Goal: Task Accomplishment & Management: Use online tool/utility

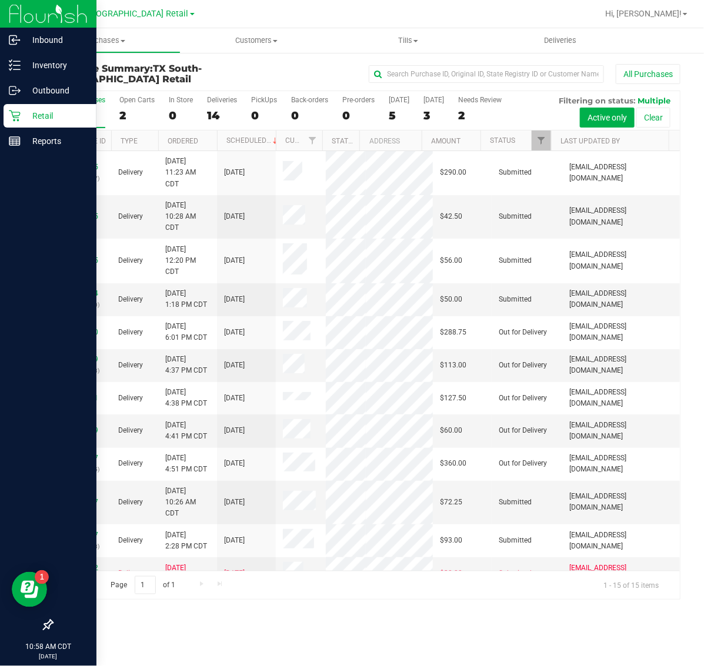
click at [45, 119] on p "Retail" at bounding box center [56, 116] width 71 height 14
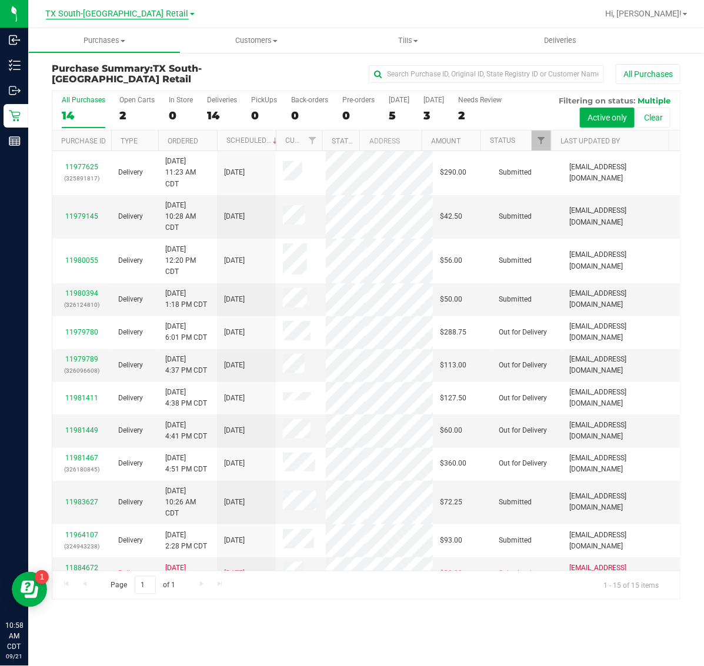
click at [114, 10] on span "TX South-[GEOGRAPHIC_DATA] Retail" at bounding box center [117, 14] width 143 height 11
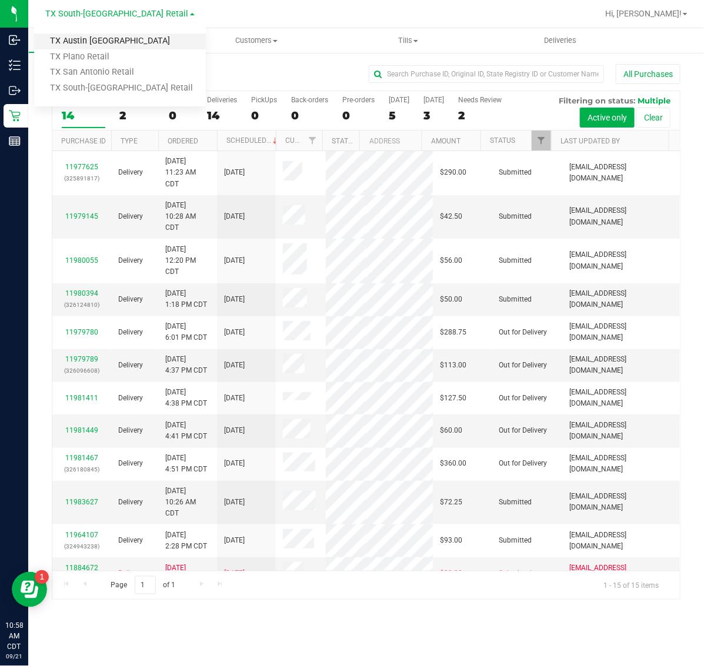
click at [103, 35] on link "TX Austin [GEOGRAPHIC_DATA]" at bounding box center [120, 42] width 172 height 16
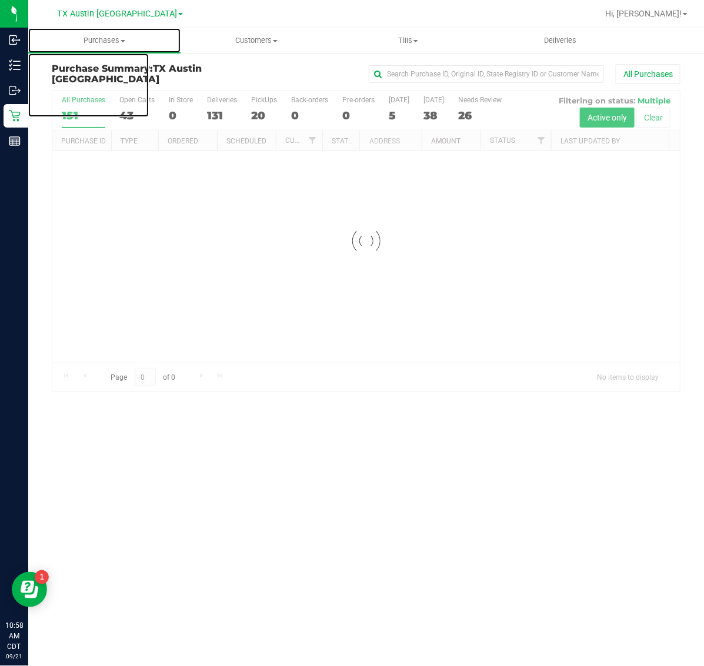
click at [103, 35] on span "Purchases" at bounding box center [104, 40] width 152 height 11
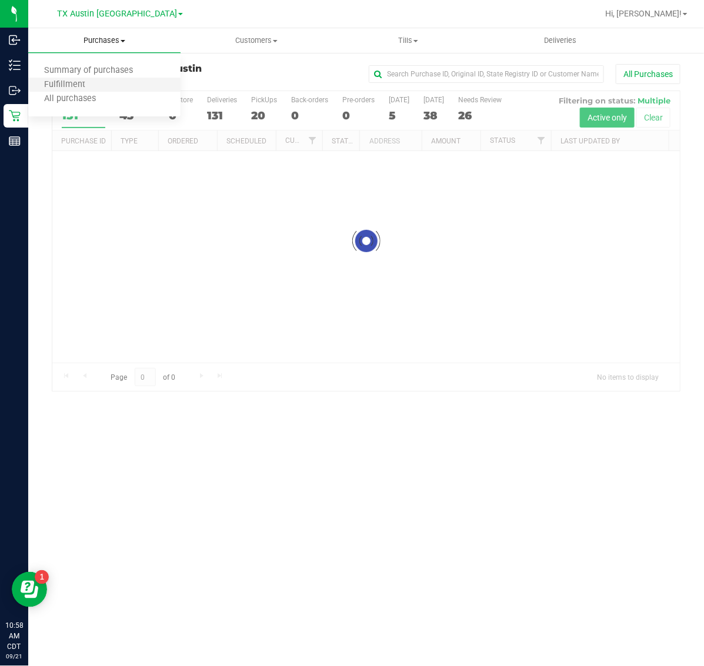
click at [104, 86] on li "Fulfillment" at bounding box center [104, 85] width 152 height 14
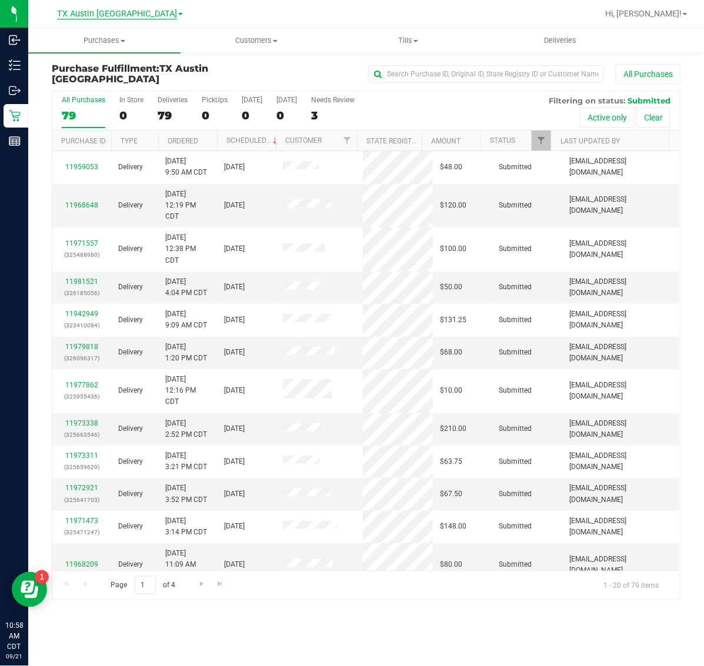
click at [112, 15] on span "TX Austin [GEOGRAPHIC_DATA]" at bounding box center [117, 14] width 120 height 11
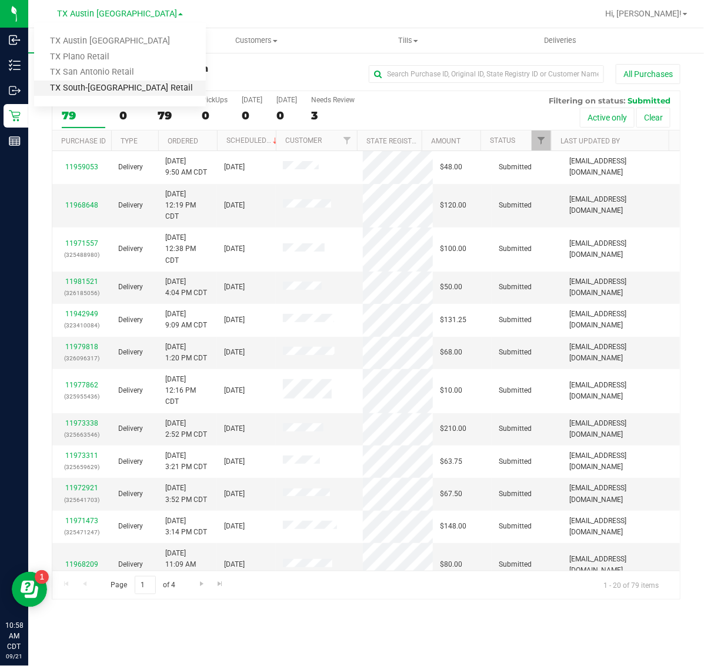
click at [99, 83] on link "TX South-[GEOGRAPHIC_DATA] Retail" at bounding box center [120, 89] width 172 height 16
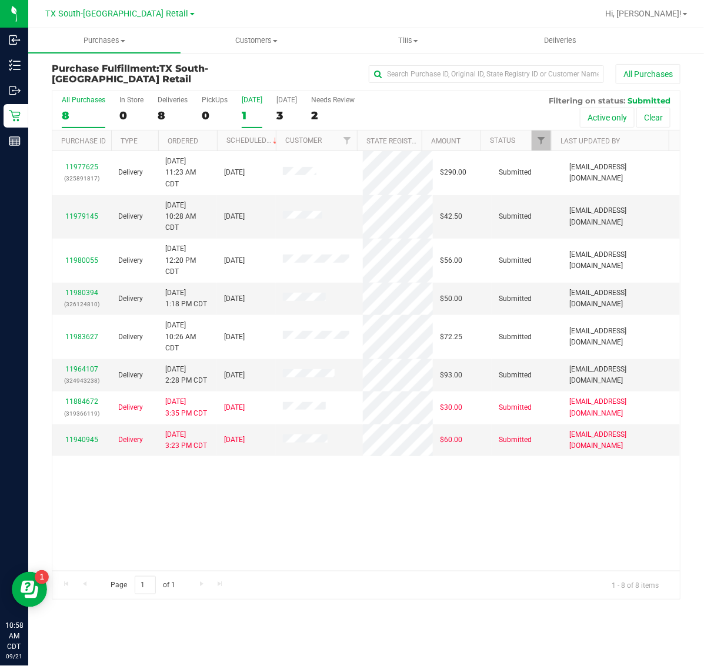
click at [248, 102] on div "[DATE]" at bounding box center [252, 100] width 21 height 8
click at [0, 0] on input "Today 1" at bounding box center [0, 0] width 0 height 0
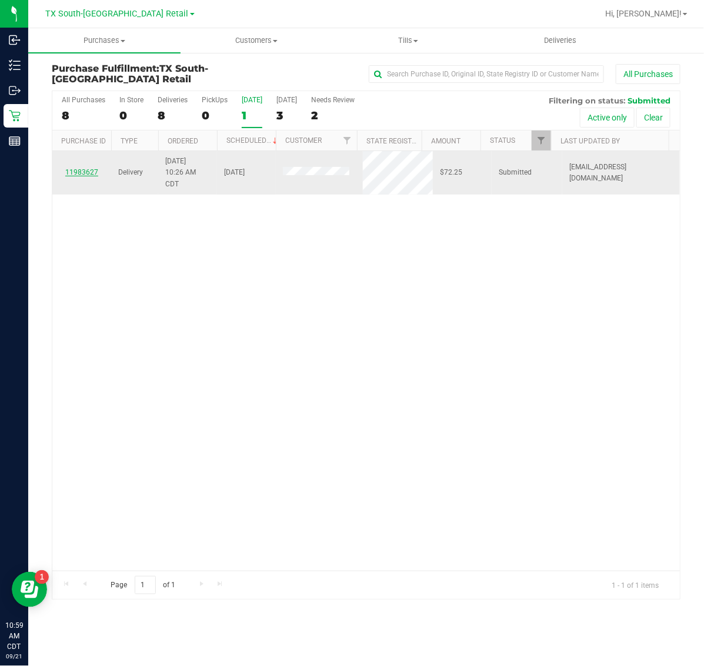
click at [87, 171] on link "11983627" at bounding box center [81, 172] width 33 height 8
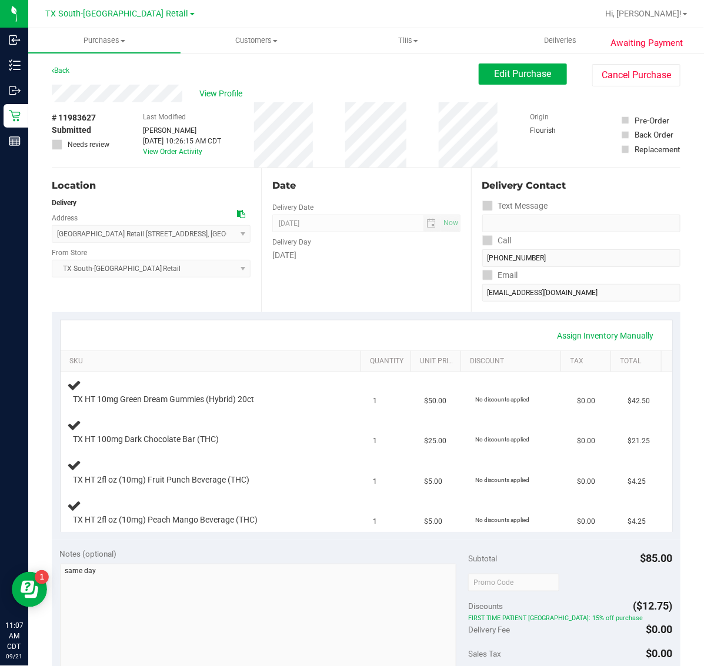
click at [86, 114] on span "# 11983627" at bounding box center [74, 118] width 44 height 12
copy span "11983627"
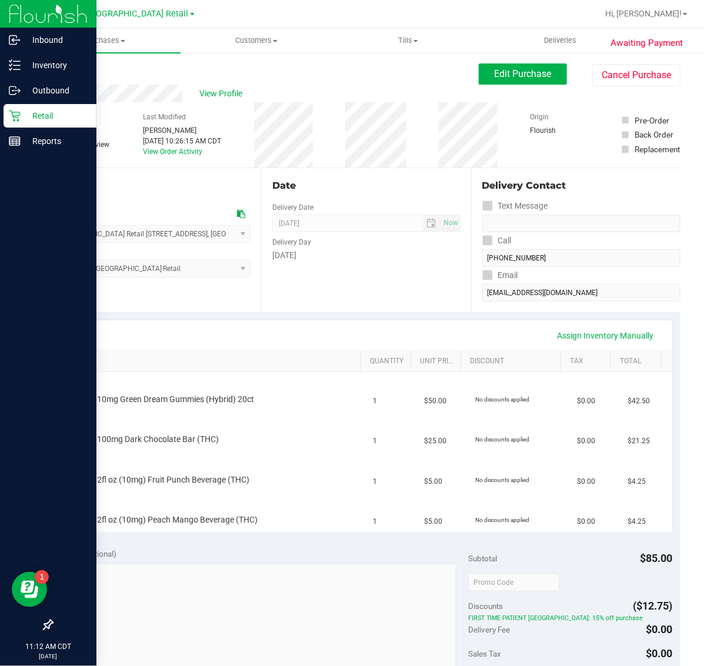
click at [38, 124] on div "Retail" at bounding box center [50, 116] width 93 height 24
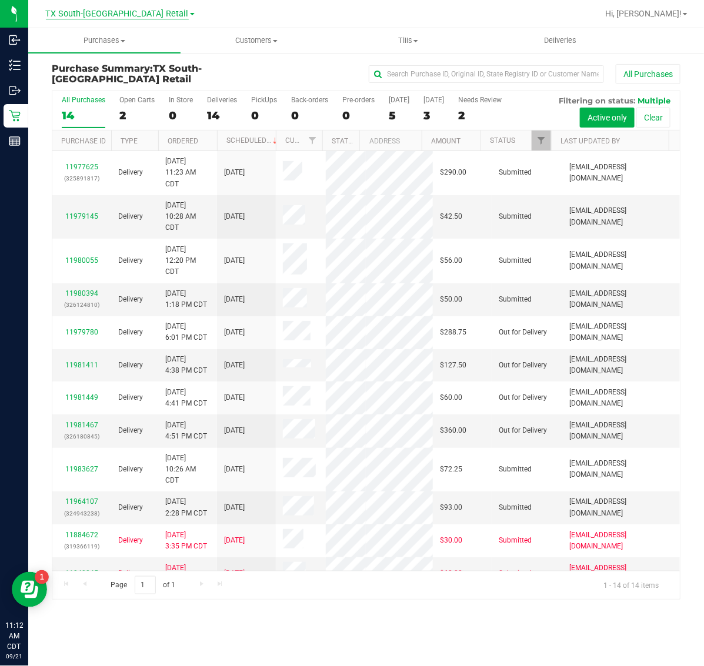
click at [101, 16] on span "TX South-[GEOGRAPHIC_DATA] Retail" at bounding box center [117, 14] width 143 height 11
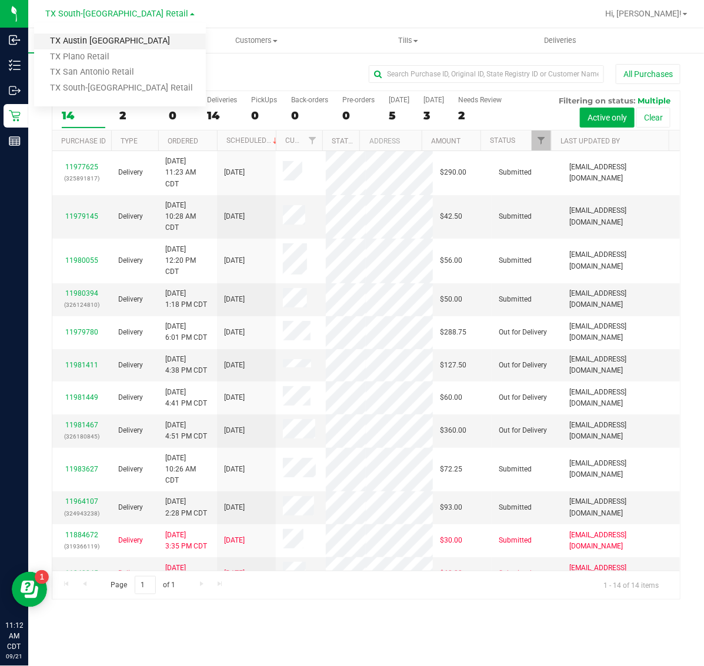
click at [99, 39] on link "TX Austin [GEOGRAPHIC_DATA]" at bounding box center [120, 42] width 172 height 16
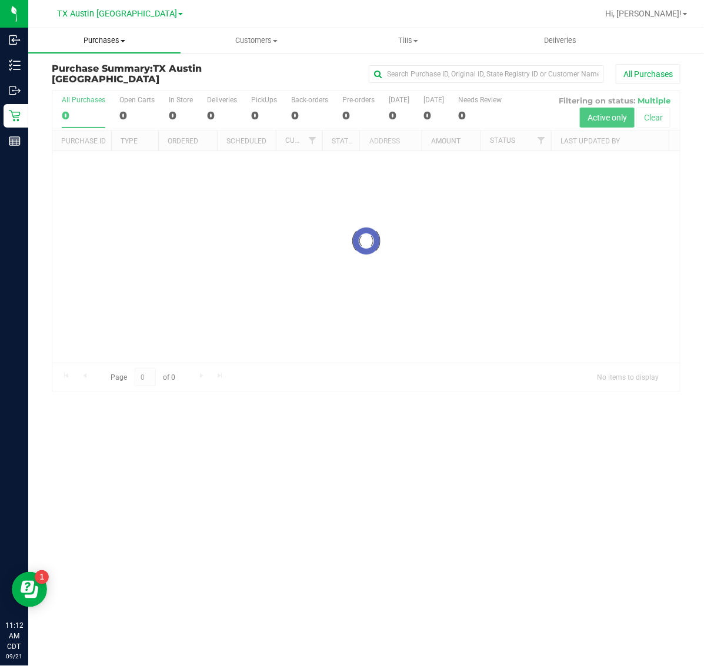
click at [99, 40] on span "Purchases" at bounding box center [104, 40] width 152 height 11
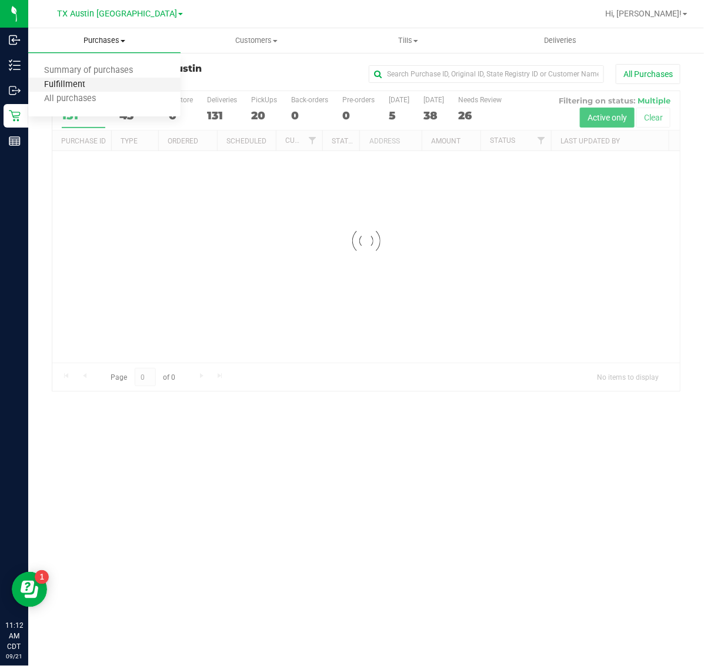
click at [98, 83] on span "Fulfillment" at bounding box center [64, 85] width 73 height 10
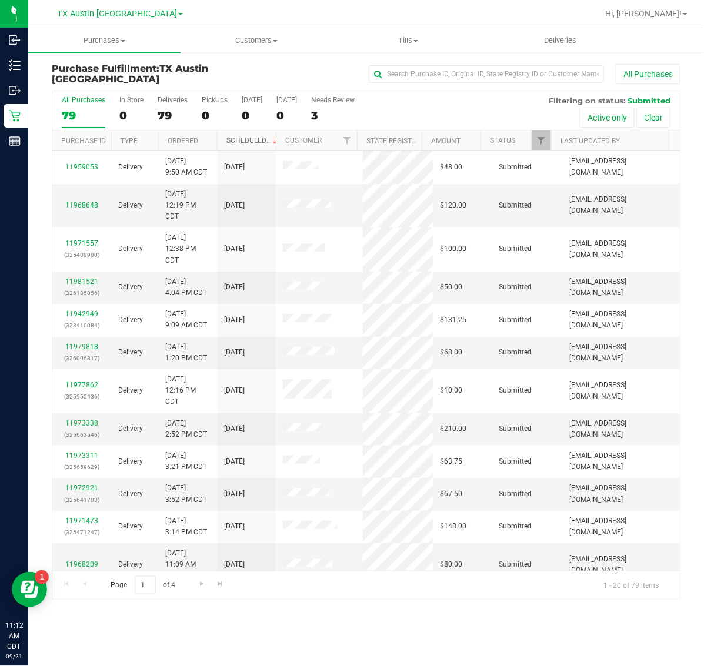
click at [247, 143] on link "Scheduled" at bounding box center [253, 140] width 54 height 8
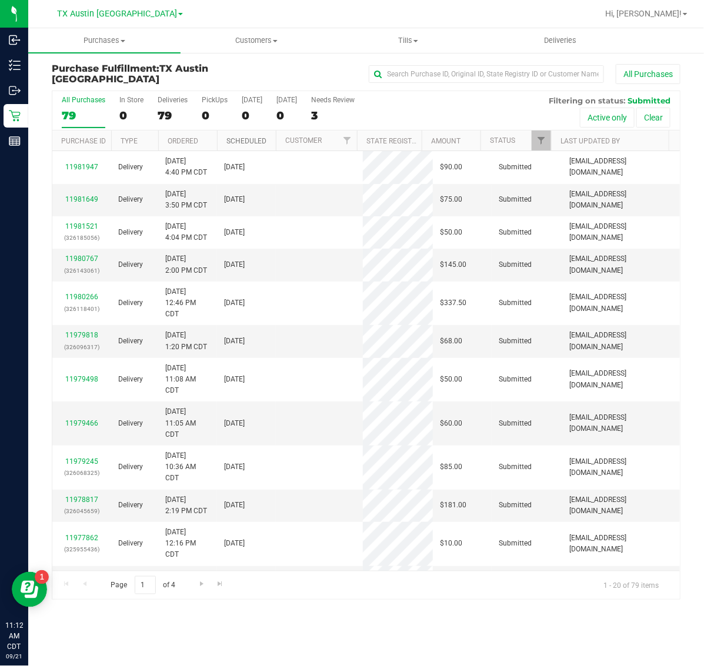
click at [247, 143] on link "Scheduled" at bounding box center [246, 141] width 40 height 8
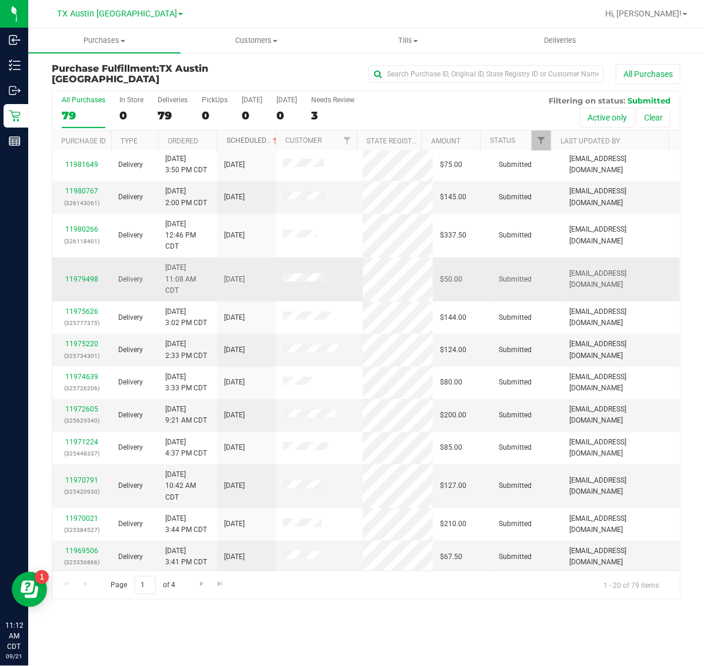
scroll to position [289, 0]
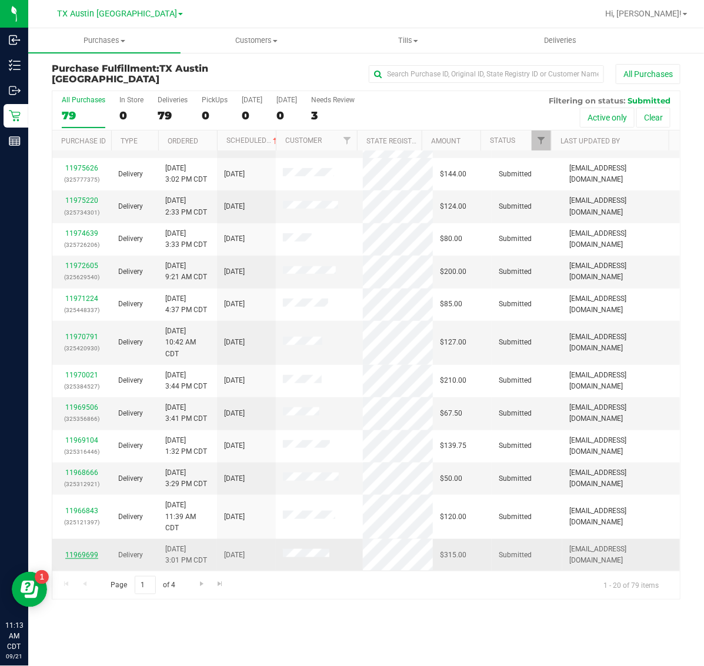
click at [86, 556] on link "11969699" at bounding box center [81, 555] width 33 height 8
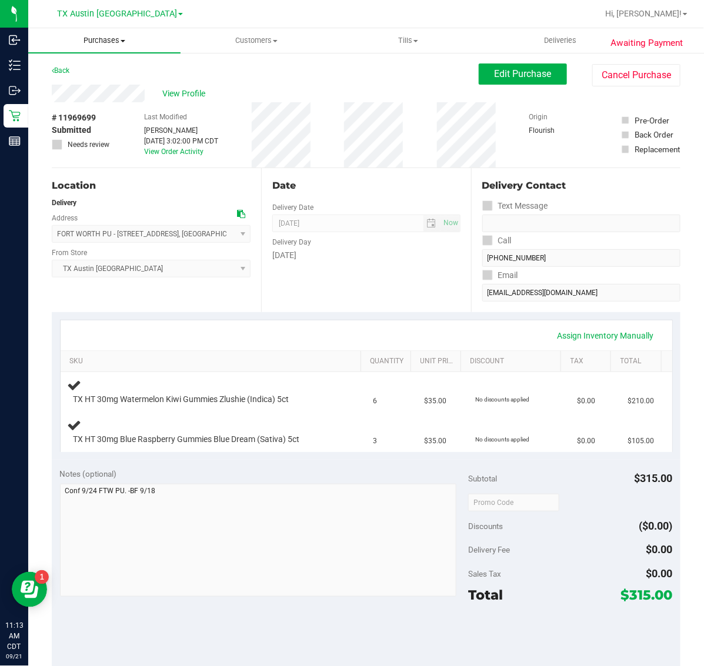
click at [99, 40] on span "Purchases" at bounding box center [104, 40] width 152 height 11
click at [98, 84] on span "Fulfillment" at bounding box center [64, 85] width 73 height 10
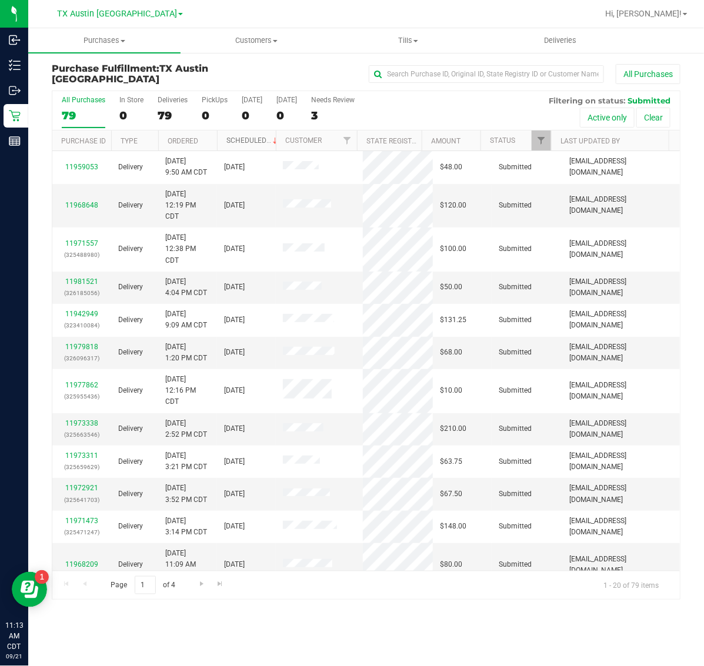
click at [233, 139] on link "Scheduled" at bounding box center [253, 140] width 54 height 8
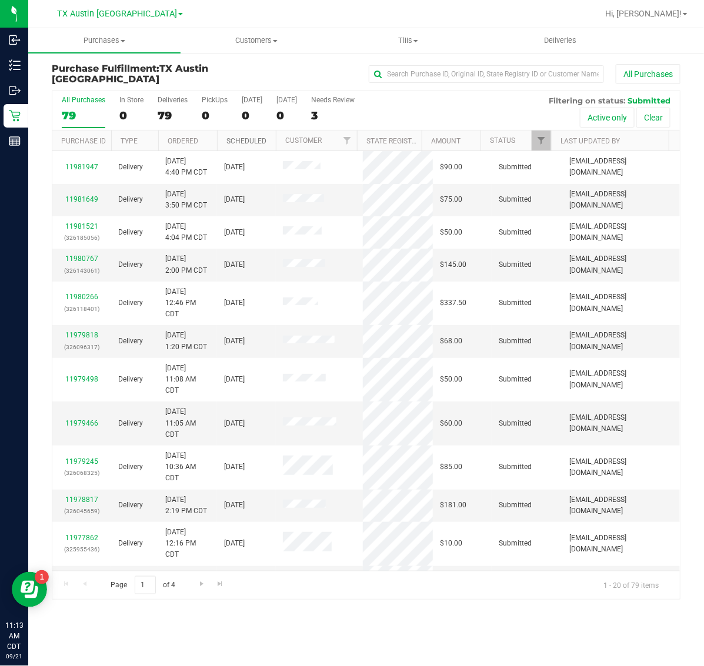
click at [233, 139] on link "Scheduled" at bounding box center [246, 141] width 40 height 8
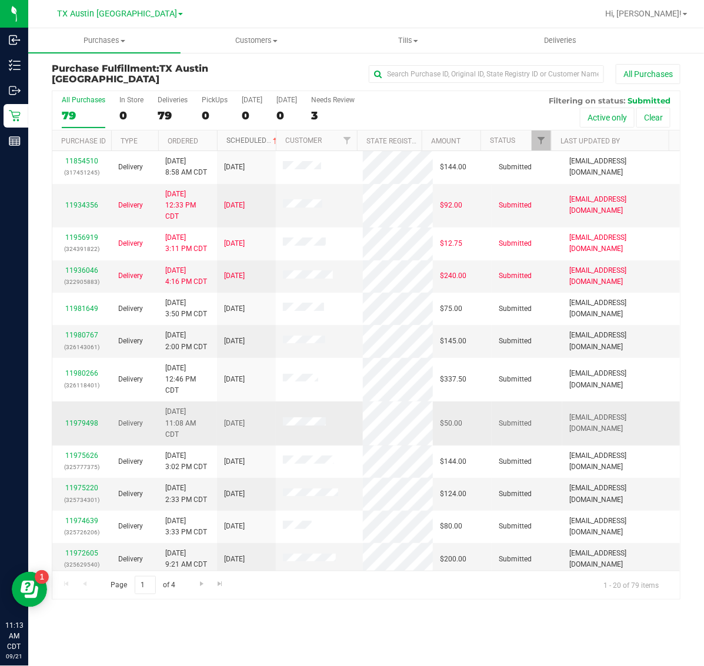
scroll to position [289, 0]
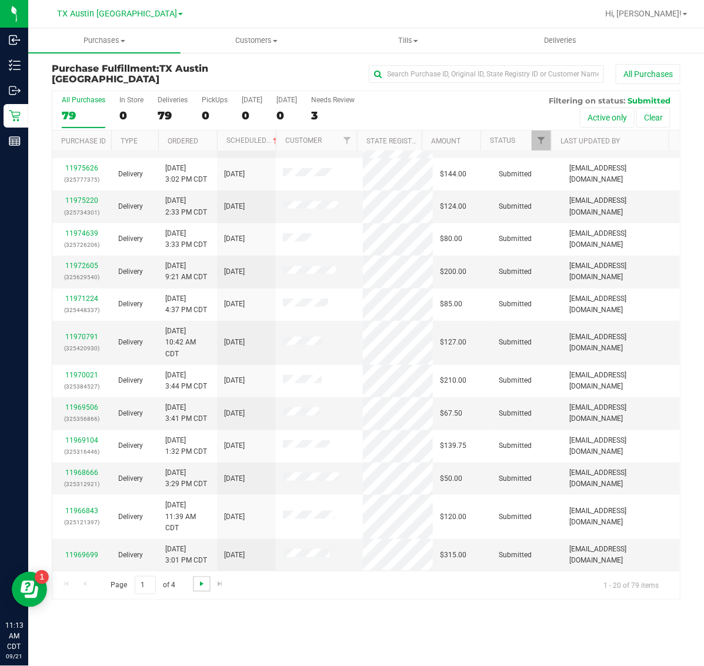
click at [201, 586] on span "Go to the next page" at bounding box center [201, 583] width 9 height 9
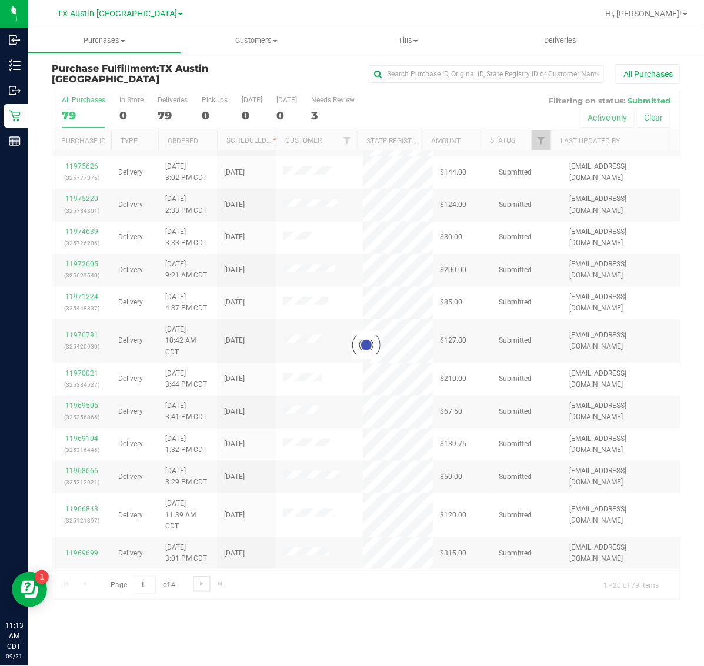
scroll to position [0, 0]
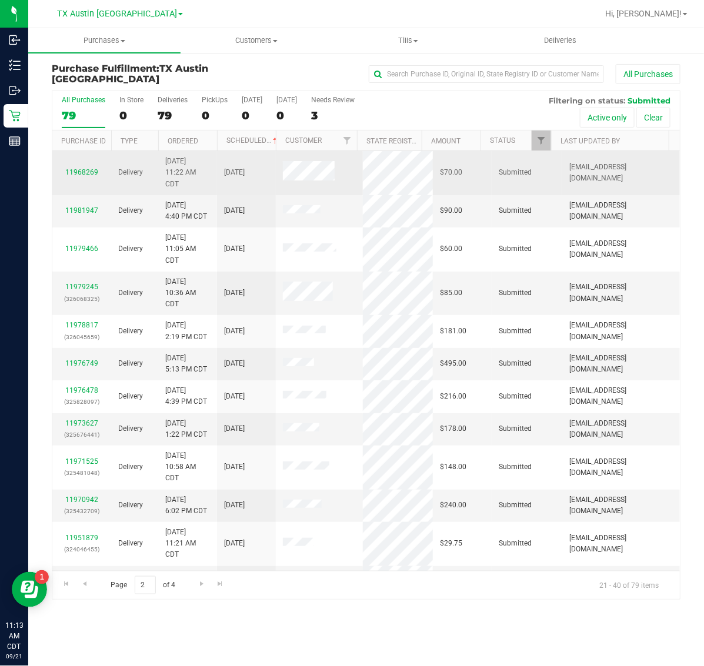
click at [82, 179] on td "11968269" at bounding box center [81, 173] width 59 height 44
click at [81, 169] on link "11968269" at bounding box center [81, 172] width 33 height 8
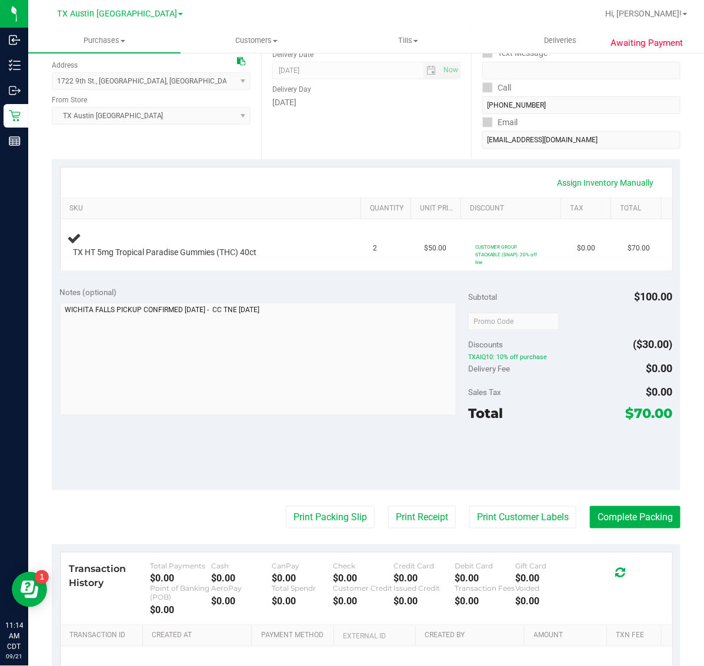
scroll to position [221, 0]
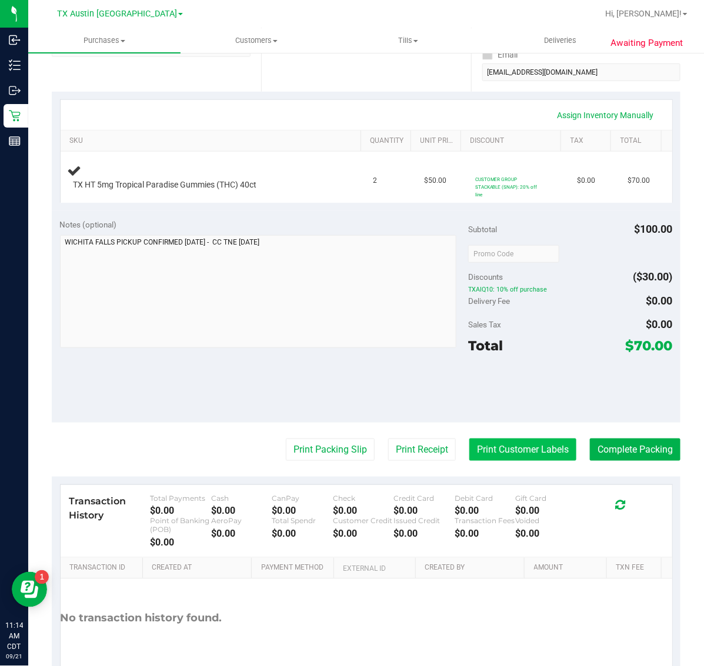
click at [501, 443] on button "Print Customer Labels" at bounding box center [522, 450] width 107 height 22
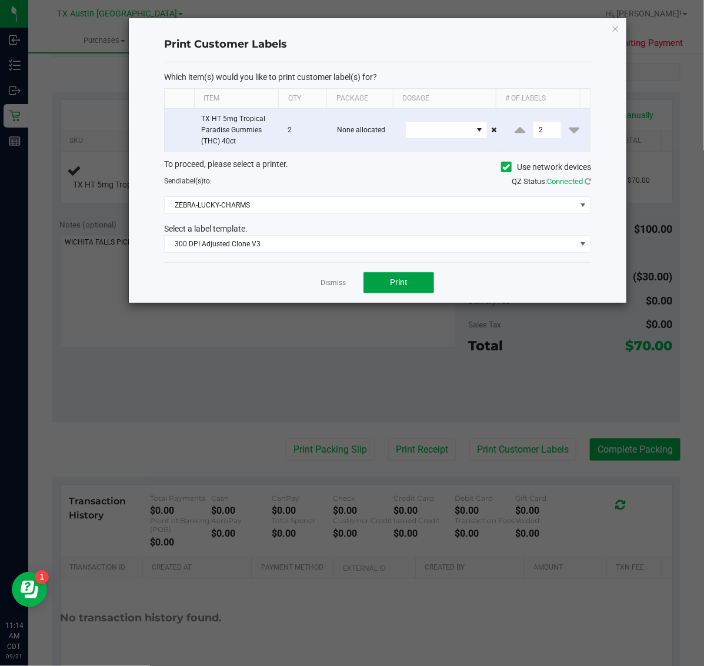
click at [409, 284] on button "Print" at bounding box center [398, 282] width 71 height 21
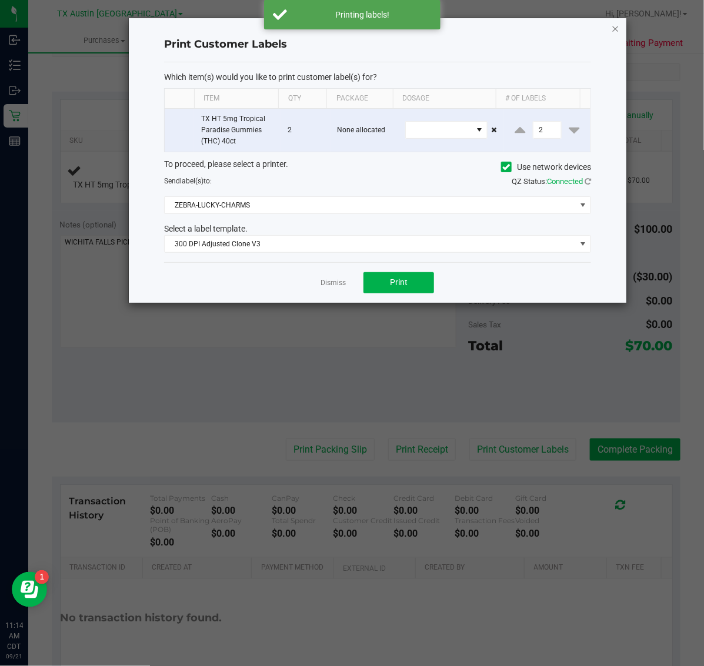
click at [613, 24] on icon "button" at bounding box center [616, 28] width 8 height 14
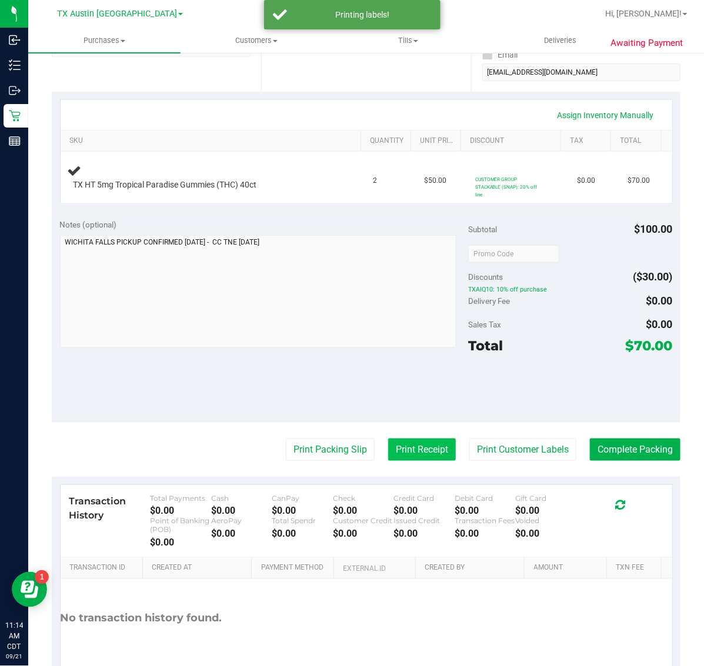
click at [415, 448] on button "Print Receipt" at bounding box center [422, 450] width 68 height 22
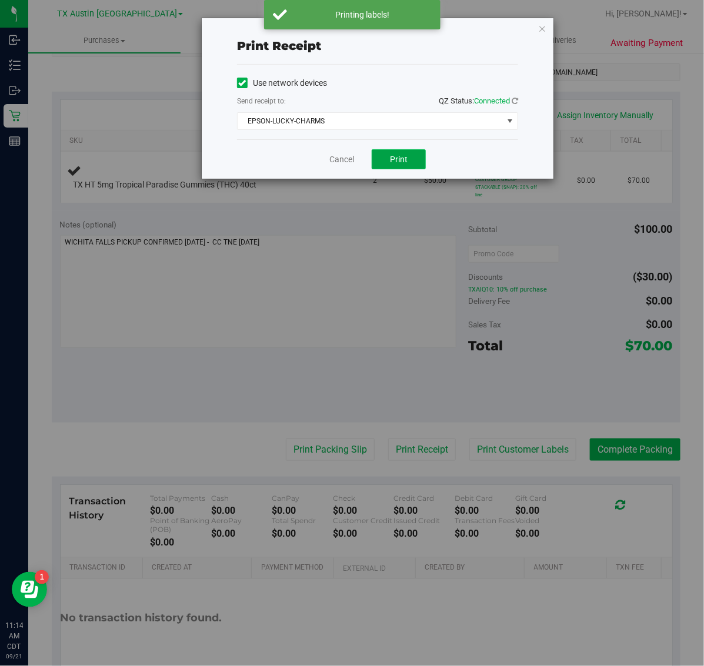
click at [403, 150] on button "Print" at bounding box center [399, 159] width 54 height 20
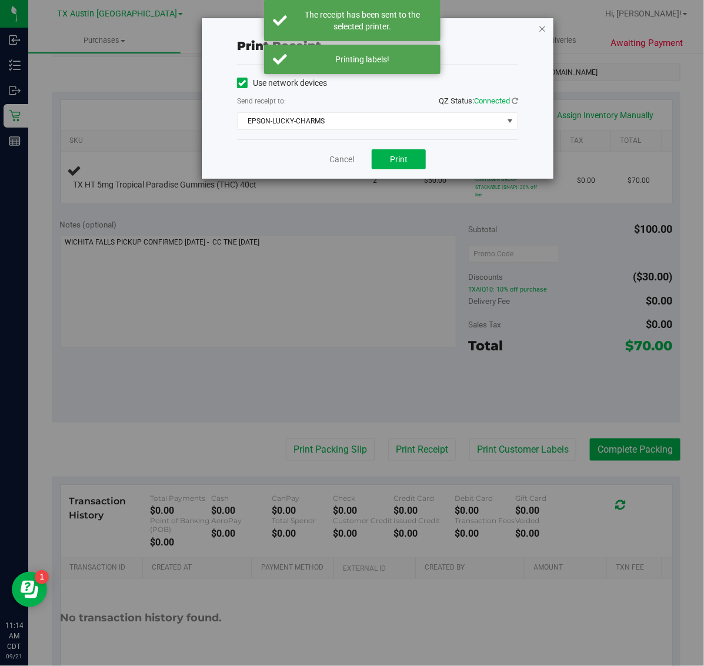
click at [540, 22] on icon "button" at bounding box center [542, 28] width 8 height 14
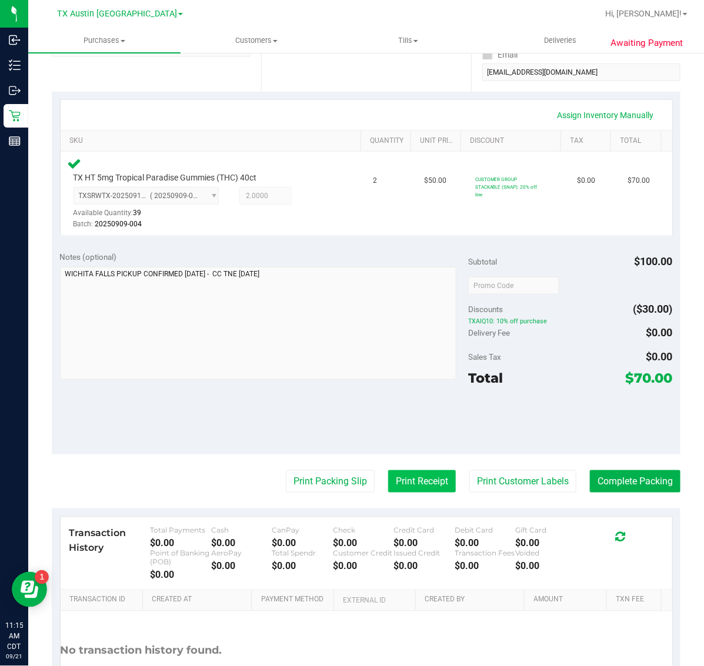
click at [407, 482] on button "Print Receipt" at bounding box center [422, 482] width 68 height 22
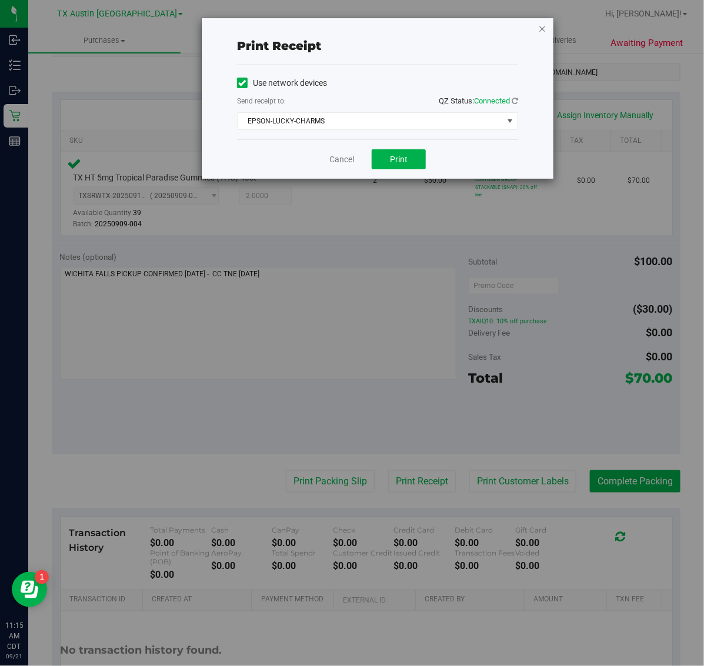
click at [540, 29] on icon "button" at bounding box center [542, 28] width 8 height 14
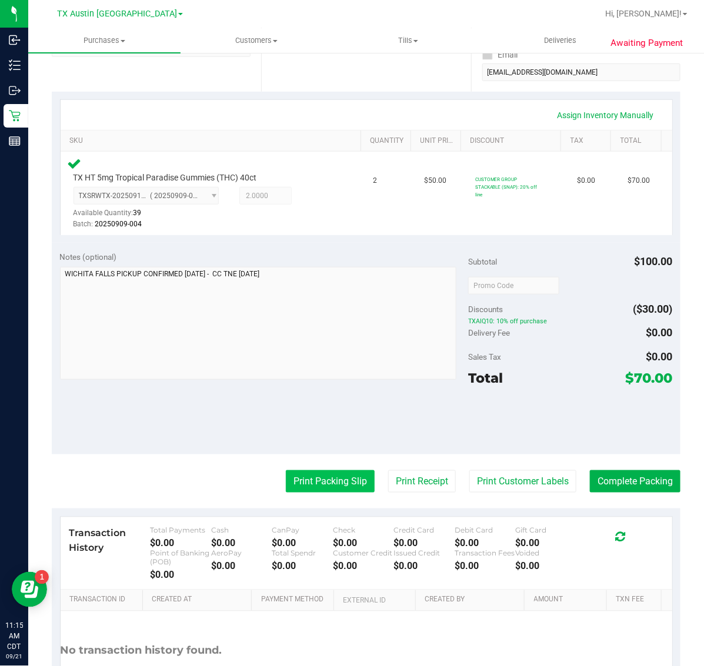
click at [298, 478] on button "Print Packing Slip" at bounding box center [330, 482] width 89 height 22
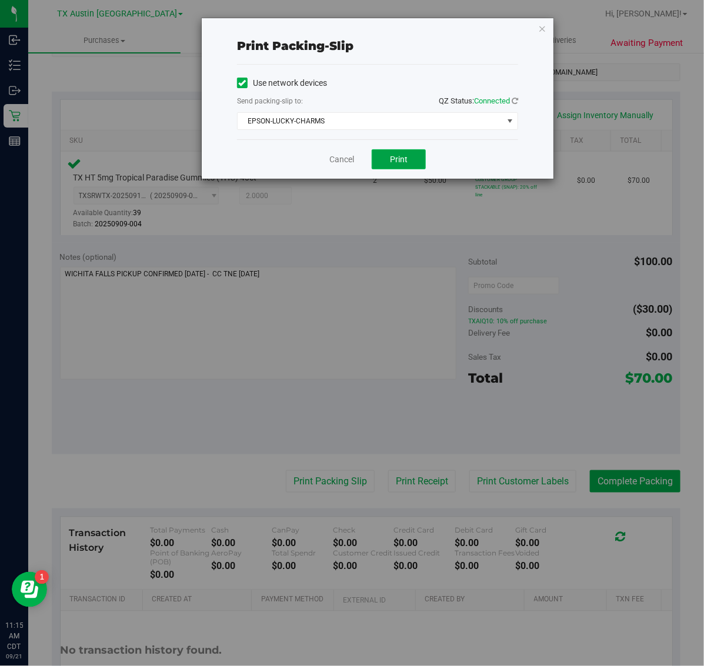
click at [398, 163] on span "Print" at bounding box center [399, 159] width 18 height 9
click at [542, 24] on icon "button" at bounding box center [542, 28] width 8 height 14
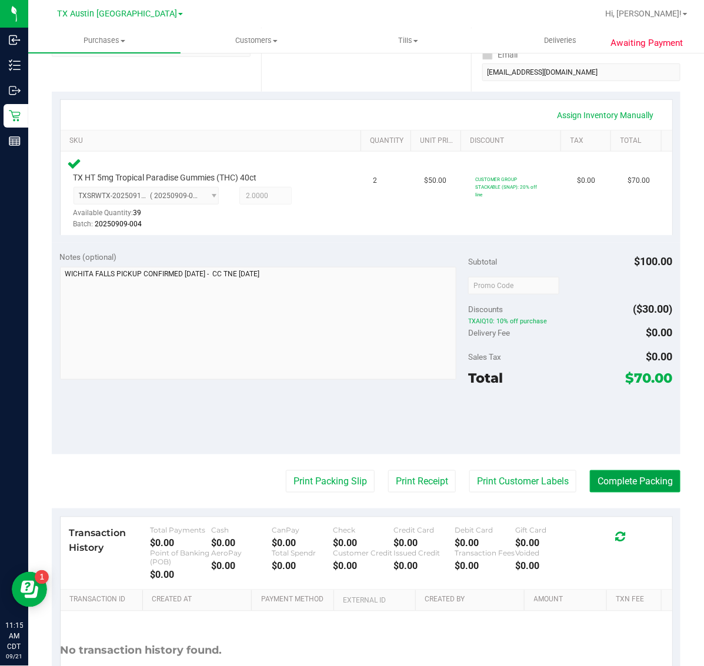
click at [606, 482] on button "Complete Packing" at bounding box center [635, 482] width 91 height 22
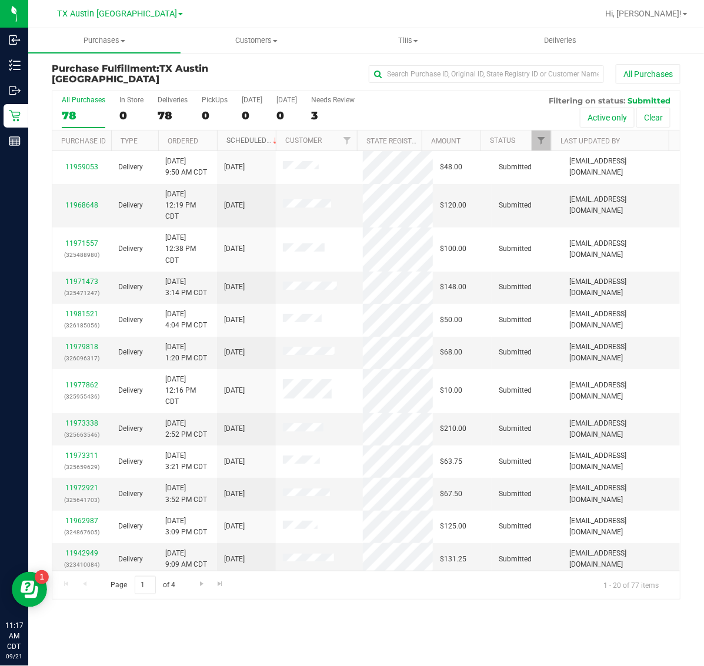
click at [256, 142] on link "Scheduled" at bounding box center [253, 140] width 54 height 8
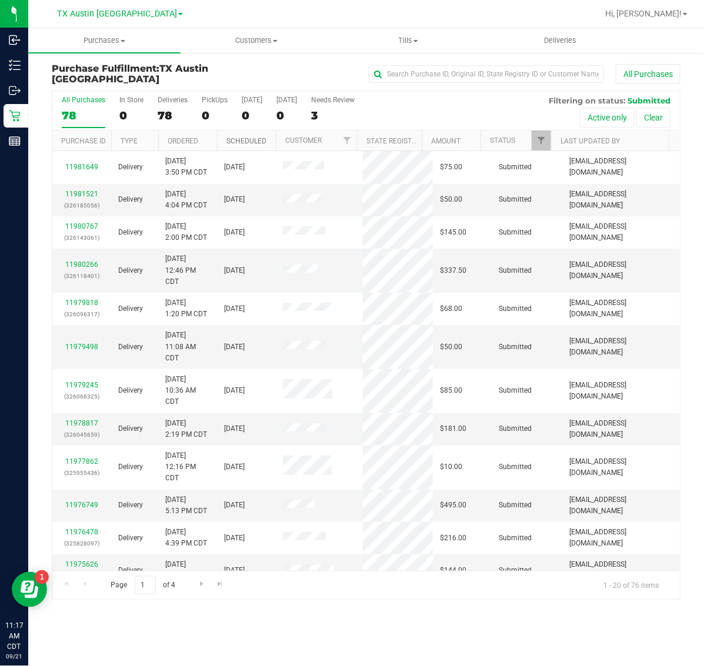
click at [256, 142] on link "Scheduled" at bounding box center [246, 141] width 40 height 8
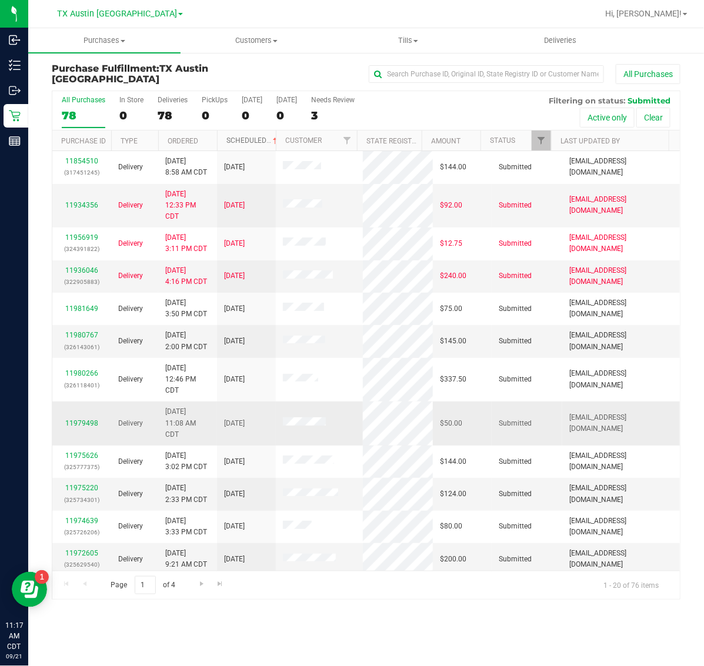
scroll to position [289, 0]
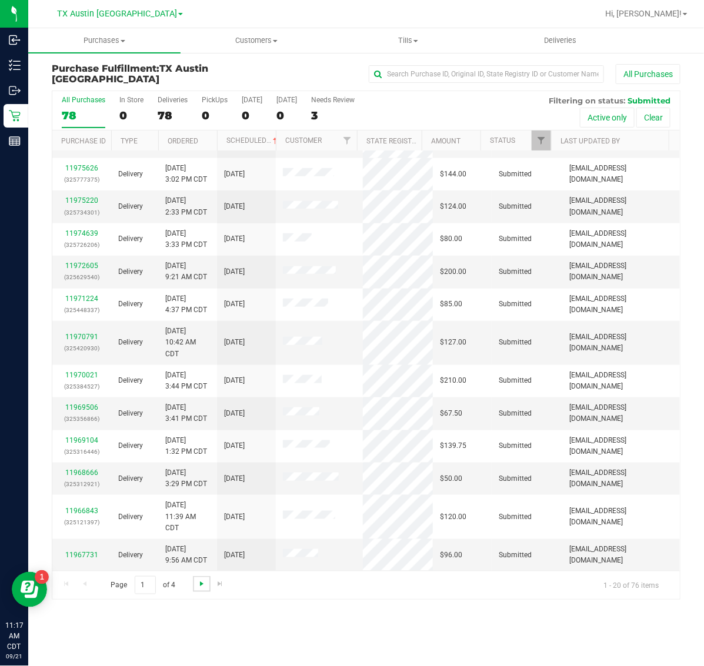
click at [204, 586] on span "Go to the next page" at bounding box center [201, 583] width 9 height 9
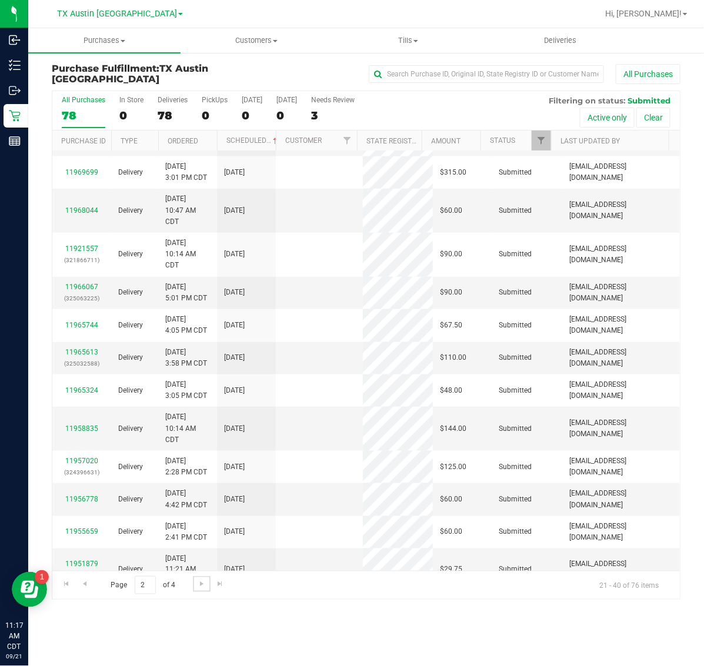
scroll to position [0, 0]
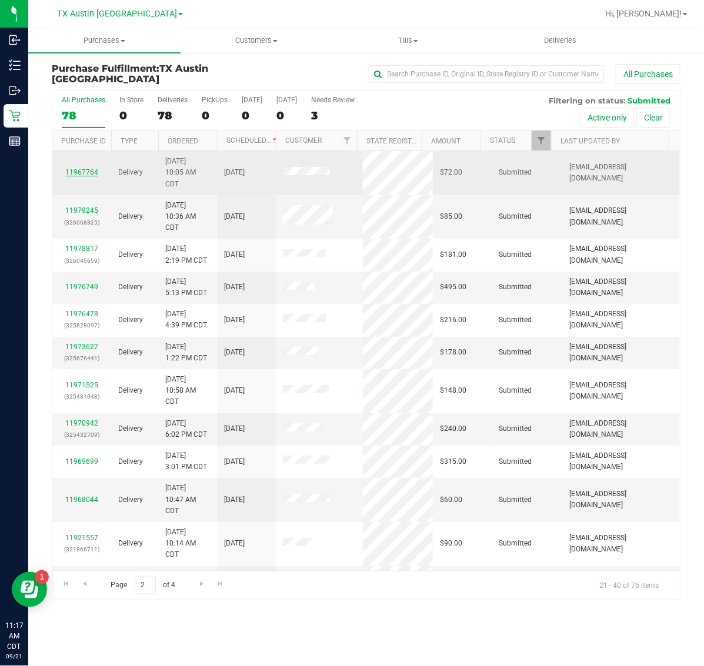
click at [84, 171] on link "11967764" at bounding box center [81, 172] width 33 height 8
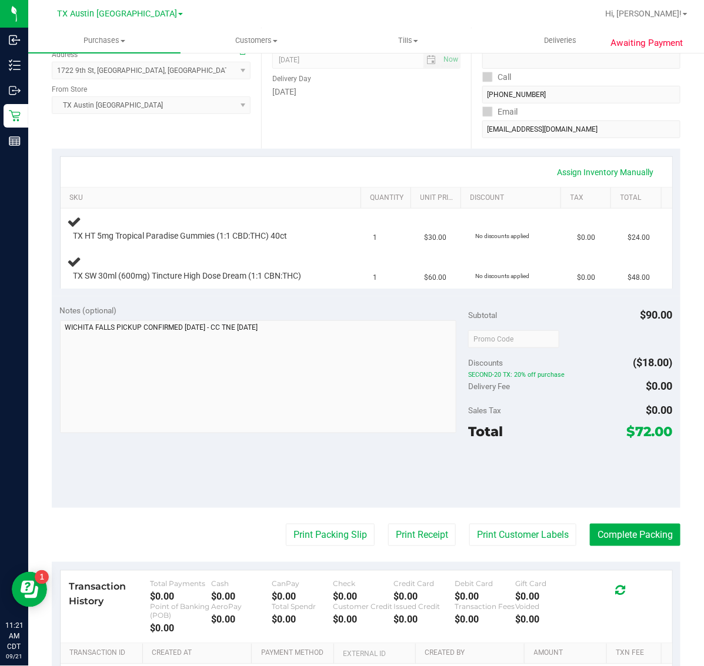
scroll to position [221, 0]
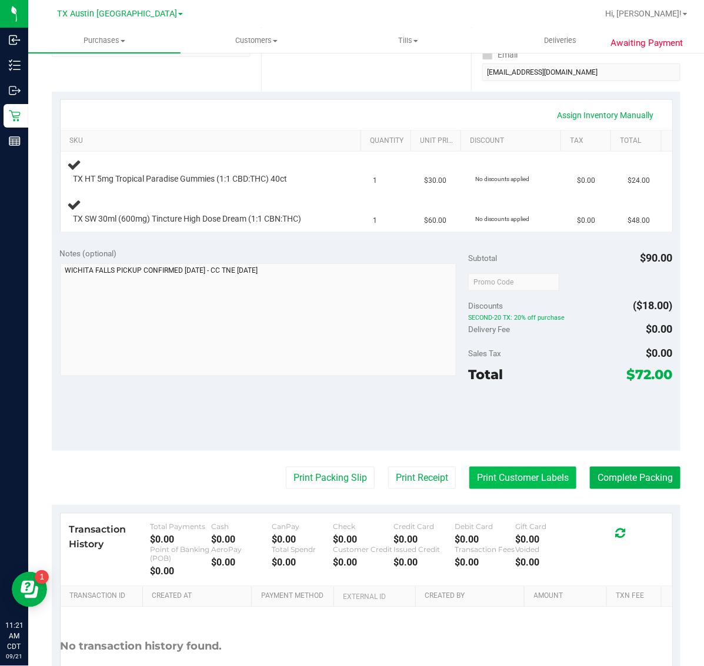
click at [509, 478] on button "Print Customer Labels" at bounding box center [522, 478] width 107 height 22
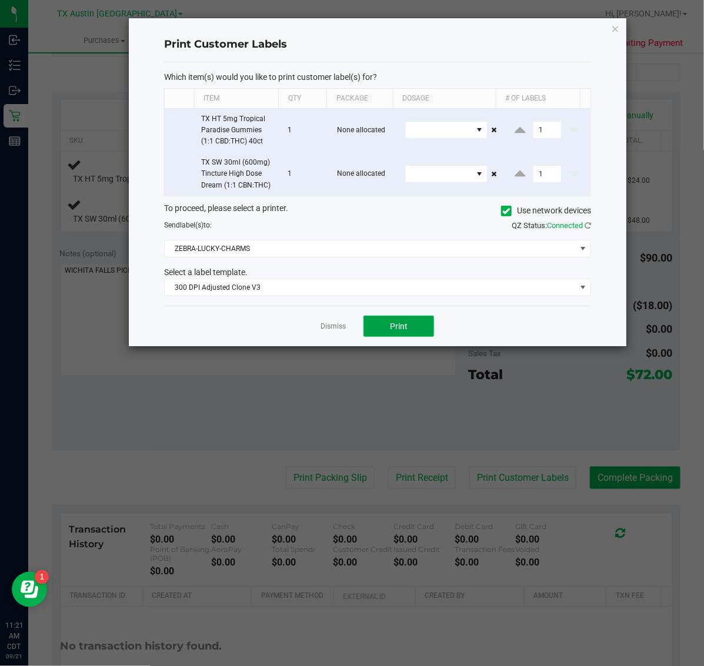
click at [401, 319] on button "Print" at bounding box center [398, 326] width 71 height 21
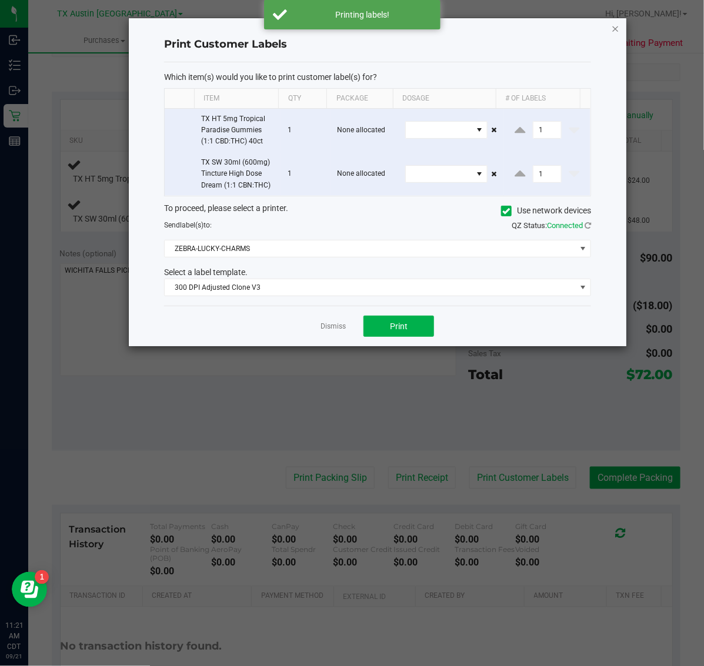
click at [613, 21] on icon "button" at bounding box center [616, 28] width 8 height 14
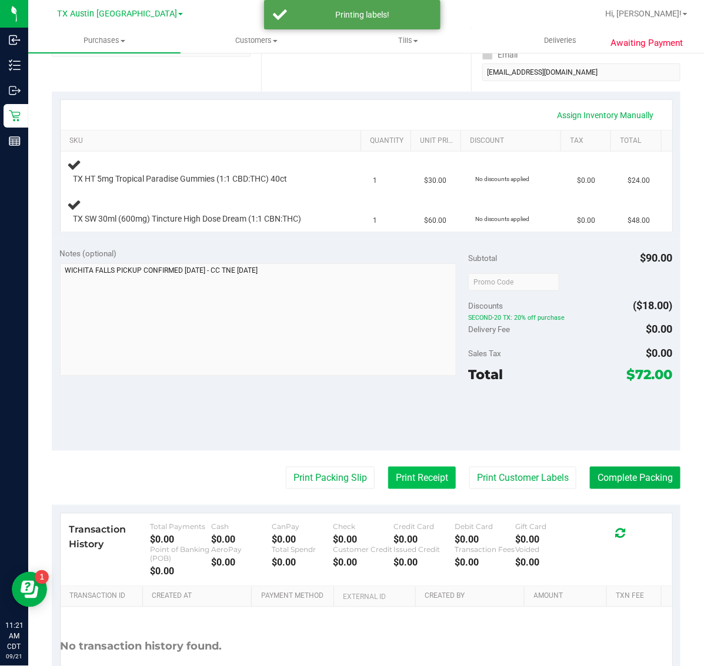
click at [405, 479] on button "Print Receipt" at bounding box center [422, 478] width 68 height 22
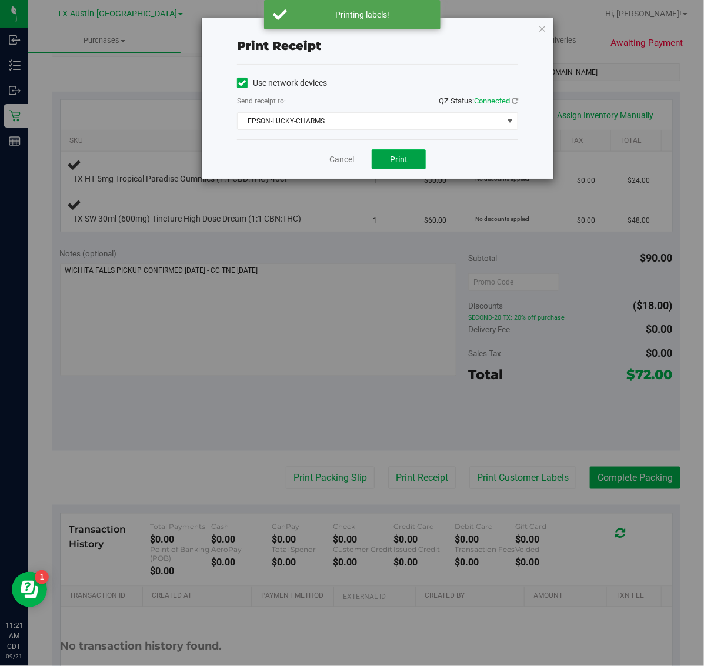
click at [416, 155] on button "Print" at bounding box center [399, 159] width 54 height 20
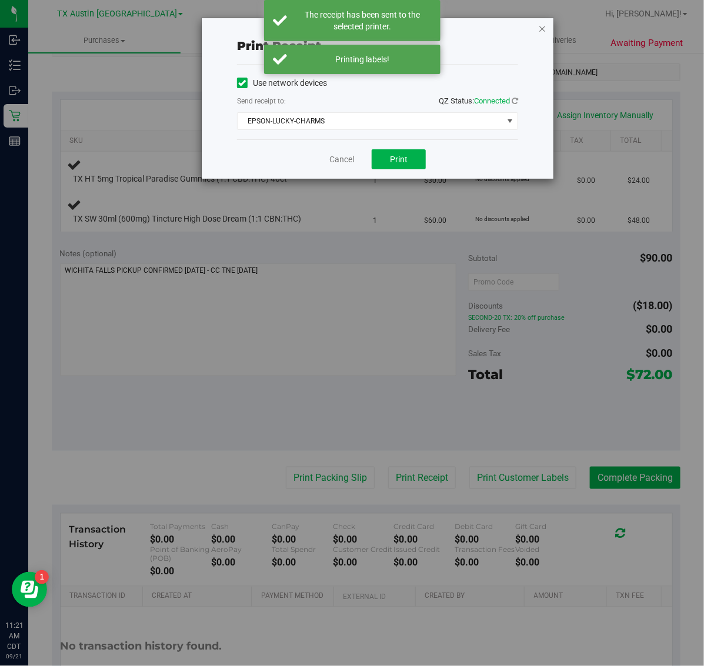
click at [542, 26] on icon "button" at bounding box center [542, 28] width 8 height 14
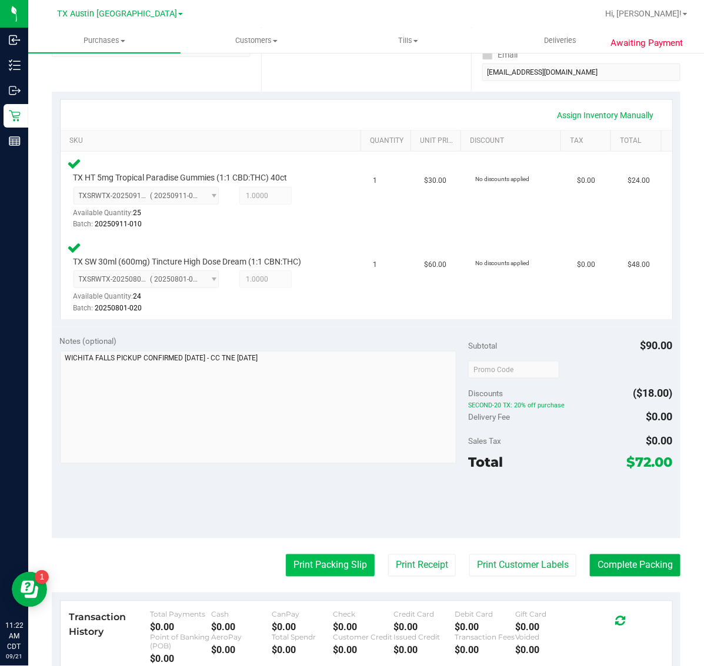
click at [325, 568] on button "Print Packing Slip" at bounding box center [330, 566] width 89 height 22
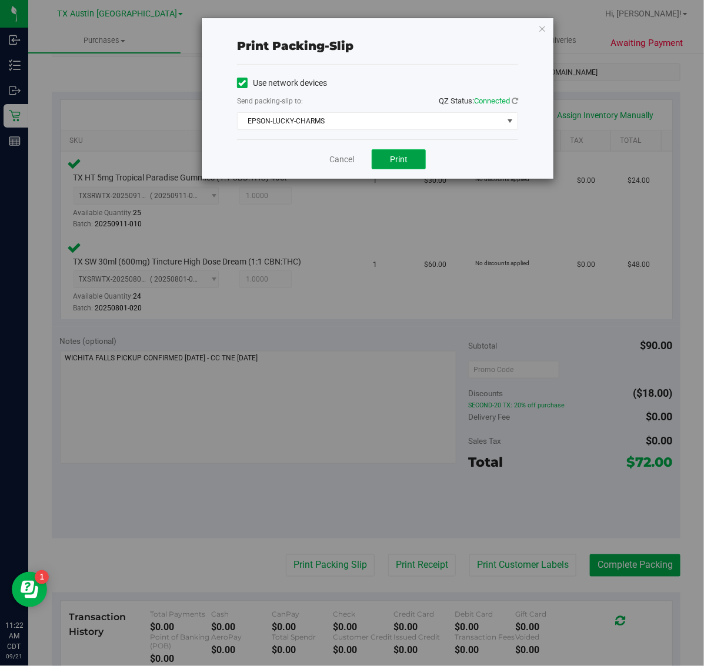
click at [389, 153] on button "Print" at bounding box center [399, 159] width 54 height 20
click at [542, 25] on icon "button" at bounding box center [542, 28] width 8 height 14
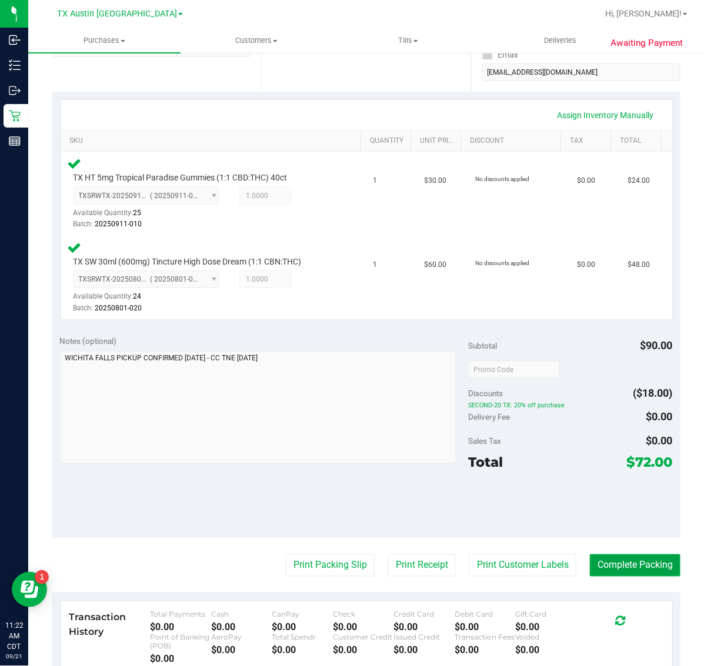
click at [633, 556] on button "Complete Packing" at bounding box center [635, 566] width 91 height 22
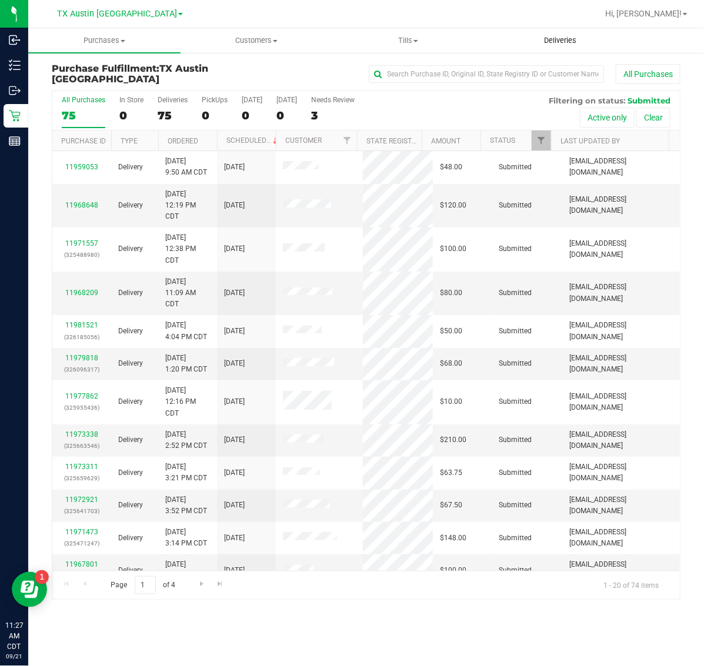
click at [571, 31] on uib-tab-heading "Deliveries" at bounding box center [560, 41] width 151 height 24
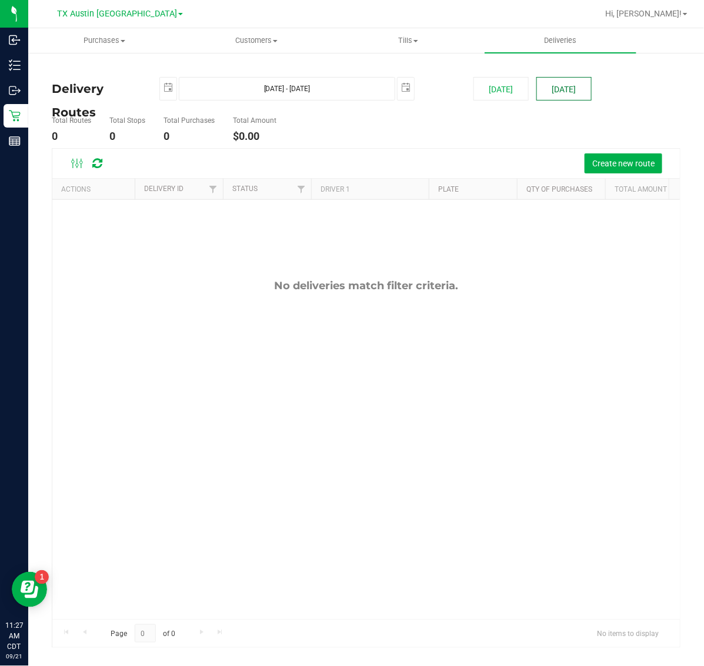
click at [559, 91] on button "[DATE]" at bounding box center [563, 89] width 55 height 24
type input "Sep 22, 2025 - Sep 22, 2025"
type input "2025-09-22"
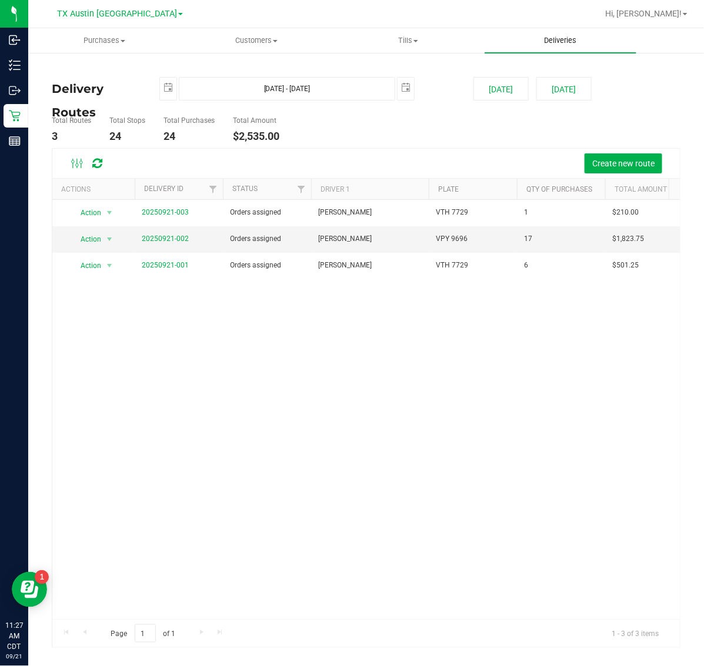
click at [543, 45] on span "Deliveries" at bounding box center [560, 40] width 64 height 11
click at [565, 39] on span "Deliveries" at bounding box center [560, 40] width 64 height 11
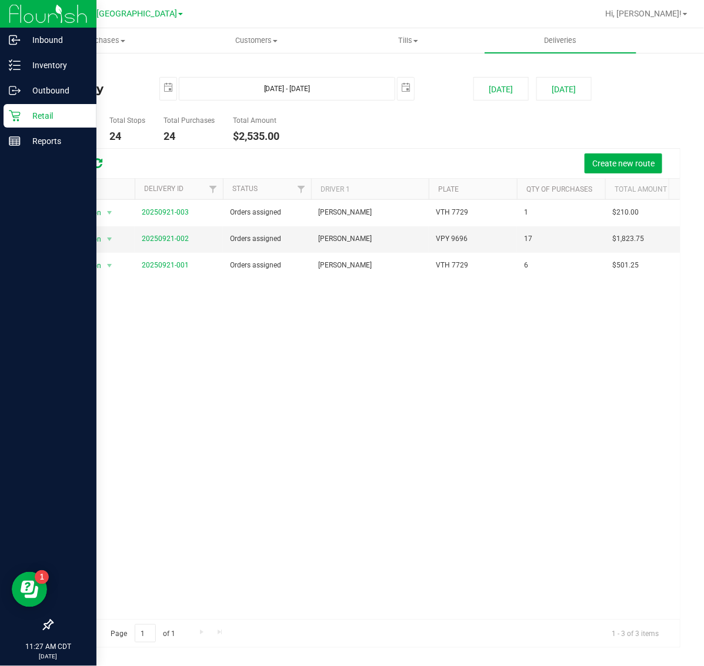
click at [18, 115] on icon at bounding box center [14, 116] width 11 height 11
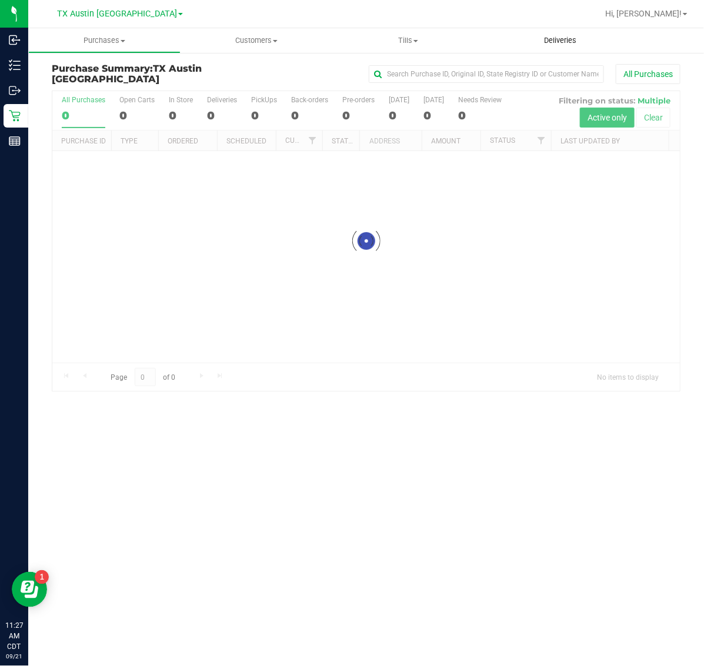
click at [545, 39] on span "Deliveries" at bounding box center [560, 40] width 64 height 11
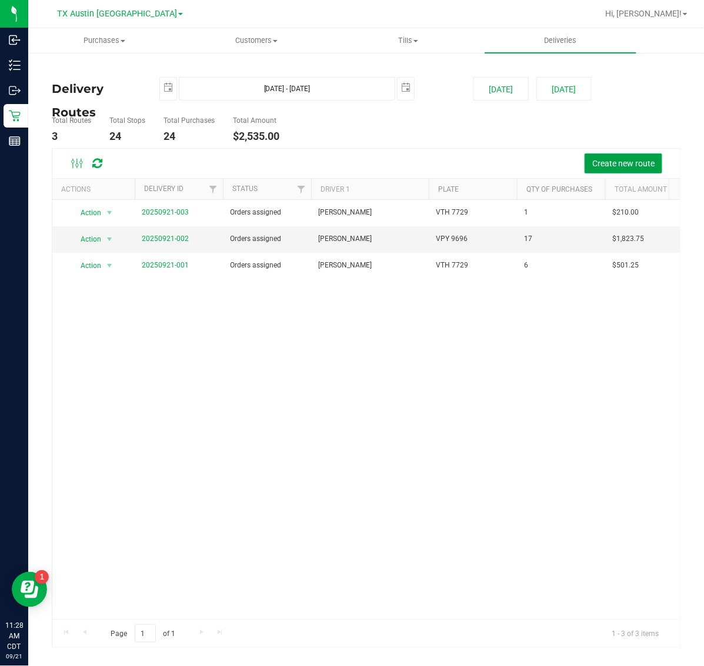
click at [619, 171] on button "Create new route" at bounding box center [624, 164] width 78 height 20
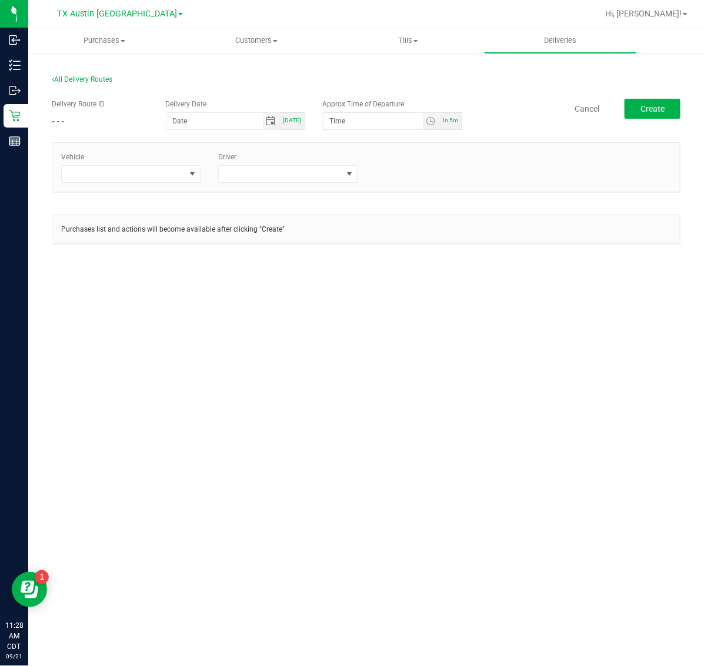
click at [271, 121] on span "Toggle calendar" at bounding box center [270, 120] width 9 height 9
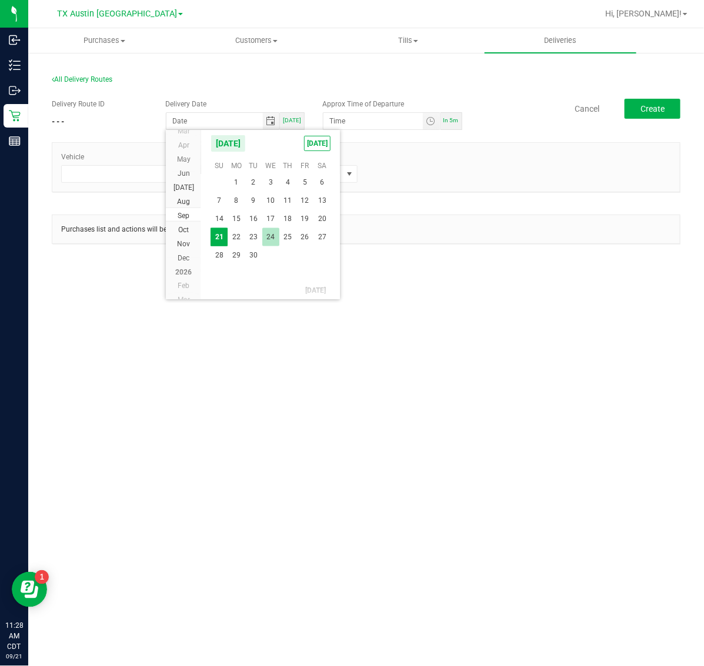
click at [275, 236] on span "24" at bounding box center [270, 237] width 17 height 18
type input "[DATE]"
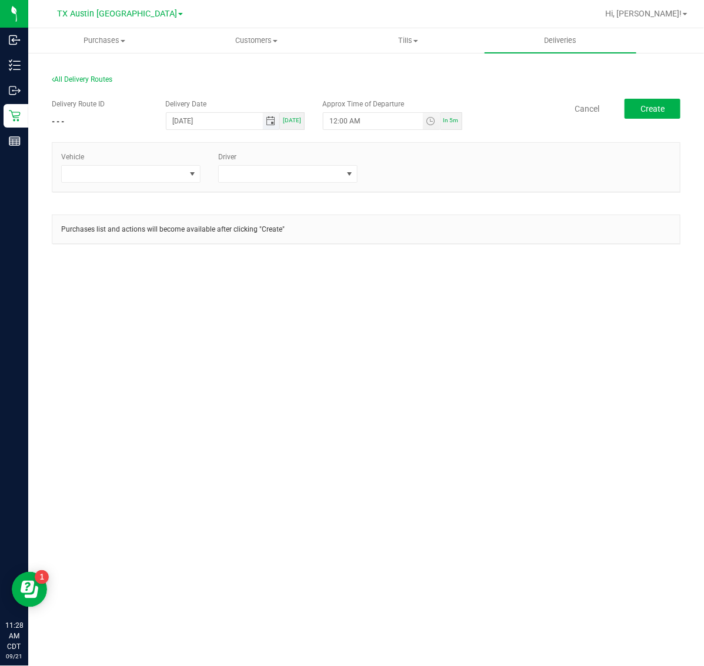
click at [275, 124] on span "Toggle calendar" at bounding box center [270, 120] width 9 height 9
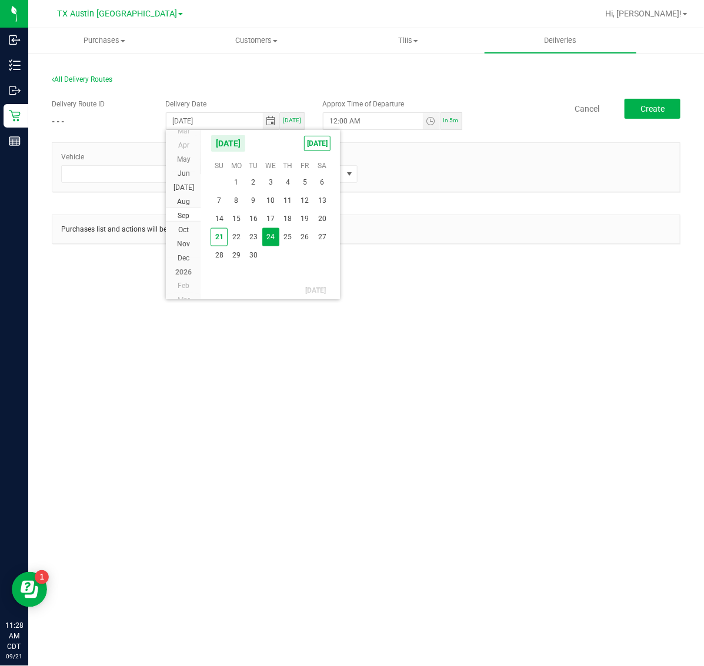
click at [273, 239] on span "24" at bounding box center [270, 237] width 17 height 18
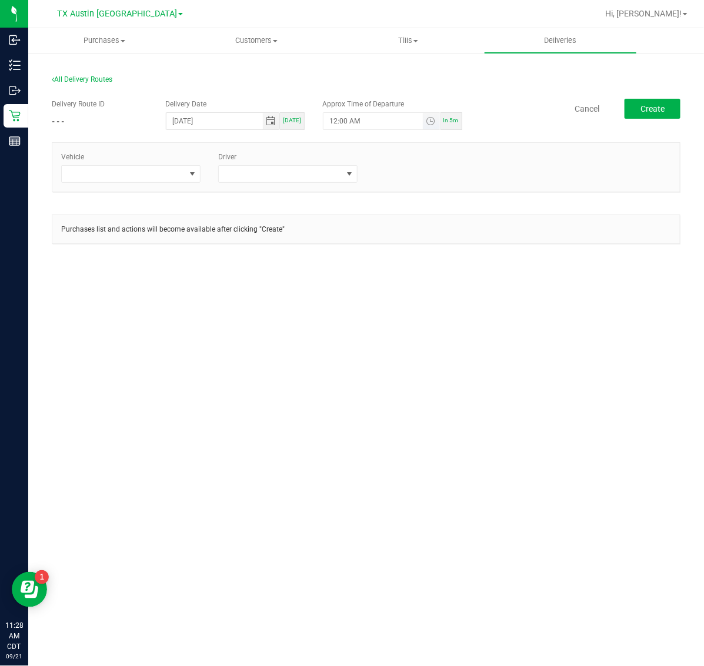
click at [425, 122] on span "Toggle time list" at bounding box center [431, 121] width 17 height 16
click at [338, 248] on li "5" at bounding box center [347, 253] width 28 height 16
click at [342, 259] on li "5" at bounding box center [347, 253] width 28 height 16
click at [425, 258] on li "AM" at bounding box center [422, 253] width 28 height 16
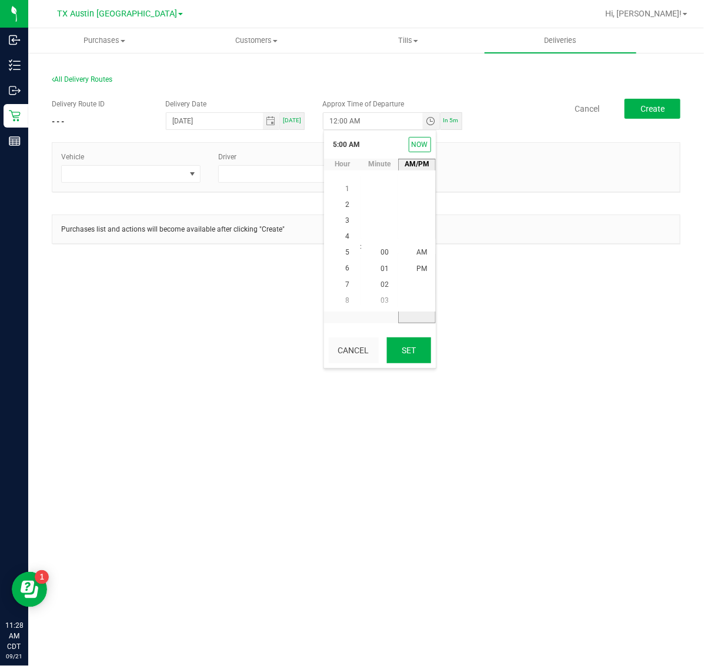
click at [411, 348] on button "Set" at bounding box center [409, 351] width 44 height 26
type input "5:00 AM"
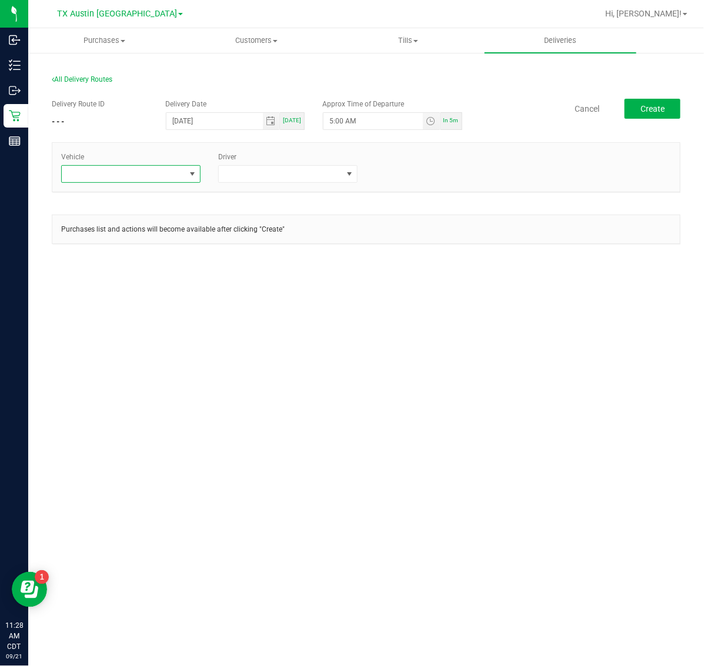
click at [118, 178] on span at bounding box center [124, 174] width 124 height 16
click at [118, 204] on input at bounding box center [130, 200] width 129 height 18
type input "03"
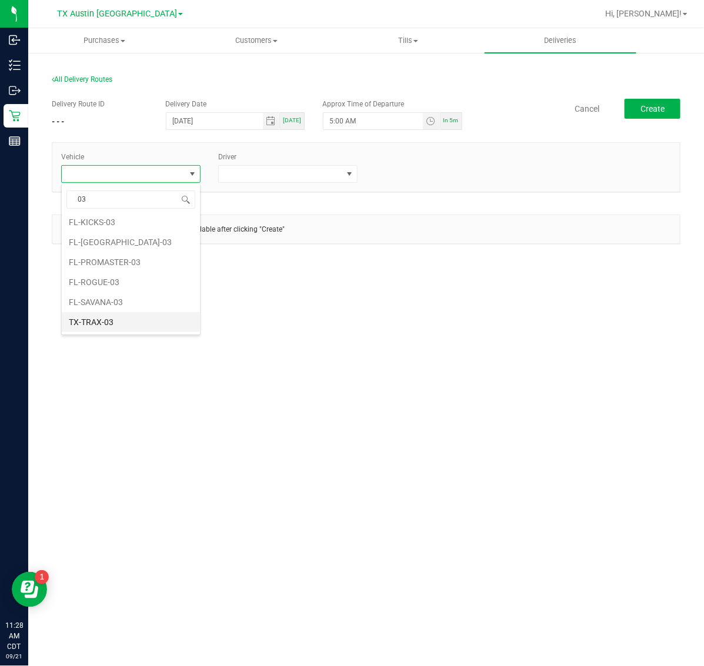
click at [116, 318] on li "TX-TRAX-03" at bounding box center [131, 322] width 138 height 20
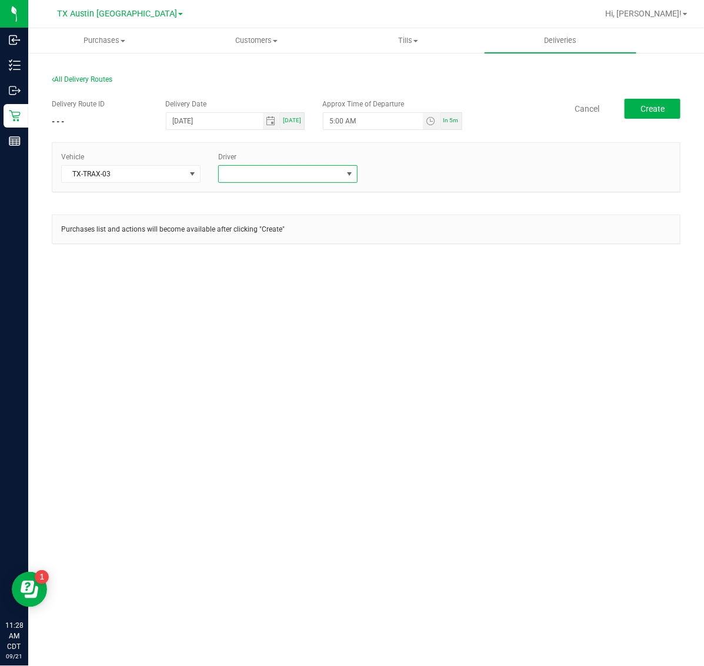
click at [285, 169] on span at bounding box center [281, 174] width 124 height 16
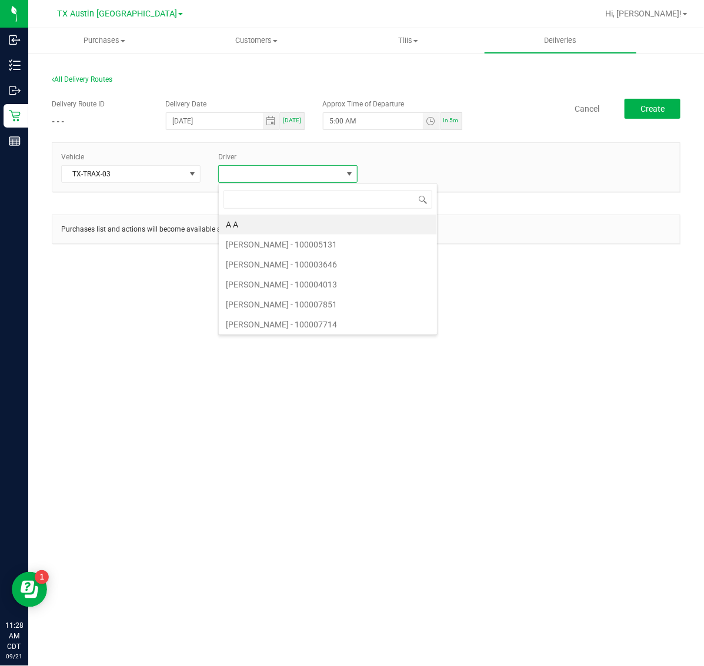
scroll to position [18, 139]
type input "cast"
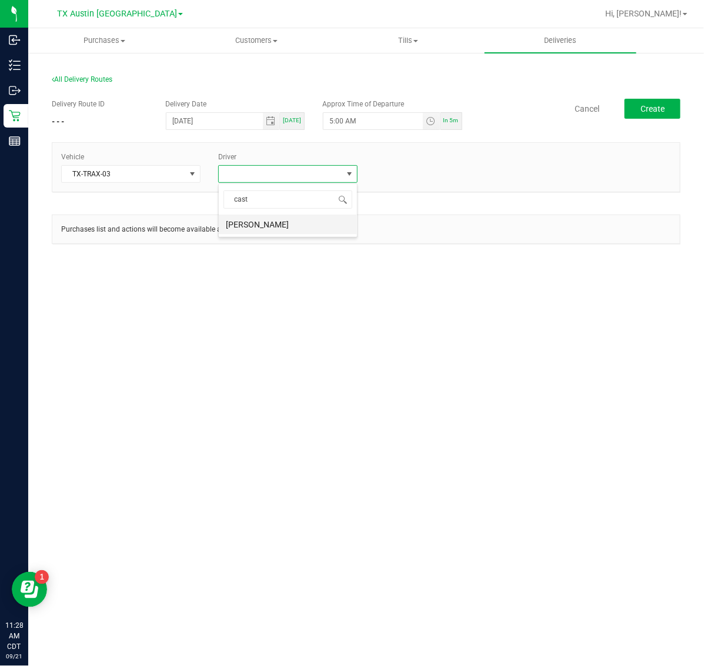
click at [284, 219] on li "Nathaniel Castillo" at bounding box center [288, 225] width 138 height 20
click at [640, 109] on span "Create" at bounding box center [652, 108] width 24 height 9
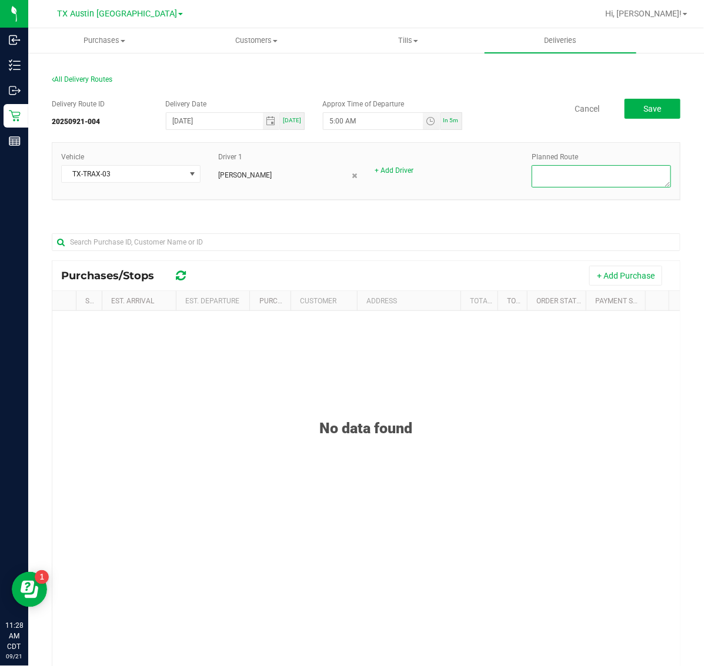
click at [609, 177] on textarea at bounding box center [601, 176] width 139 height 22
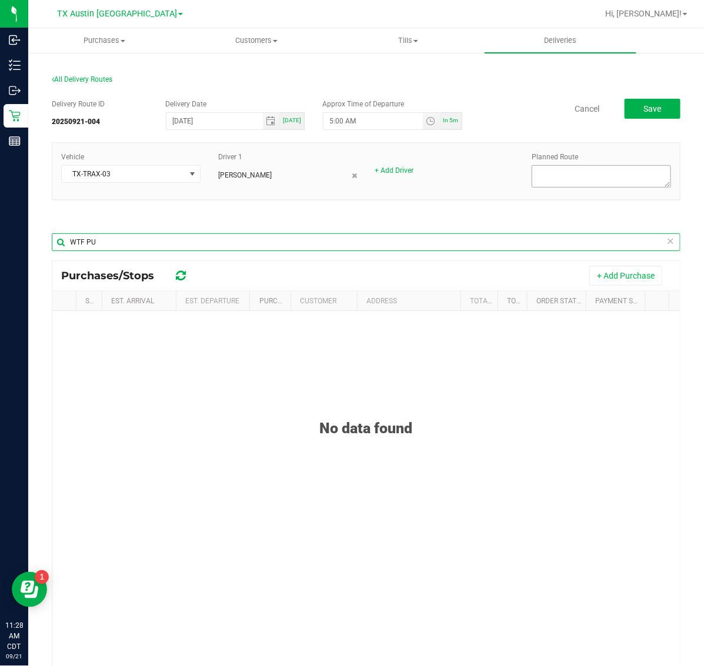
type input "WTF PU"
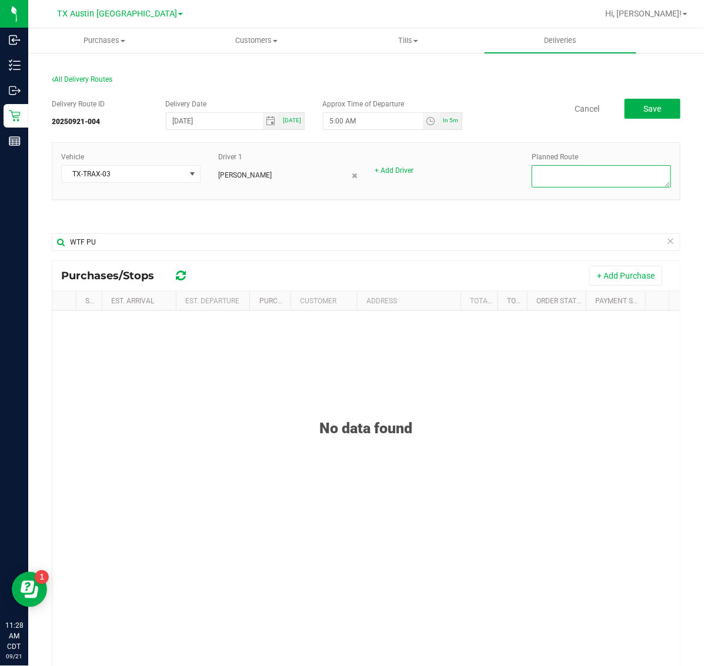
click at [609, 177] on textarea at bounding box center [601, 176] width 139 height 22
type textarea "WTF PU"
click at [601, 278] on button "+ Add Purchase" at bounding box center [625, 276] width 73 height 20
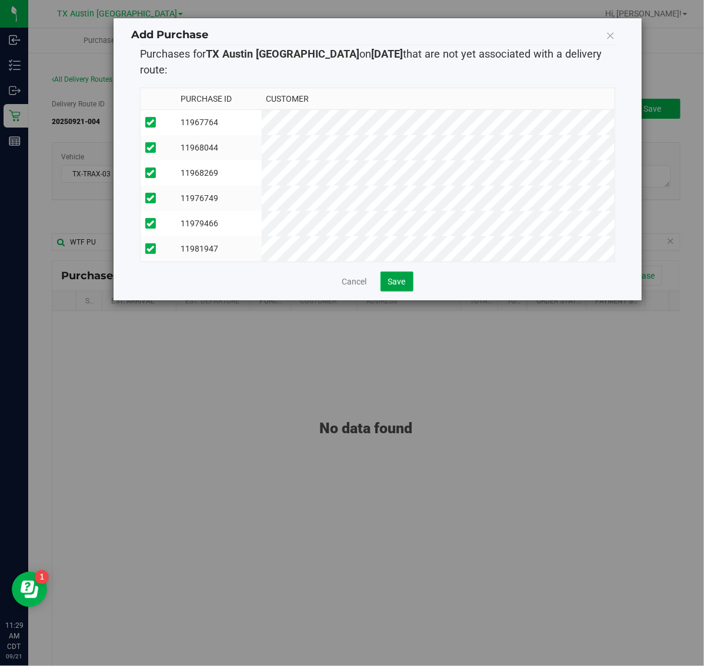
click at [397, 277] on span "Save" at bounding box center [397, 281] width 18 height 9
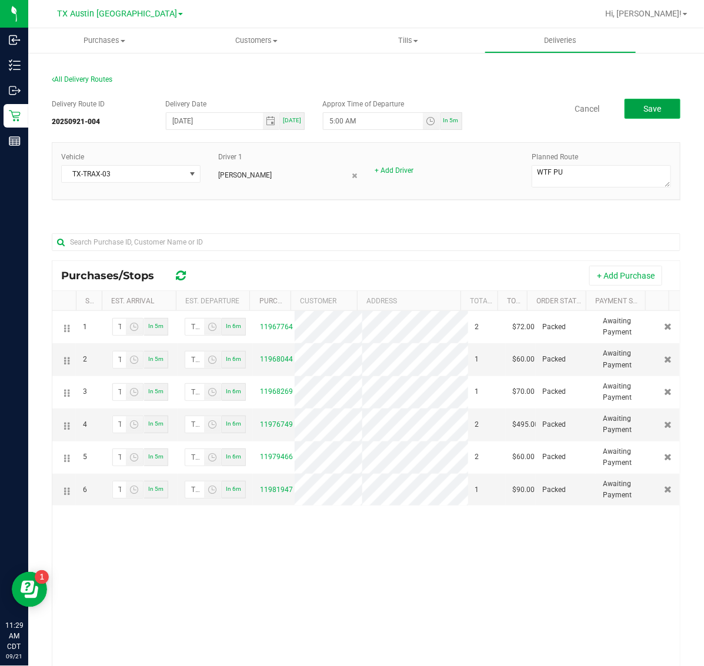
click at [642, 115] on button "Save" at bounding box center [653, 109] width 56 height 20
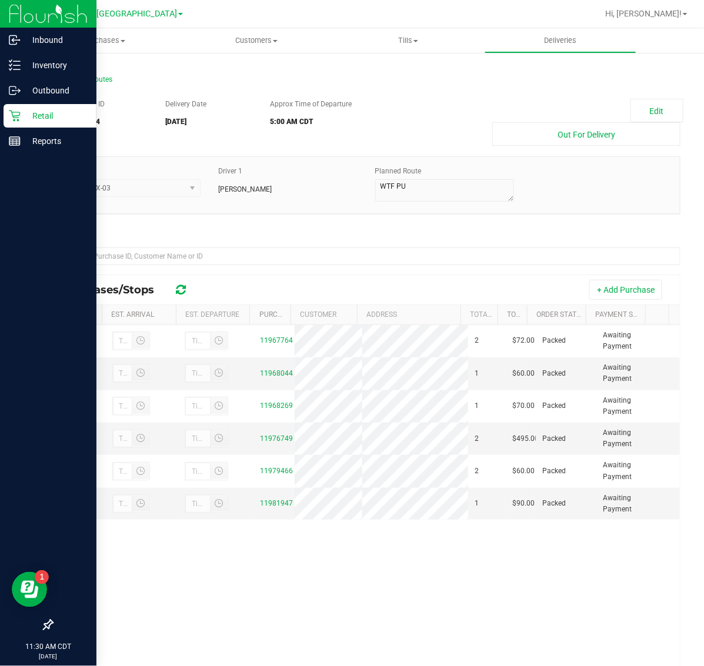
click at [26, 112] on p "Retail" at bounding box center [56, 116] width 71 height 14
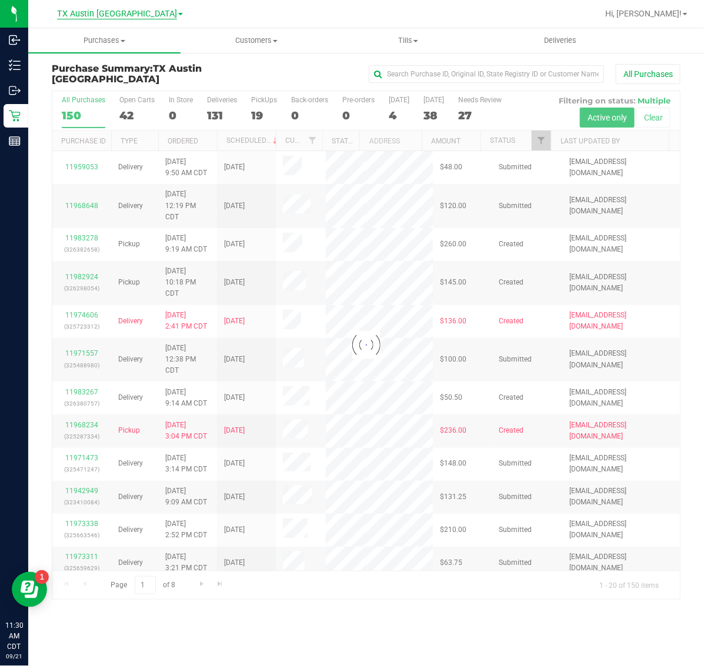
click at [113, 16] on span "TX Austin [GEOGRAPHIC_DATA]" at bounding box center [117, 14] width 120 height 11
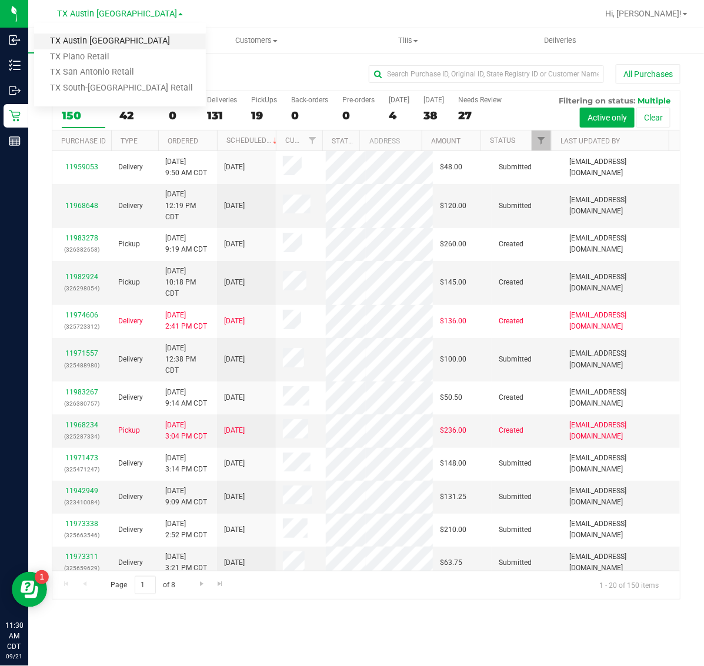
click at [107, 42] on link "TX Austin [GEOGRAPHIC_DATA]" at bounding box center [120, 42] width 172 height 16
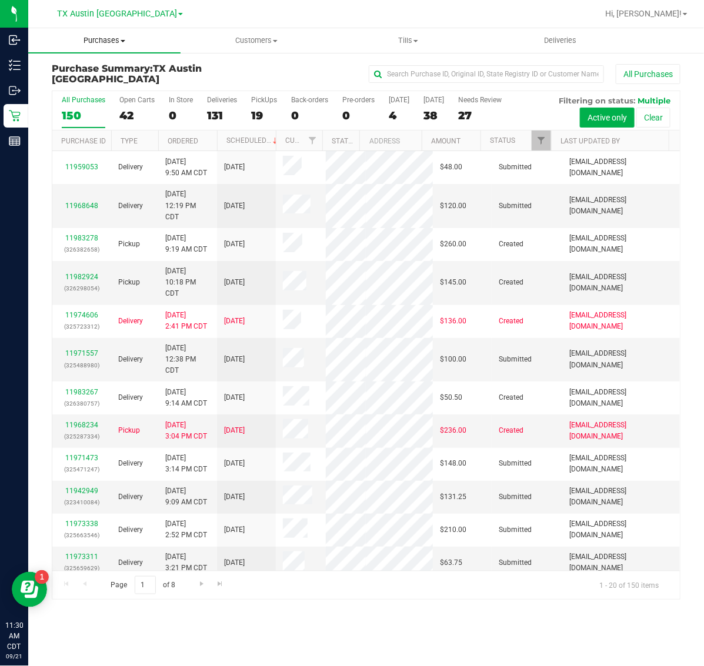
click at [107, 43] on span "Purchases" at bounding box center [104, 40] width 152 height 11
click at [108, 84] on li "Fulfillment" at bounding box center [104, 85] width 152 height 14
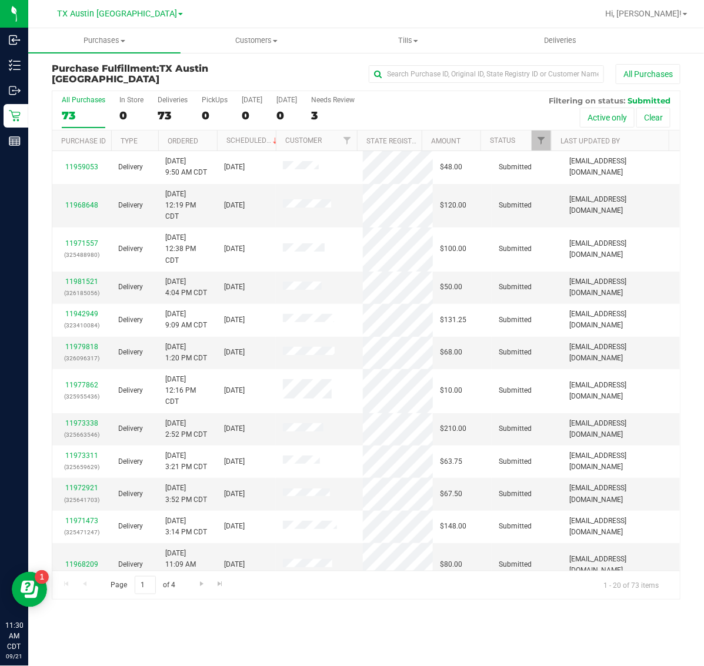
click at [112, 7] on div "TX Austin DC TX Austin DC TX Plano Retail TX San Antonio Retail TX South-Austin…" at bounding box center [120, 13] width 126 height 14
click at [112, 16] on span "TX Austin [GEOGRAPHIC_DATA]" at bounding box center [117, 14] width 120 height 11
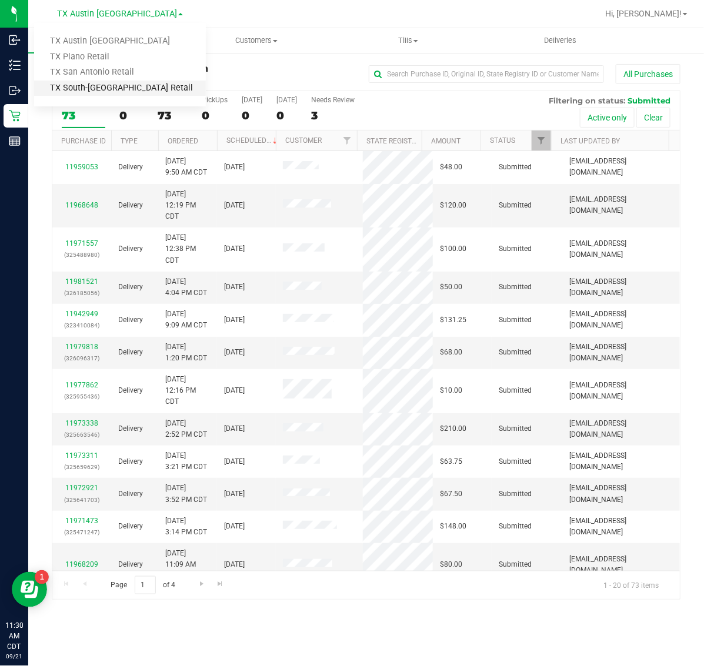
click at [118, 84] on link "TX South-[GEOGRAPHIC_DATA] Retail" at bounding box center [120, 89] width 172 height 16
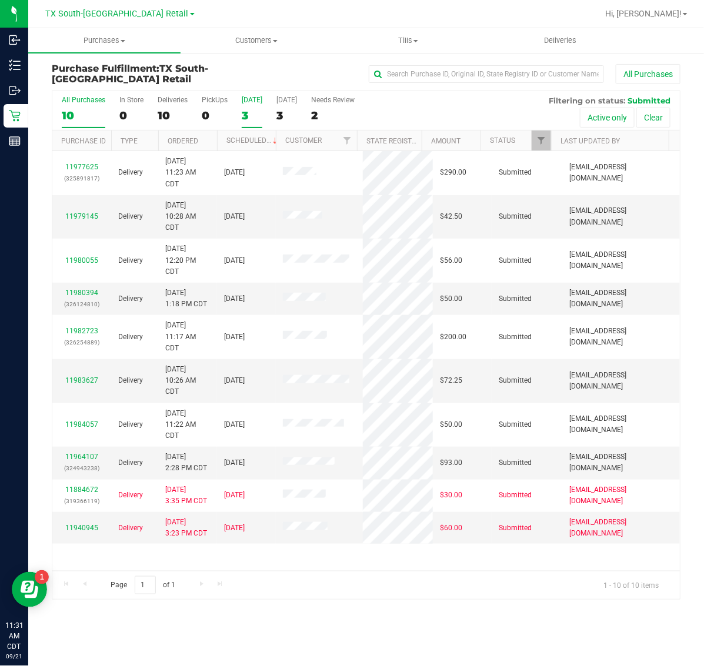
click at [245, 109] on div "3" at bounding box center [252, 116] width 21 height 14
click at [0, 0] on input "Today 3" at bounding box center [0, 0] width 0 height 0
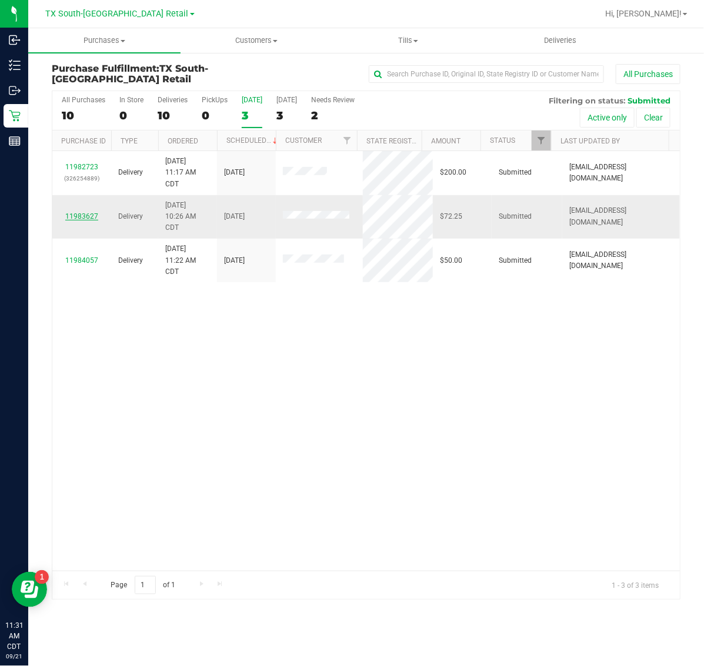
click at [86, 215] on link "11983627" at bounding box center [81, 216] width 33 height 8
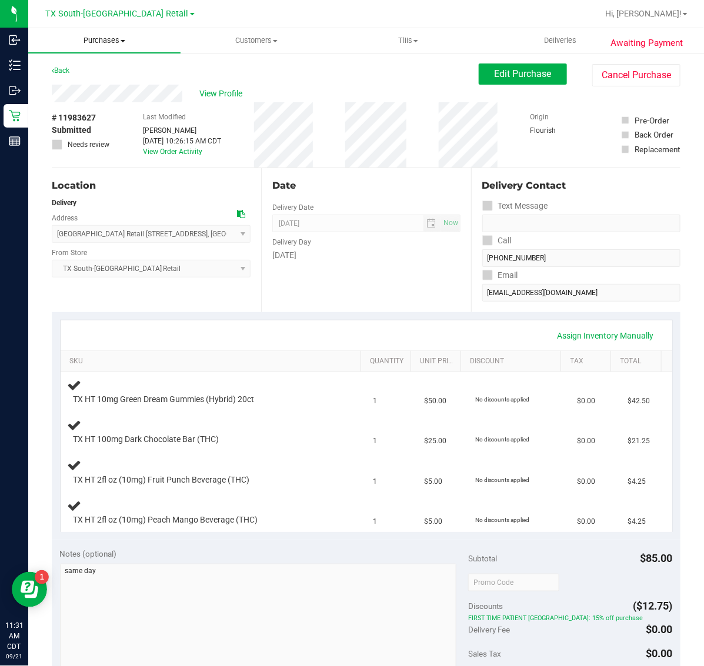
click at [109, 39] on span "Purchases" at bounding box center [104, 40] width 152 height 11
click at [106, 80] on li "Fulfillment" at bounding box center [104, 85] width 152 height 14
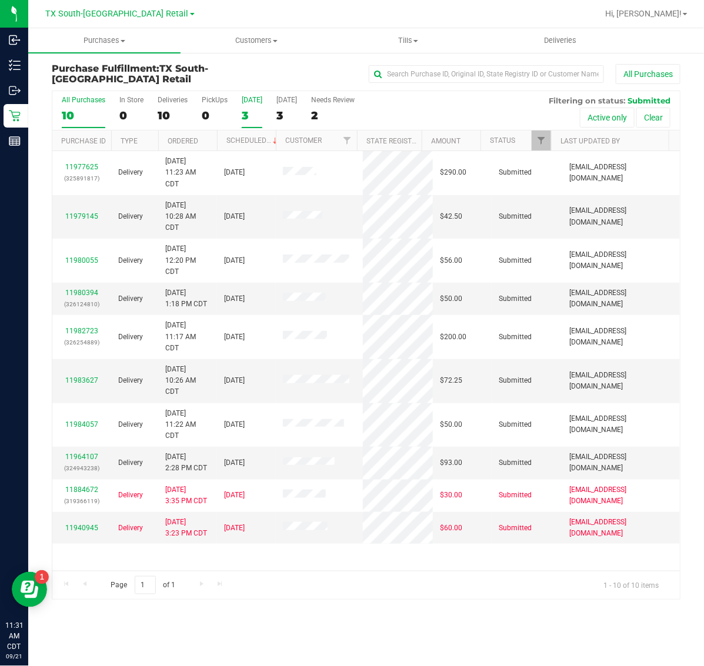
click at [246, 113] on div "3" at bounding box center [252, 116] width 21 height 14
click at [0, 0] on input "Today 3" at bounding box center [0, 0] width 0 height 0
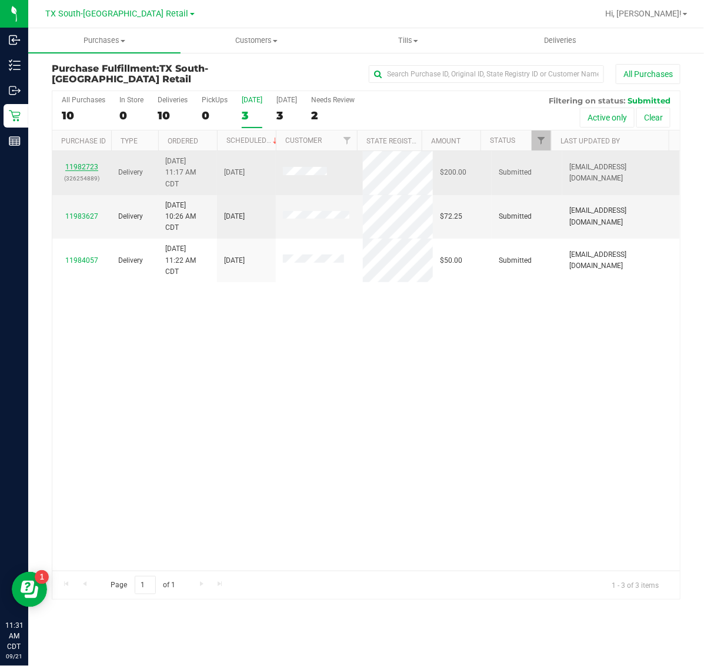
click at [95, 166] on link "11982723" at bounding box center [81, 167] width 33 height 8
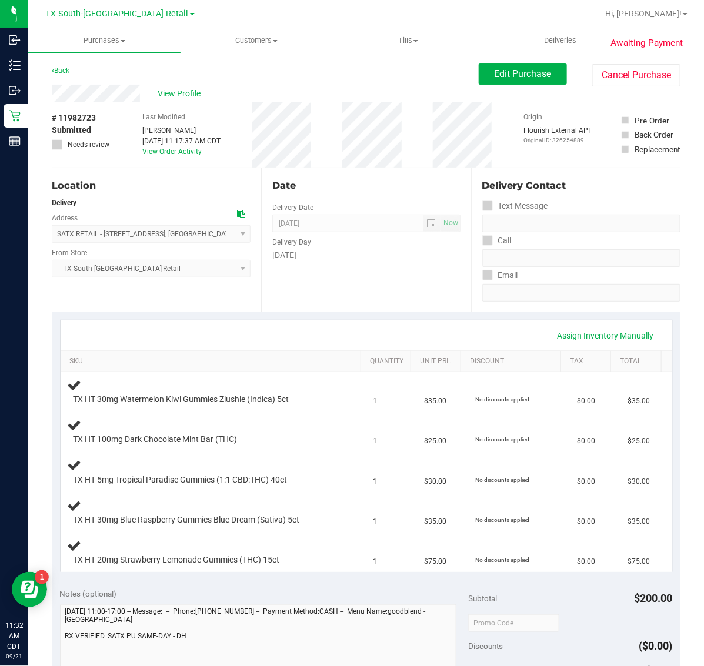
click at [86, 119] on span "# 11982723" at bounding box center [74, 118] width 44 height 12
copy span "11982723"
click at [104, 39] on span "Purchases" at bounding box center [104, 40] width 152 height 11
click at [104, 78] on li "Fulfillment" at bounding box center [104, 85] width 152 height 14
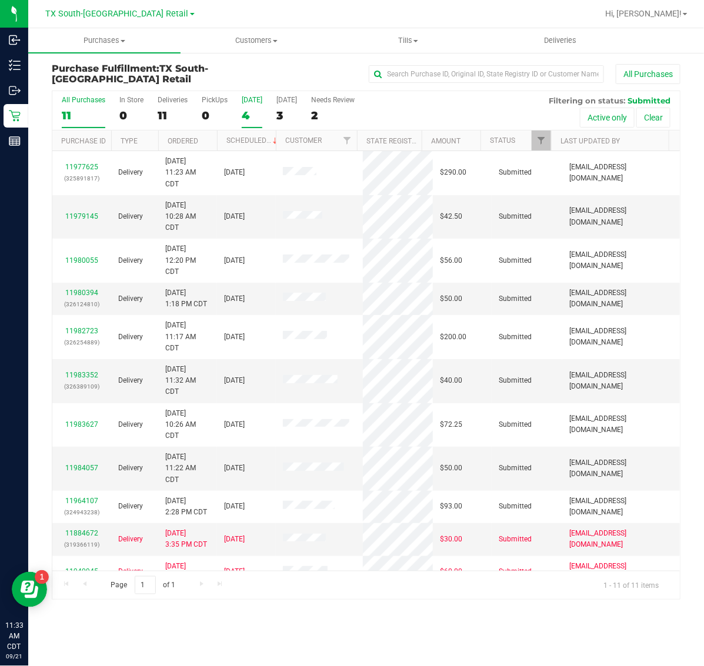
click at [250, 115] on div "4" at bounding box center [252, 116] width 21 height 14
click at [0, 0] on input "Today 4" at bounding box center [0, 0] width 0 height 0
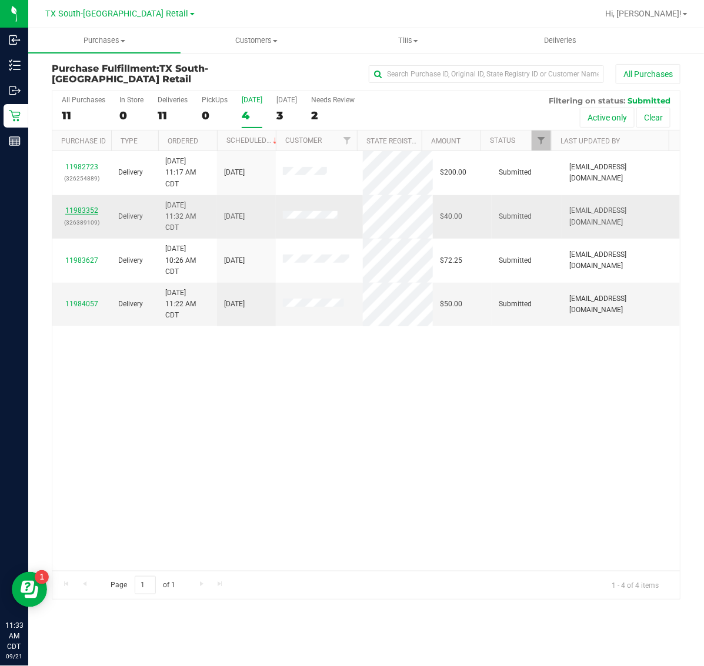
click at [93, 210] on link "11983352" at bounding box center [81, 210] width 33 height 8
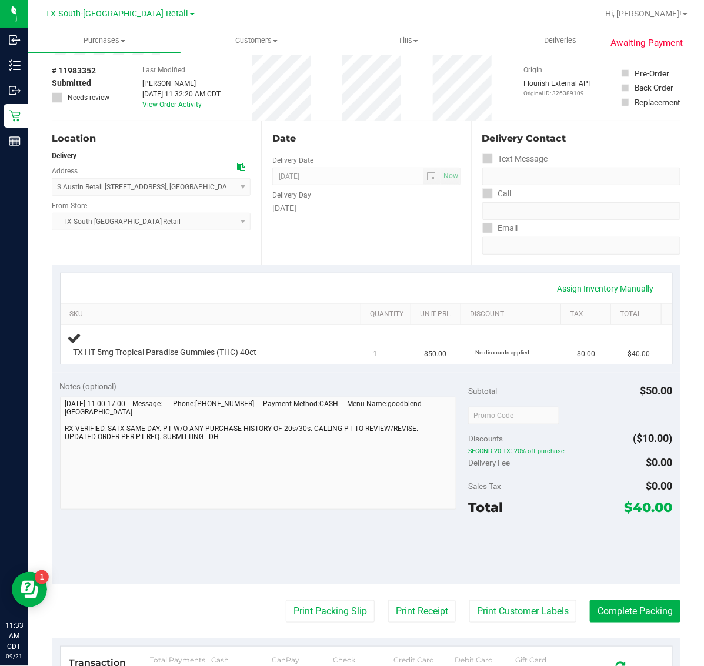
scroll to position [74, 0]
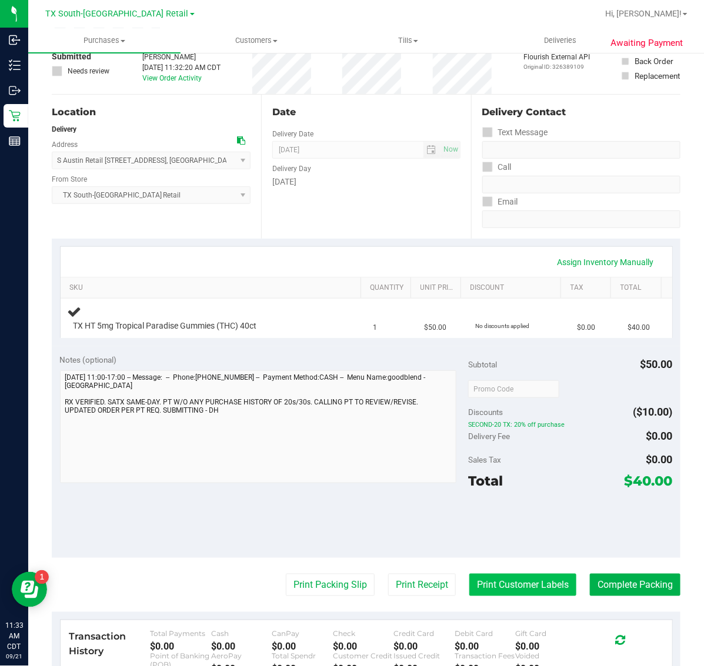
click at [499, 586] on button "Print Customer Labels" at bounding box center [522, 585] width 107 height 22
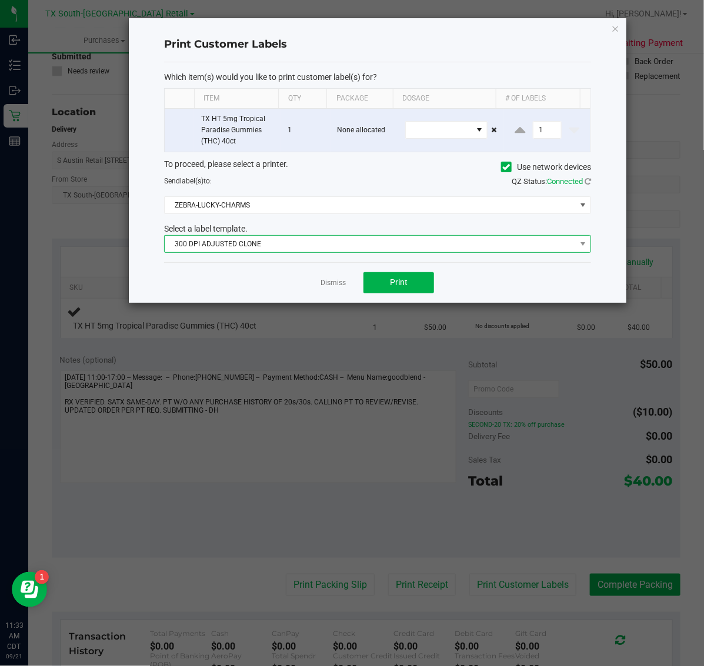
click at [389, 250] on span "300 DPI ADJUSTED CLONE" at bounding box center [370, 244] width 411 height 16
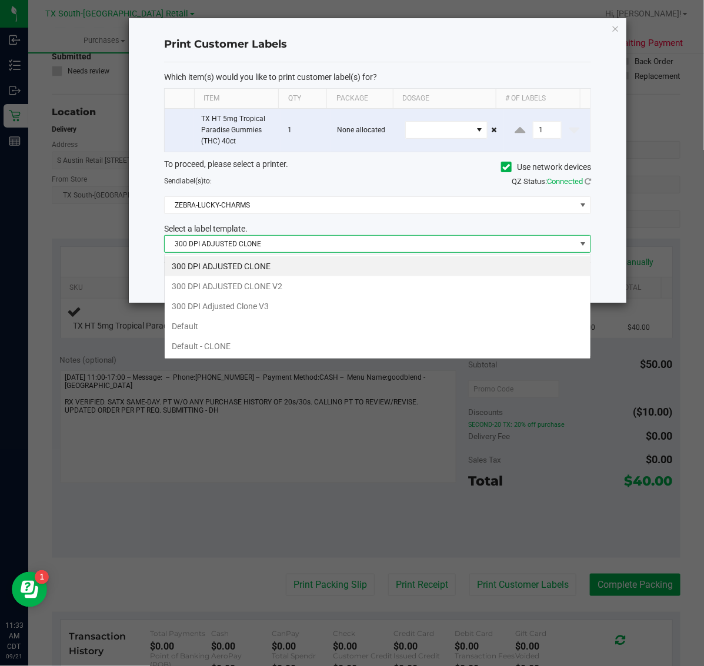
scroll to position [18, 427]
click at [378, 309] on li "300 DPI Adjusted Clone V3" at bounding box center [378, 306] width 426 height 20
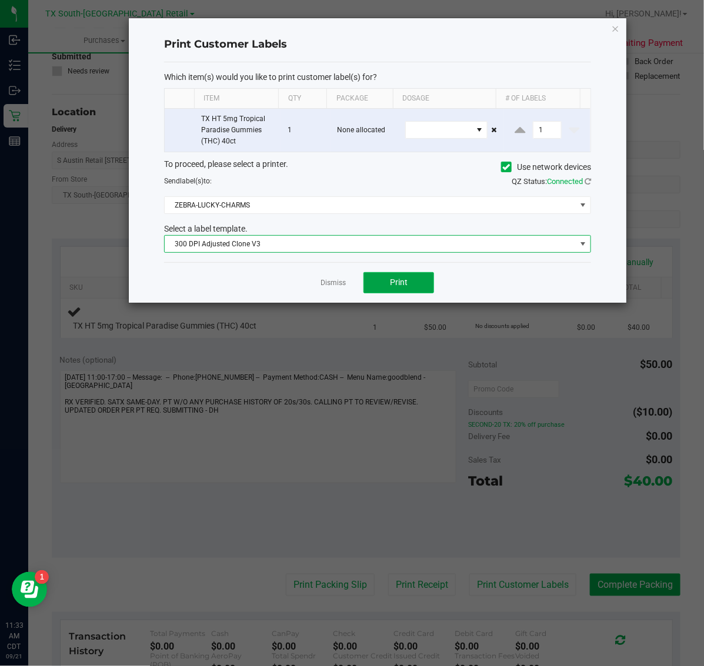
click at [383, 289] on button "Print" at bounding box center [398, 282] width 71 height 21
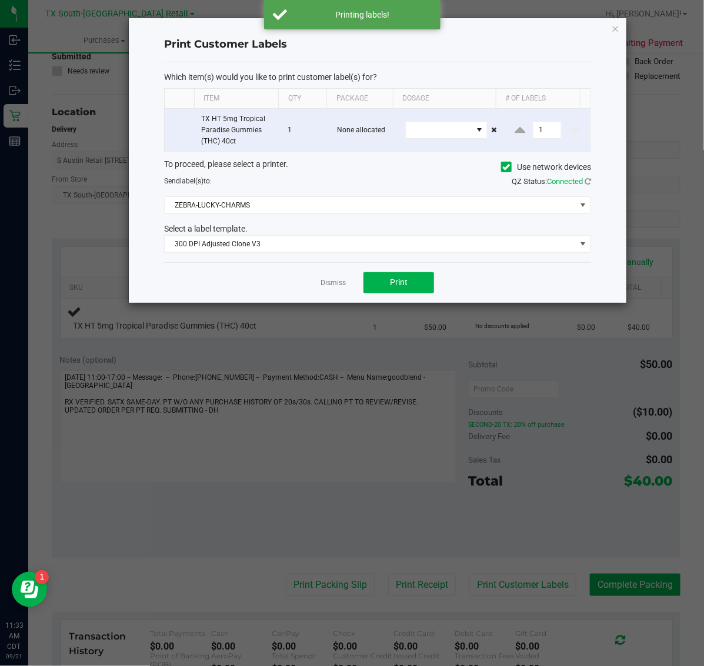
click at [343, 278] on div "Dismiss Print" at bounding box center [377, 282] width 427 height 41
click at [343, 281] on app-cancel-button "Dismiss" at bounding box center [333, 282] width 25 height 12
click at [342, 286] on link "Dismiss" at bounding box center [333, 283] width 25 height 10
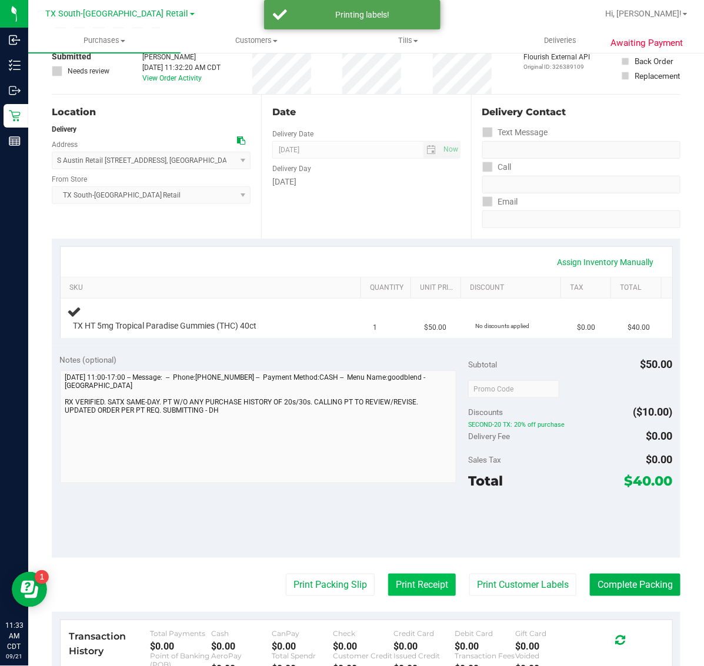
click at [419, 589] on button "Print Receipt" at bounding box center [422, 585] width 68 height 22
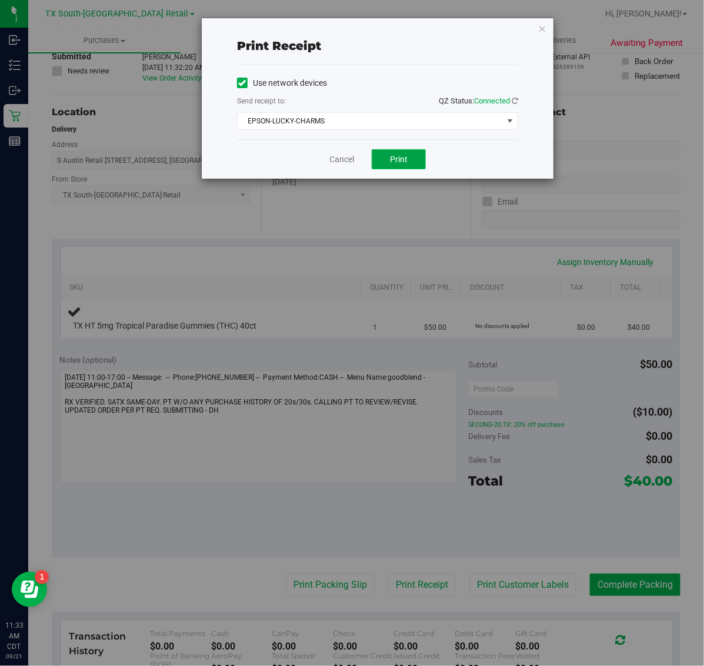
click at [404, 169] on button "Print" at bounding box center [399, 159] width 54 height 20
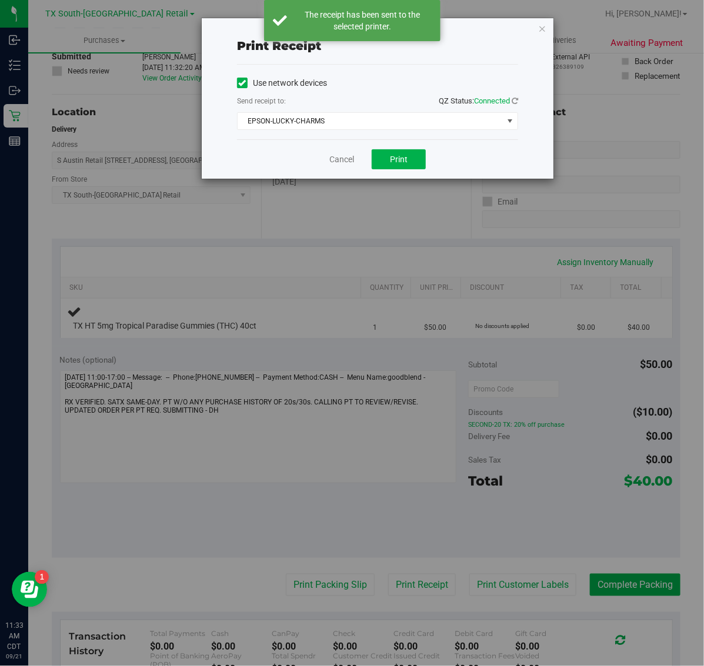
click at [536, 31] on div "Print receipt Use network devices Send receipt to: QZ Status: Connected EPSON-L…" at bounding box center [378, 98] width 352 height 161
click at [543, 28] on icon "button" at bounding box center [542, 28] width 8 height 14
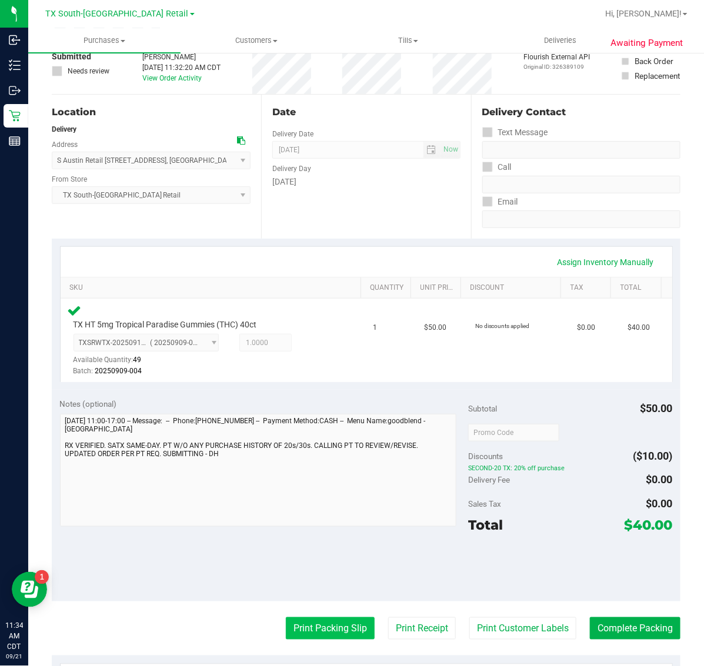
click at [335, 627] on button "Print Packing Slip" at bounding box center [330, 629] width 89 height 22
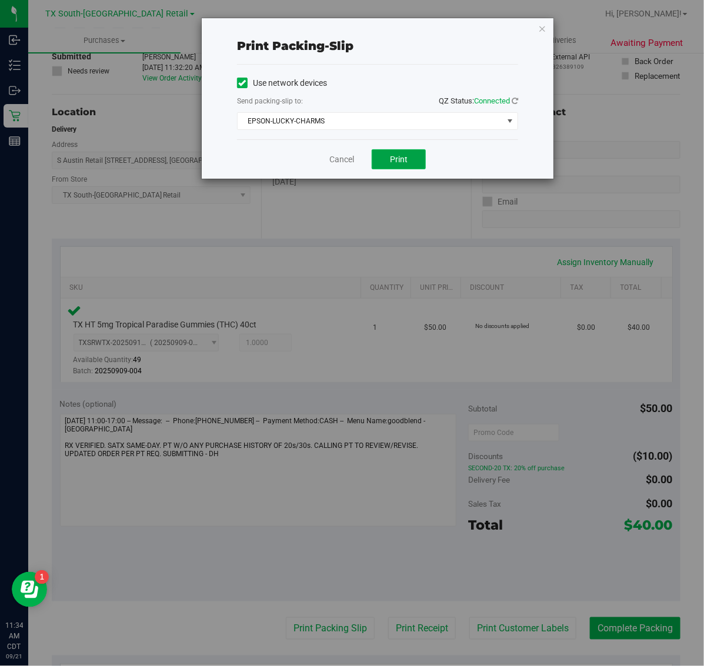
click at [398, 162] on span "Print" at bounding box center [399, 159] width 18 height 9
click at [542, 28] on icon "button" at bounding box center [542, 28] width 8 height 14
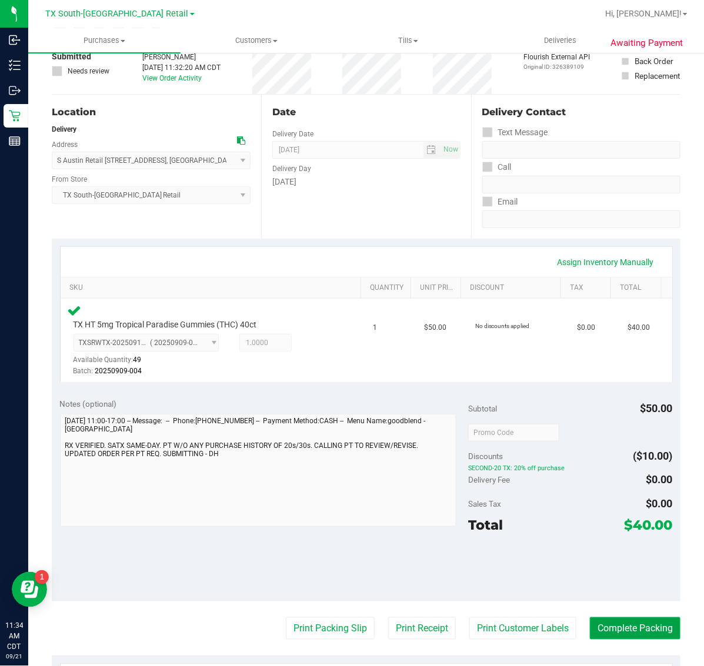
click at [634, 622] on button "Complete Packing" at bounding box center [635, 629] width 91 height 22
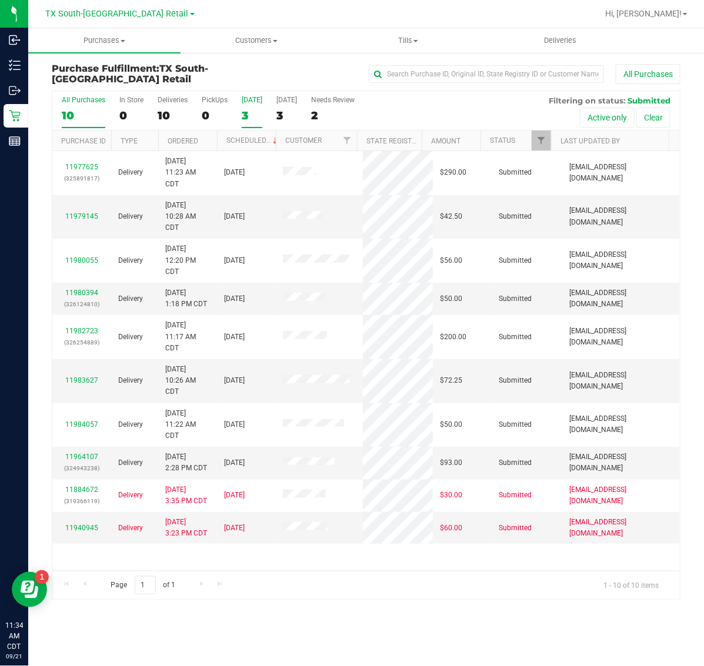
click at [248, 109] on div "3" at bounding box center [252, 116] width 21 height 14
click at [0, 0] on input "Today 3" at bounding box center [0, 0] width 0 height 0
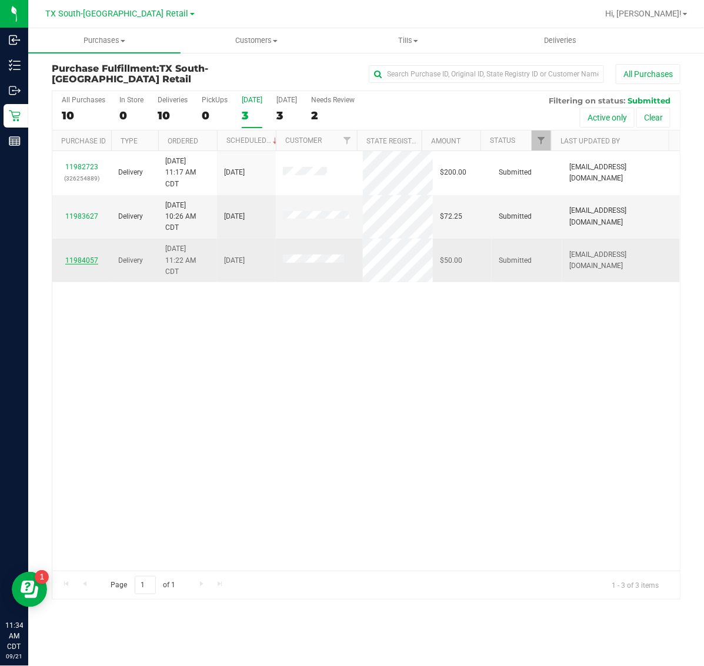
click at [76, 263] on link "11984057" at bounding box center [81, 260] width 33 height 8
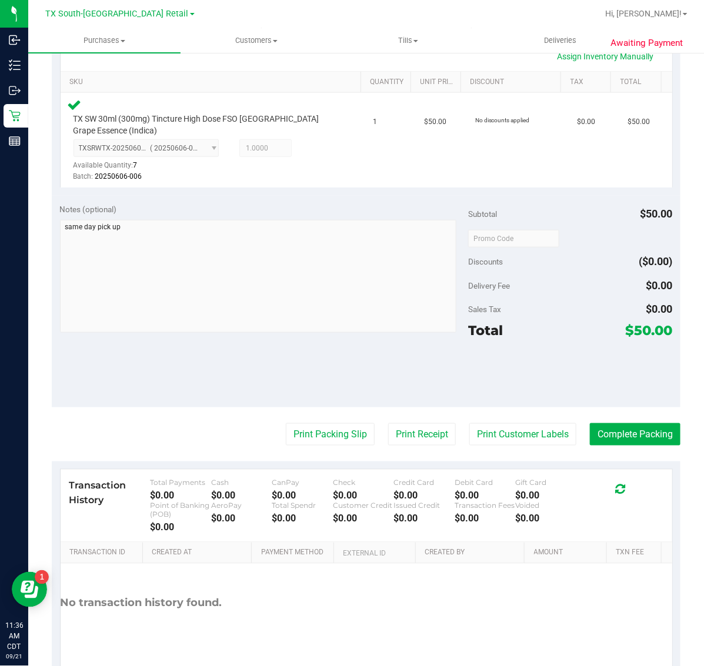
scroll to position [286, 0]
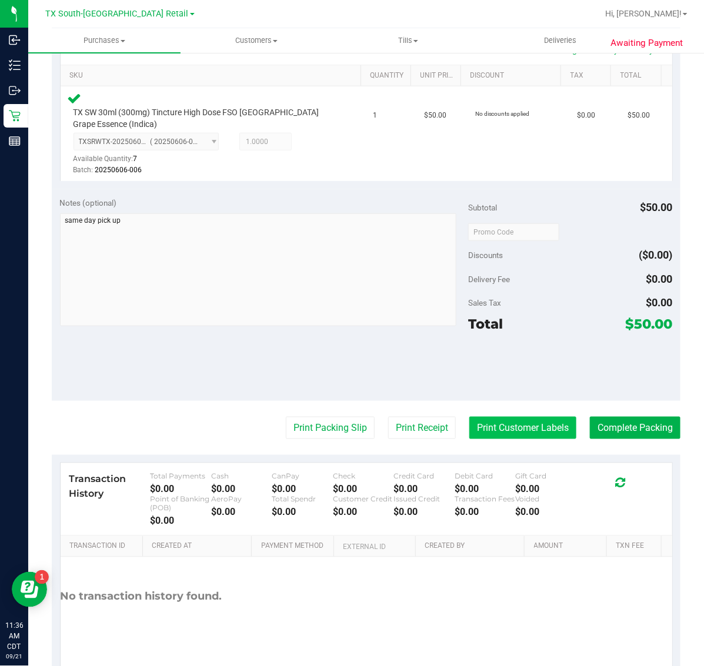
click at [510, 422] on button "Print Customer Labels" at bounding box center [522, 428] width 107 height 22
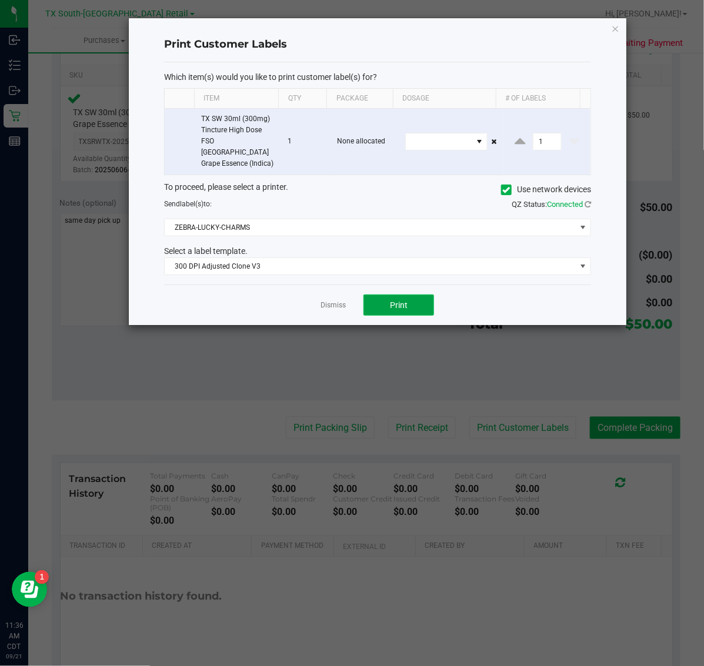
click at [403, 301] on span "Print" at bounding box center [399, 305] width 18 height 9
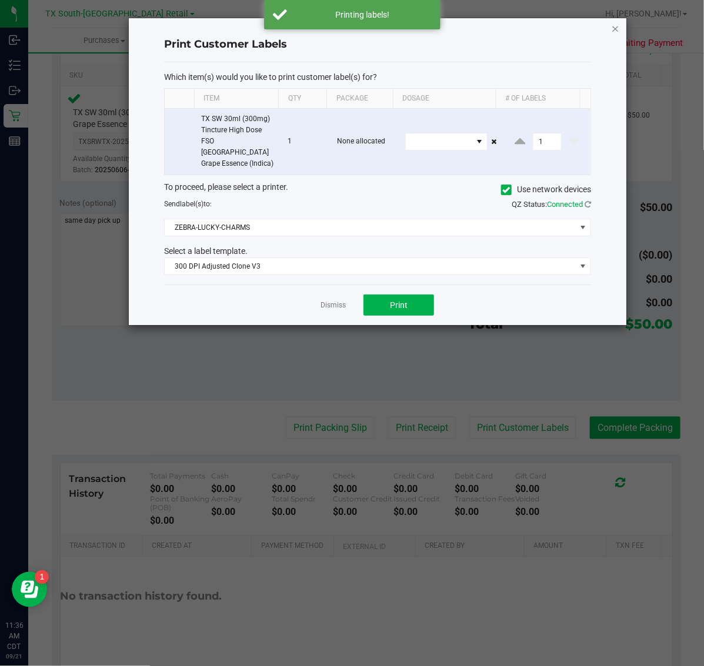
click at [612, 29] on icon "button" at bounding box center [616, 28] width 8 height 14
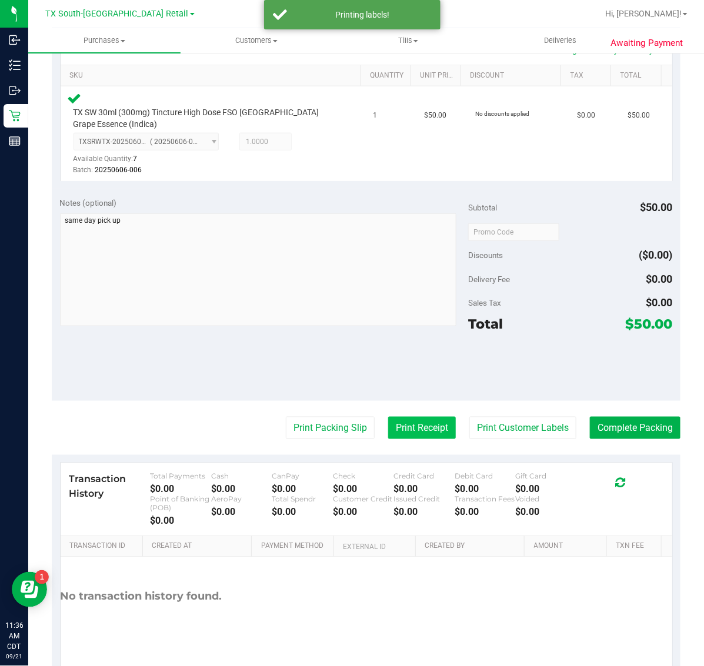
click at [409, 428] on button "Print Receipt" at bounding box center [422, 428] width 68 height 22
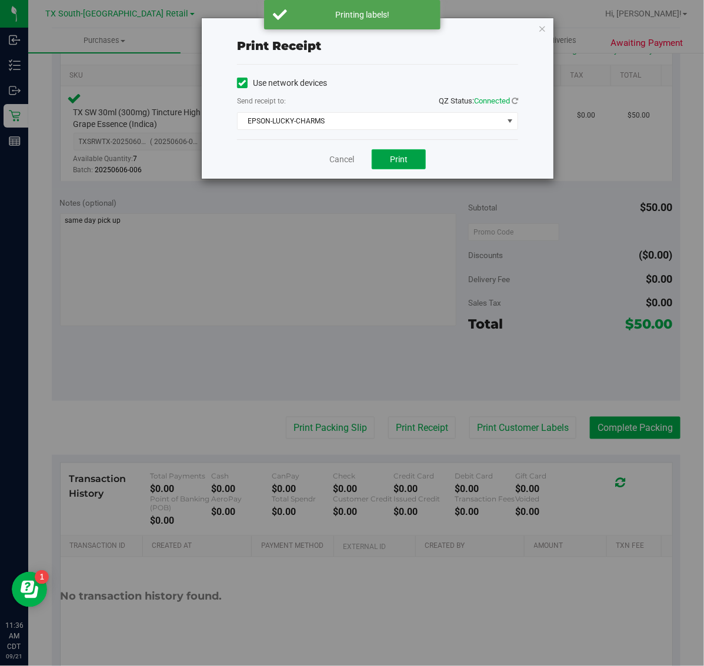
click at [402, 159] on span "Print" at bounding box center [399, 159] width 18 height 9
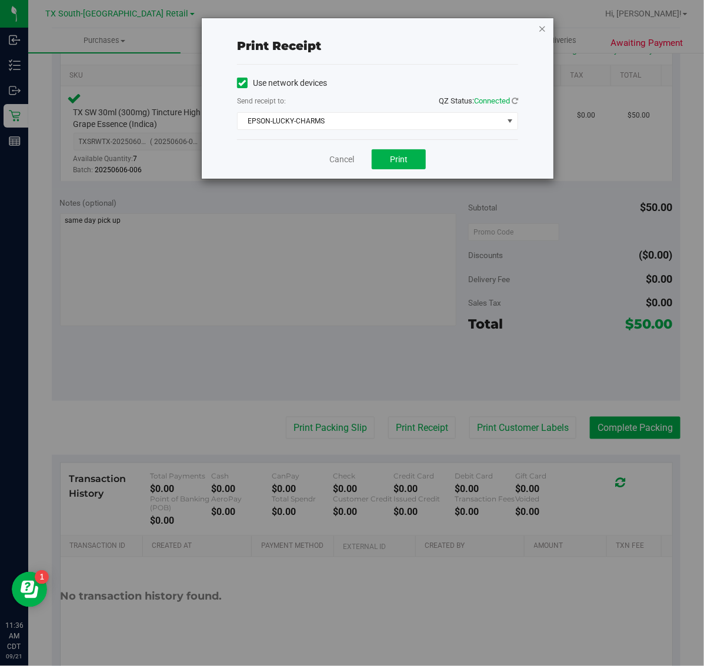
click at [542, 25] on icon "button" at bounding box center [542, 28] width 8 height 14
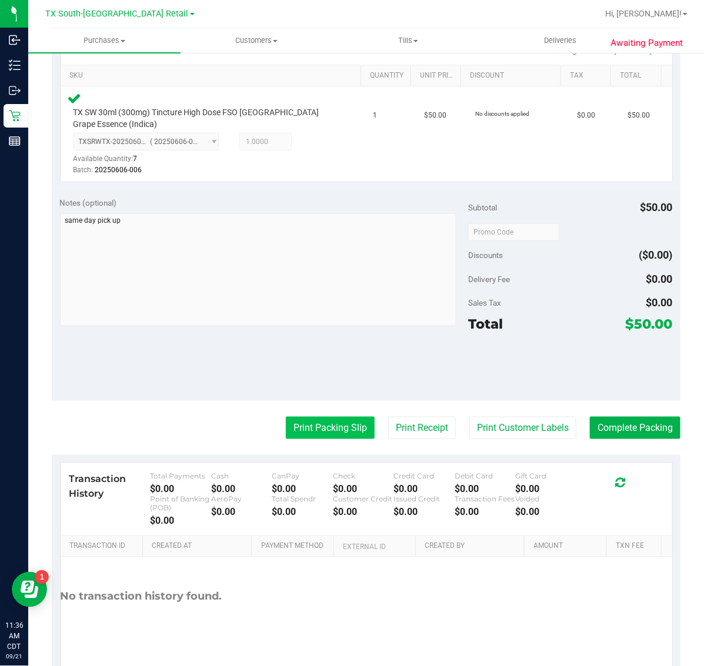
click at [316, 436] on button "Print Packing Slip" at bounding box center [330, 428] width 89 height 22
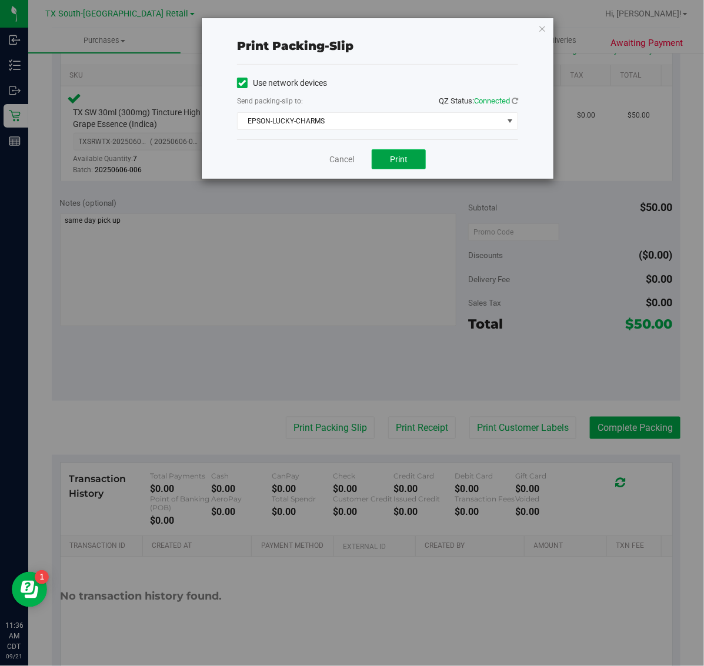
click at [391, 168] on button "Print" at bounding box center [399, 159] width 54 height 20
click at [546, 31] on icon "button" at bounding box center [542, 28] width 8 height 14
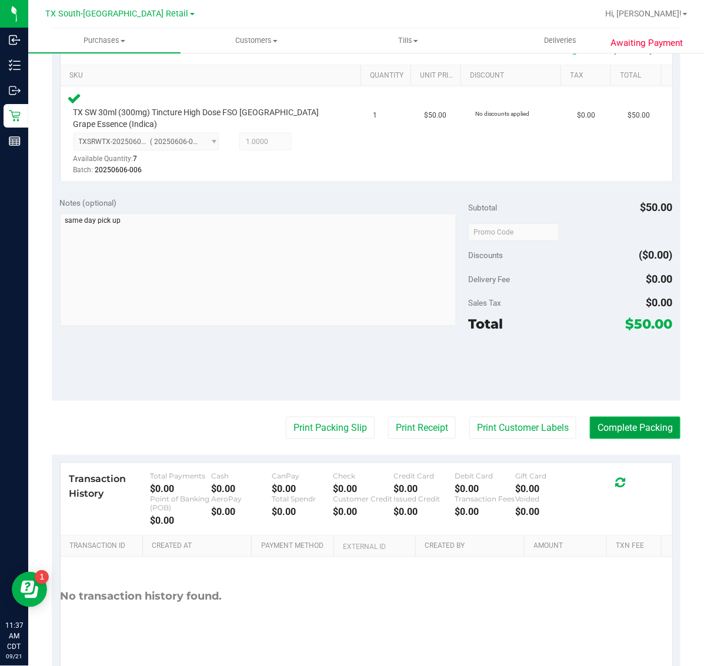
click at [630, 428] on button "Complete Packing" at bounding box center [635, 428] width 91 height 22
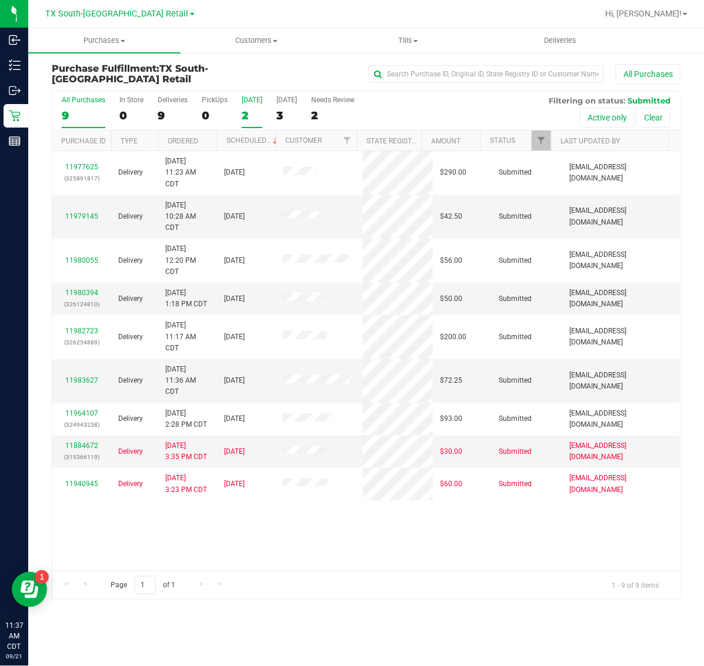
click at [249, 107] on label "Today 2" at bounding box center [252, 112] width 21 height 32
click at [0, 0] on input "Today 2" at bounding box center [0, 0] width 0 height 0
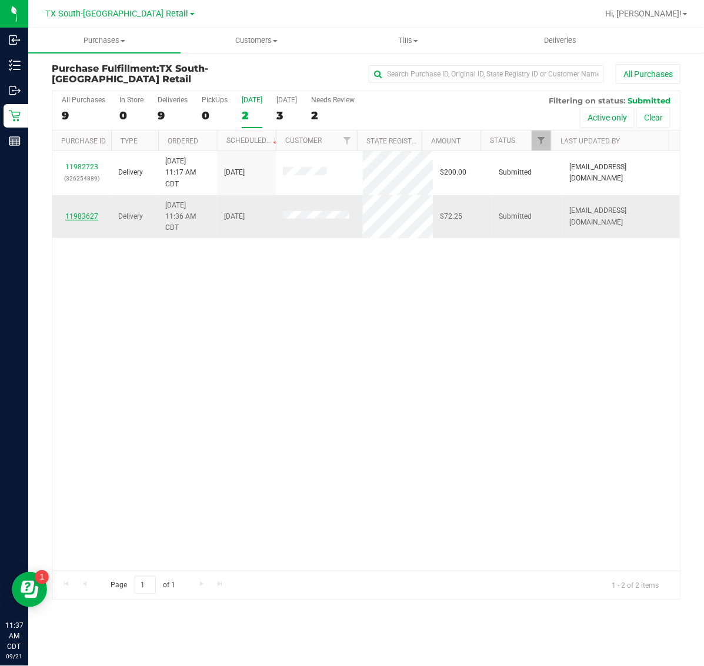
click at [89, 215] on link "11983627" at bounding box center [81, 216] width 33 height 8
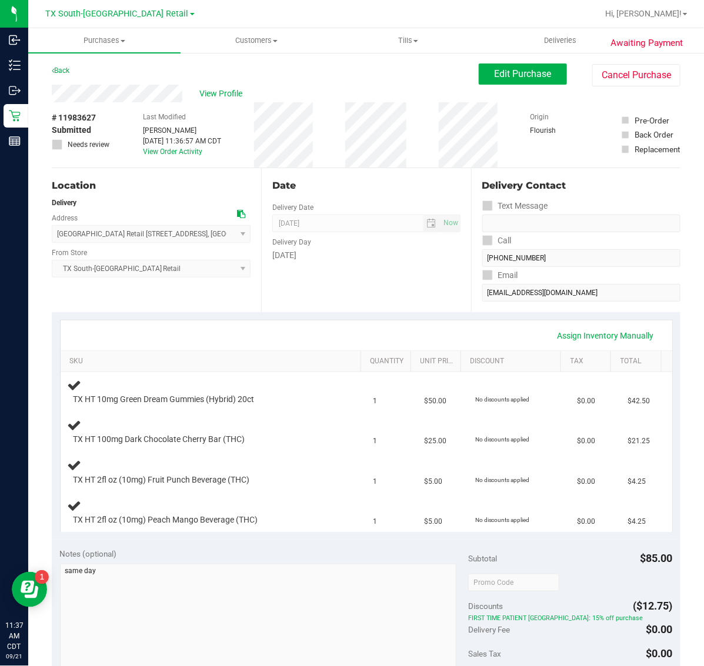
scroll to position [221, 0]
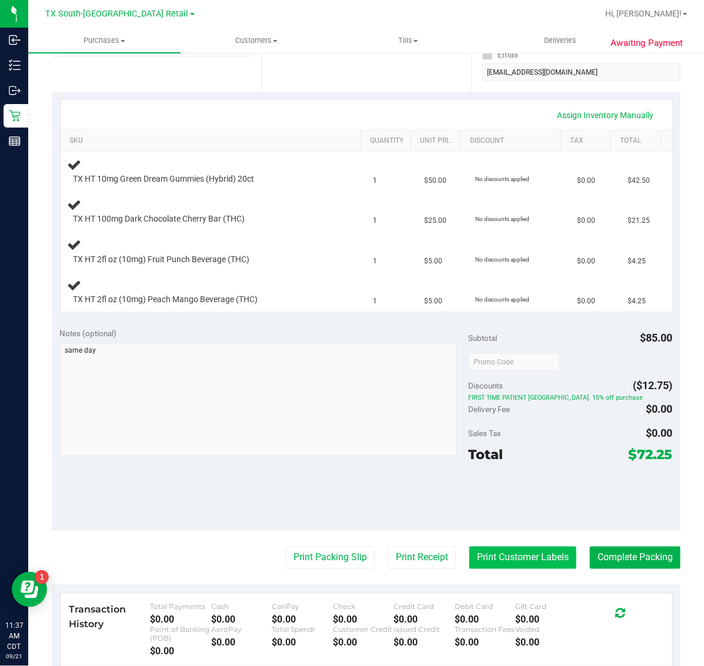
click at [518, 551] on button "Print Customer Labels" at bounding box center [522, 558] width 107 height 22
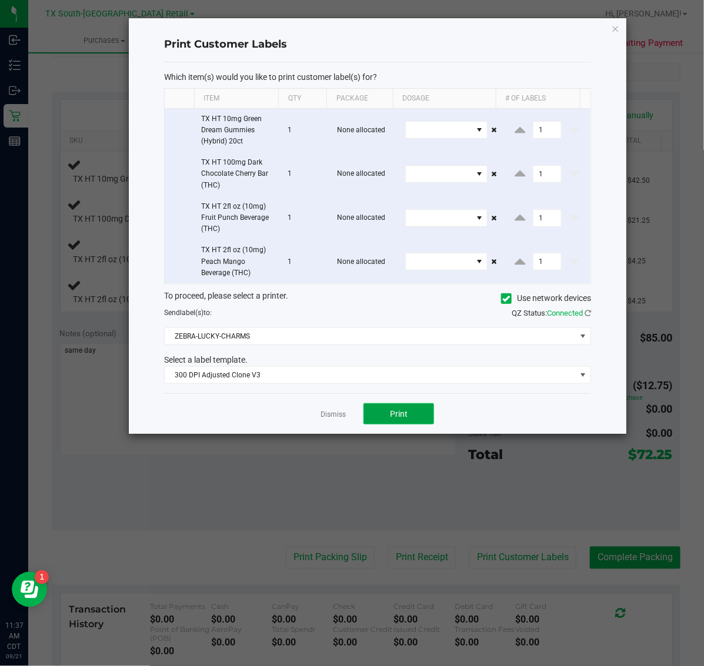
click at [412, 415] on button "Print" at bounding box center [398, 413] width 71 height 21
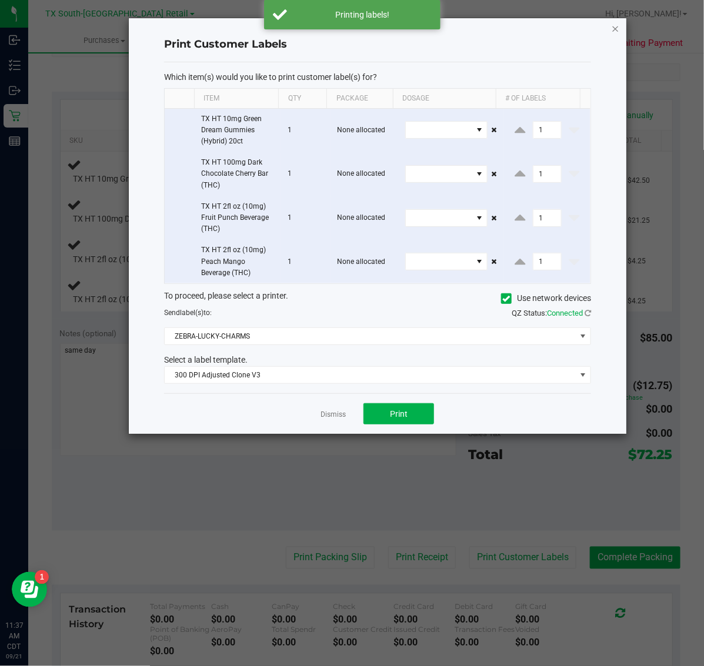
click at [618, 28] on icon "button" at bounding box center [616, 28] width 8 height 14
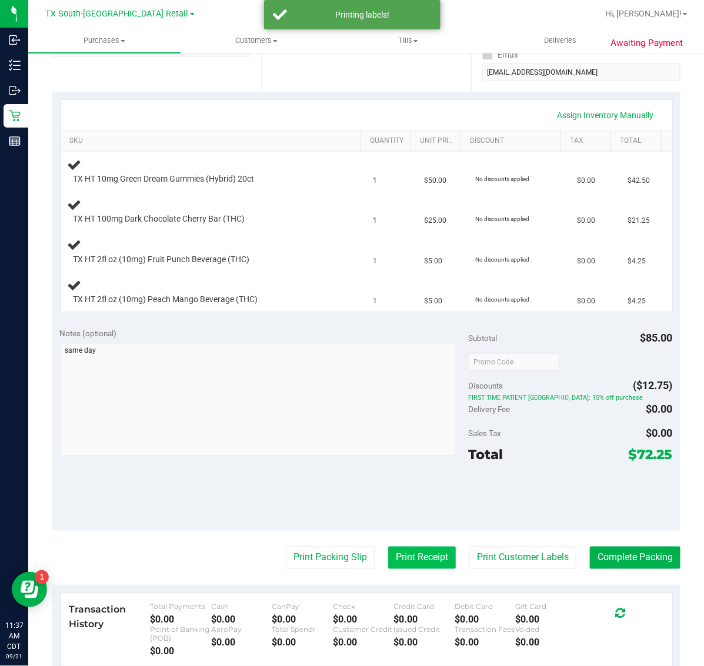
click at [389, 566] on button "Print Receipt" at bounding box center [422, 558] width 68 height 22
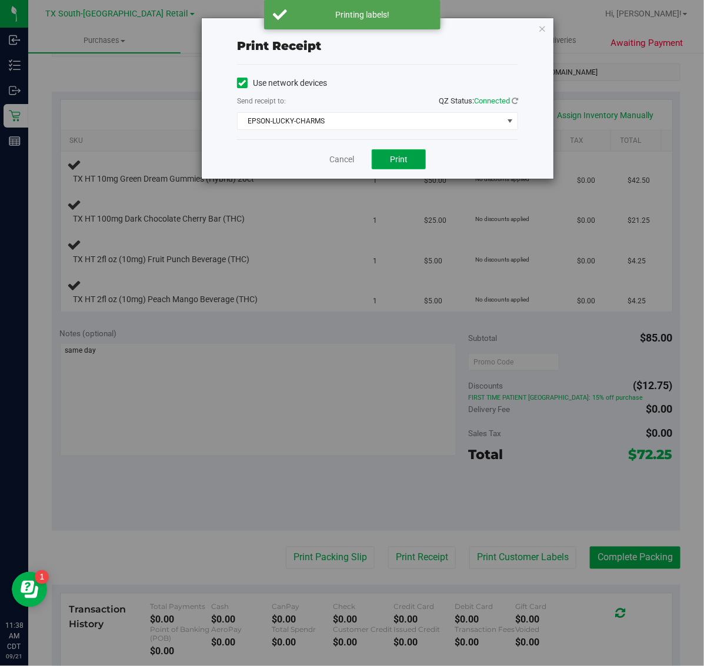
click at [408, 165] on button "Print" at bounding box center [399, 159] width 54 height 20
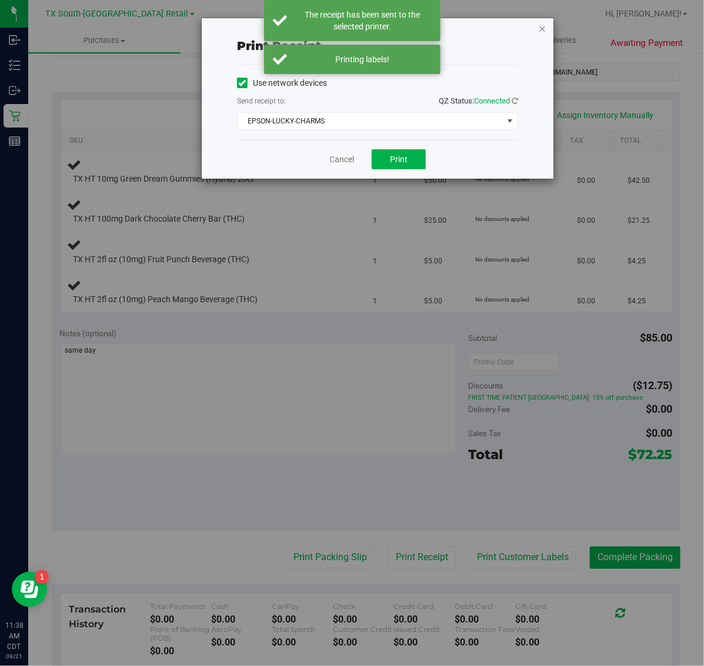
click at [539, 28] on icon "button" at bounding box center [542, 28] width 8 height 14
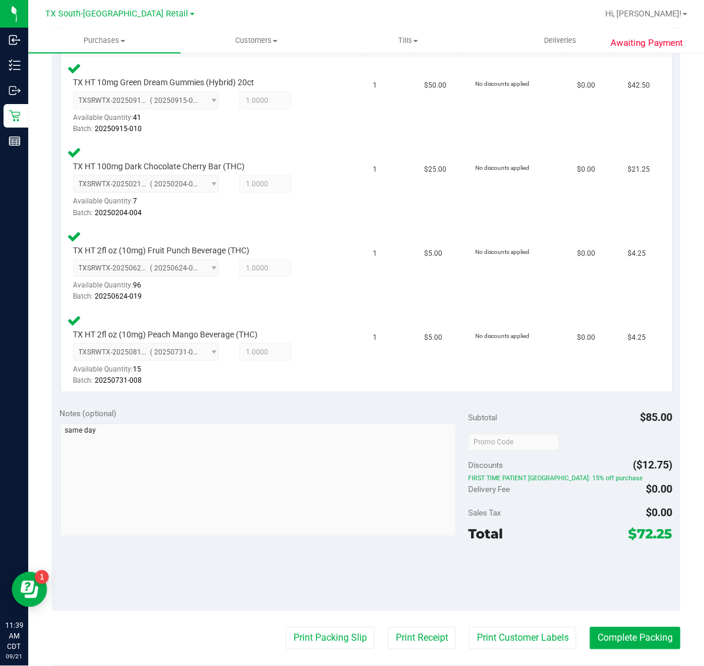
scroll to position [563, 0]
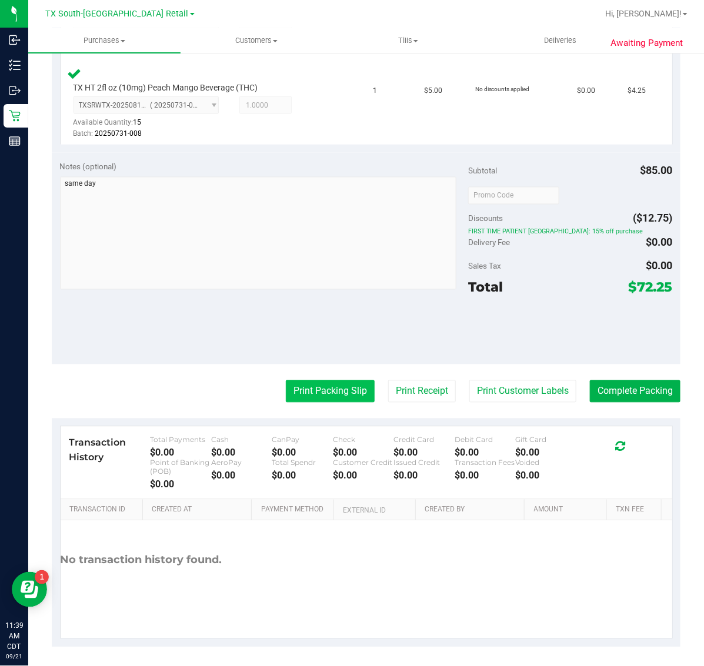
click at [333, 395] on button "Print Packing Slip" at bounding box center [330, 392] width 89 height 22
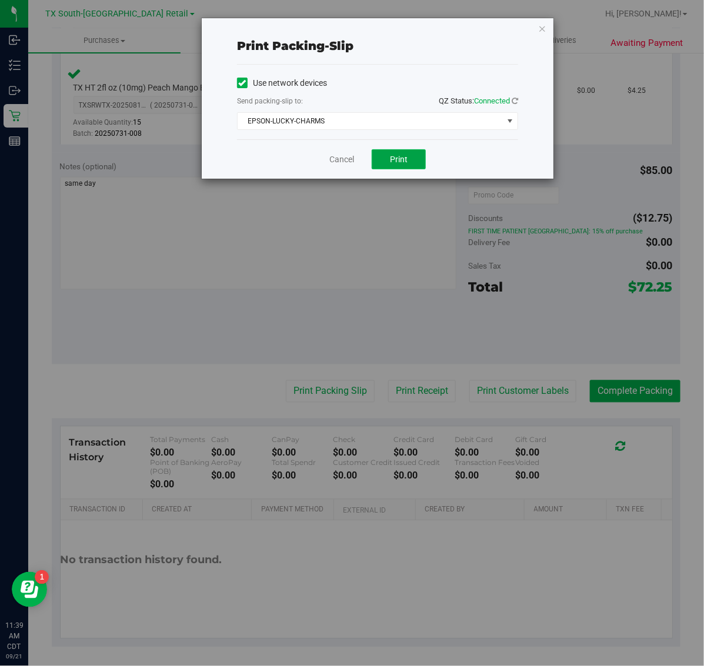
click at [403, 155] on span "Print" at bounding box center [399, 159] width 18 height 9
click at [539, 26] on icon "button" at bounding box center [542, 28] width 8 height 14
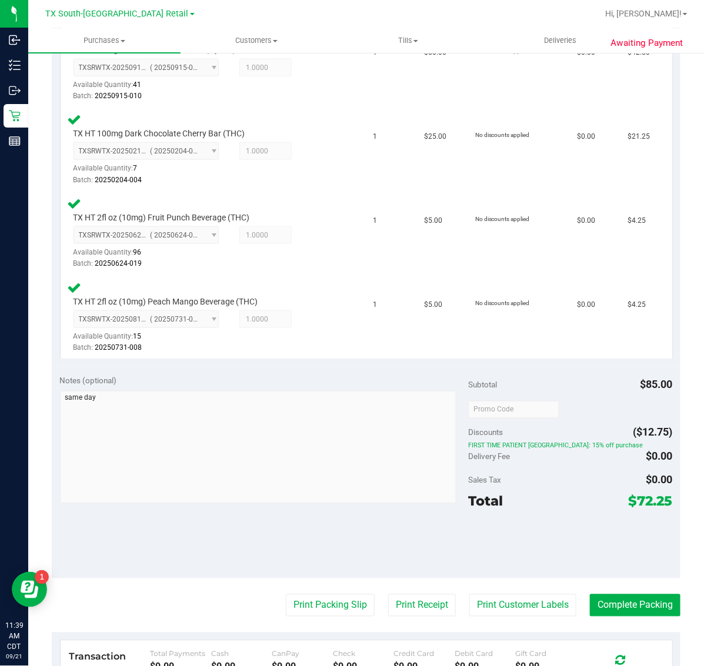
scroll to position [325, 0]
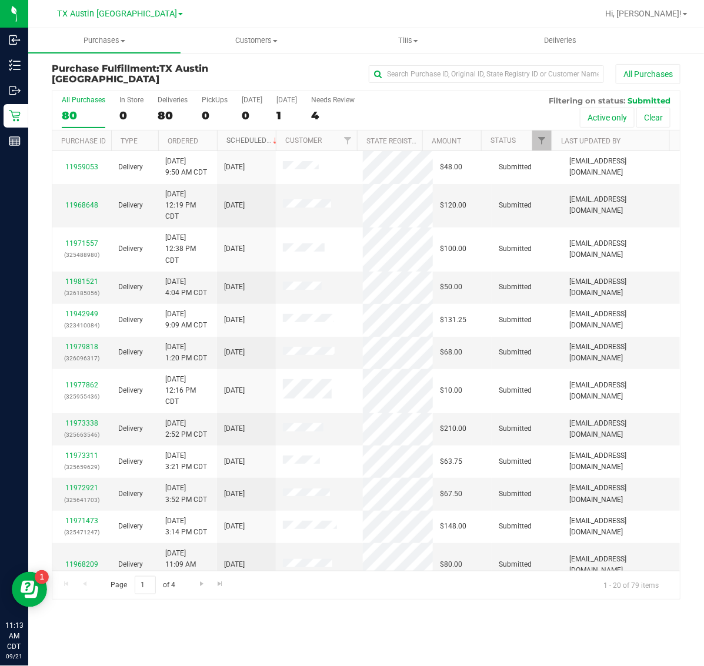
click at [250, 142] on link "Scheduled" at bounding box center [253, 140] width 54 height 8
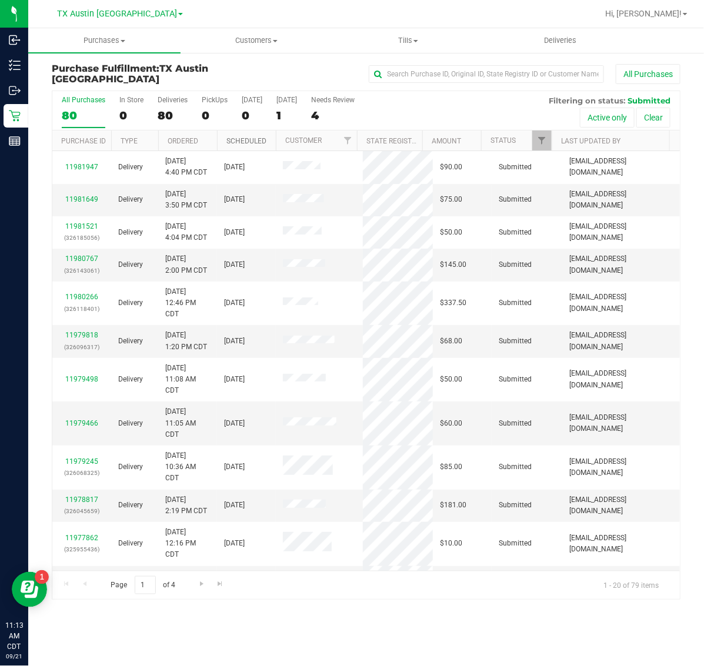
click at [250, 142] on link "Scheduled" at bounding box center [246, 141] width 40 height 8
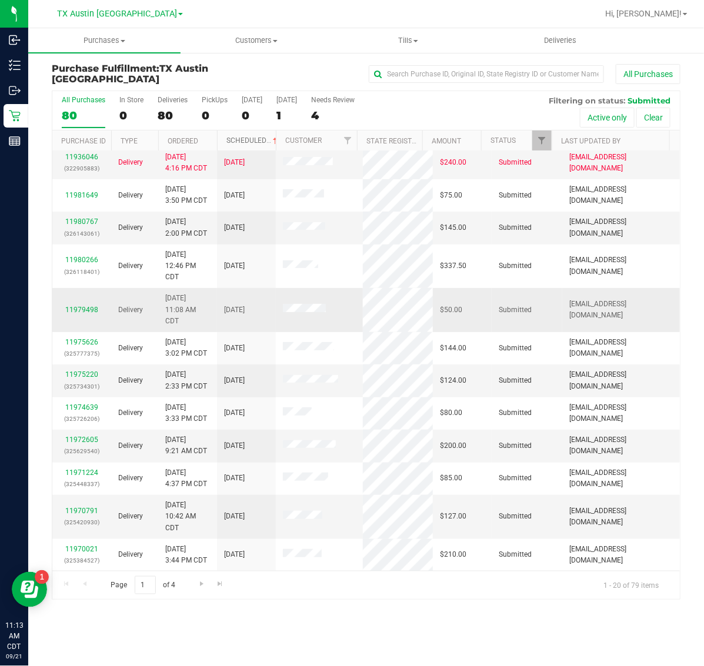
scroll to position [289, 0]
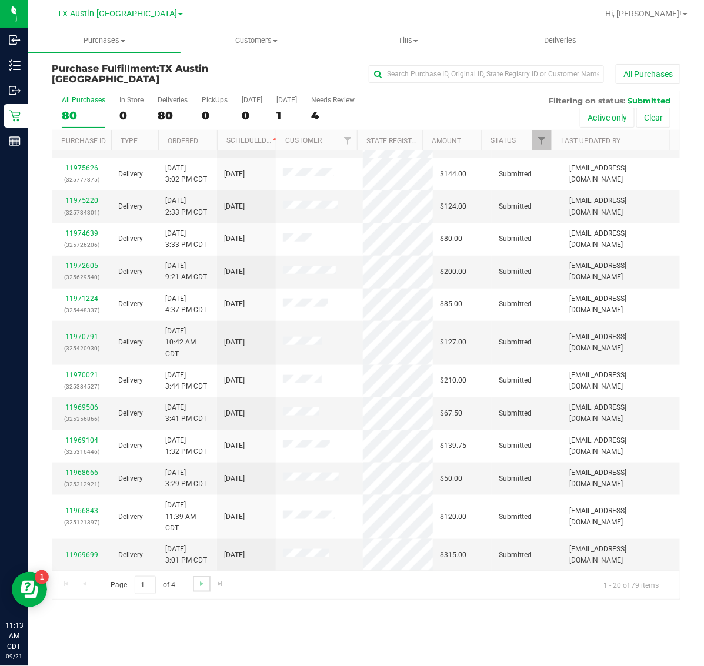
click at [201, 589] on link "Go to the next page" at bounding box center [201, 584] width 17 height 16
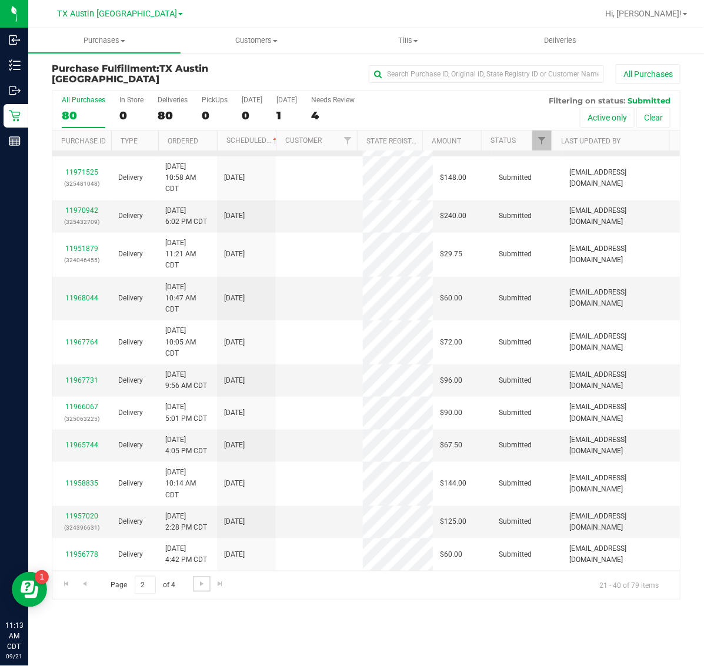
scroll to position [0, 0]
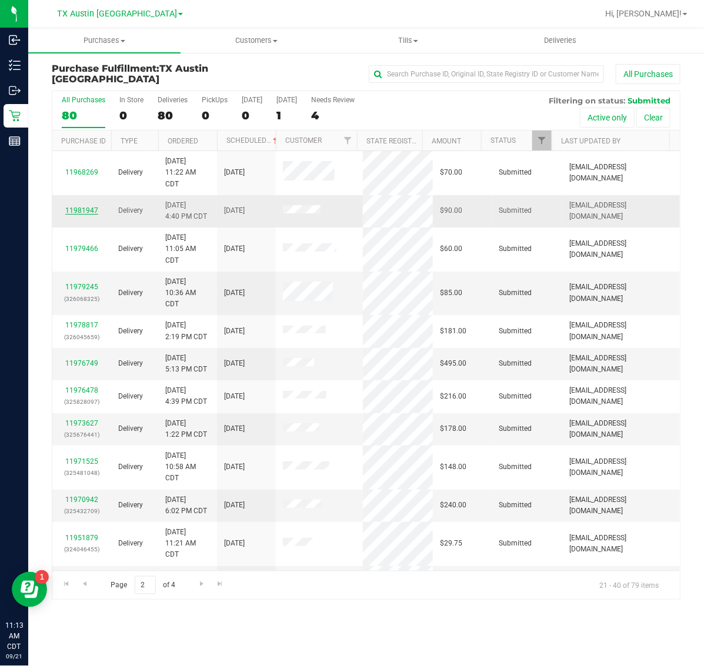
click at [89, 209] on link "11981947" at bounding box center [81, 210] width 33 height 8
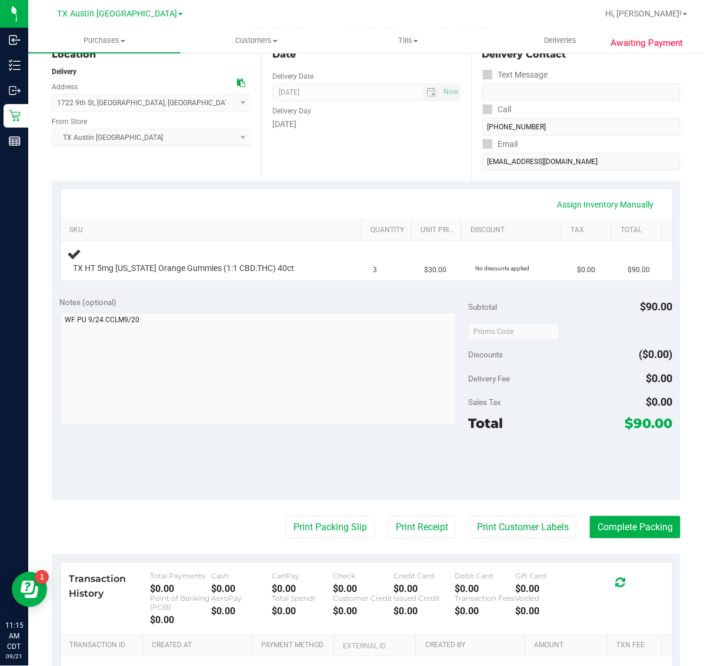
scroll to position [147, 0]
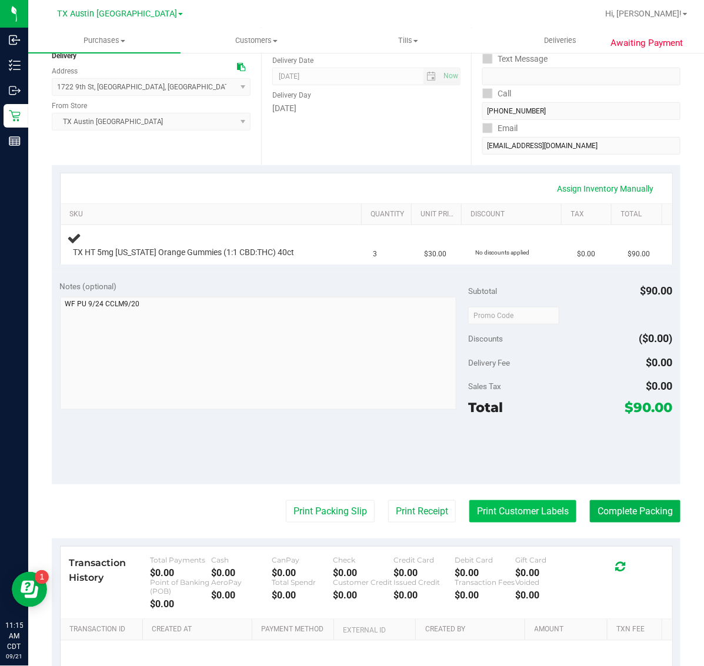
click at [483, 521] on button "Print Customer Labels" at bounding box center [522, 512] width 107 height 22
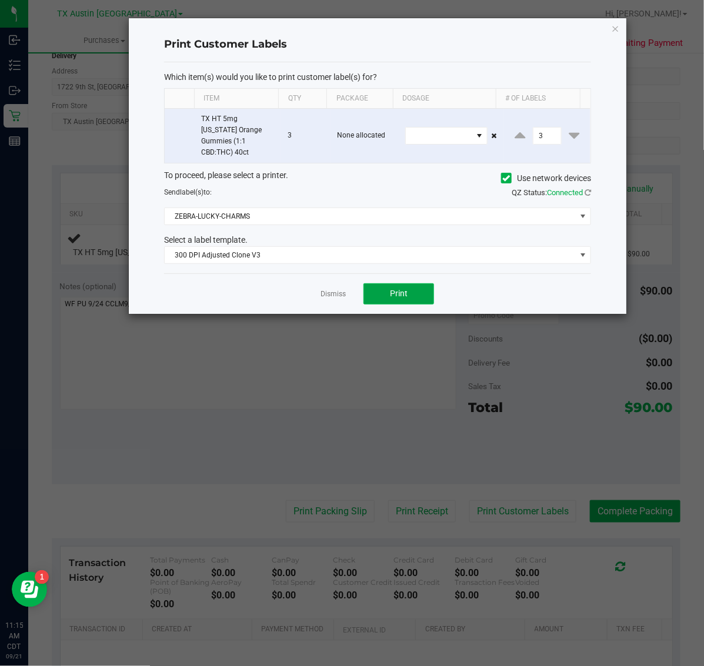
click at [406, 289] on span "Print" at bounding box center [399, 293] width 18 height 9
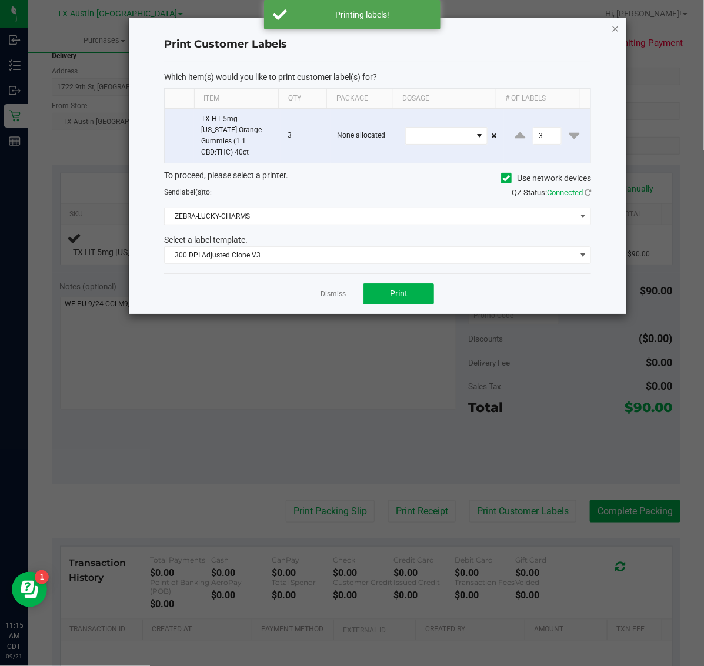
click at [613, 28] on icon "button" at bounding box center [616, 28] width 8 height 14
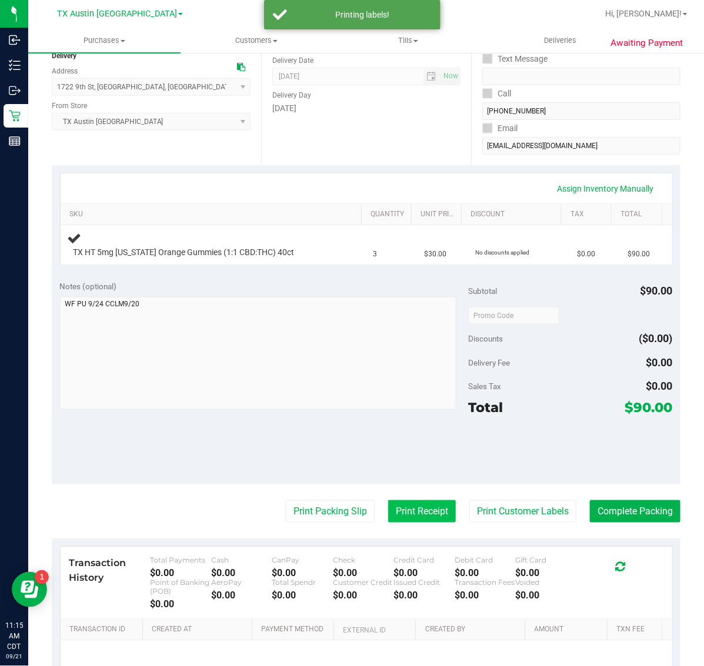
click at [388, 513] on button "Print Receipt" at bounding box center [422, 512] width 68 height 22
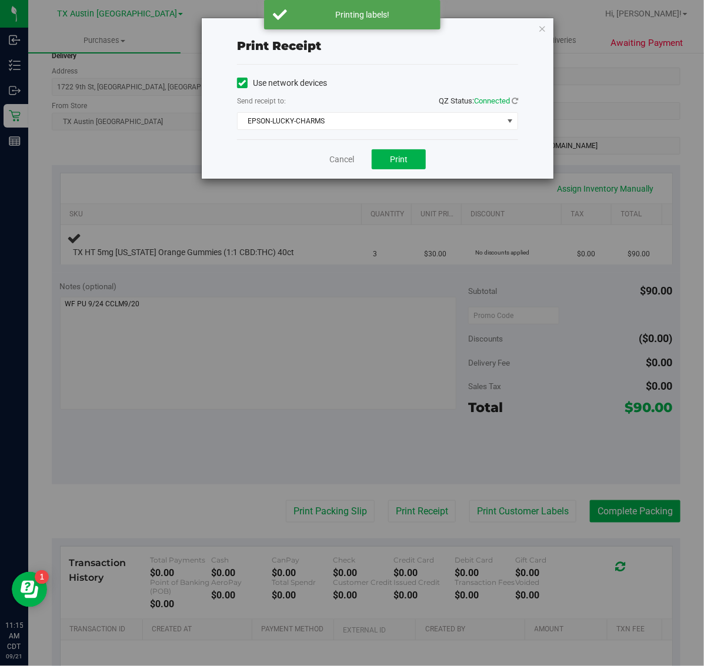
click at [393, 148] on div "Cancel Print" at bounding box center [377, 158] width 281 height 39
click at [393, 159] on span "Print" at bounding box center [399, 159] width 18 height 9
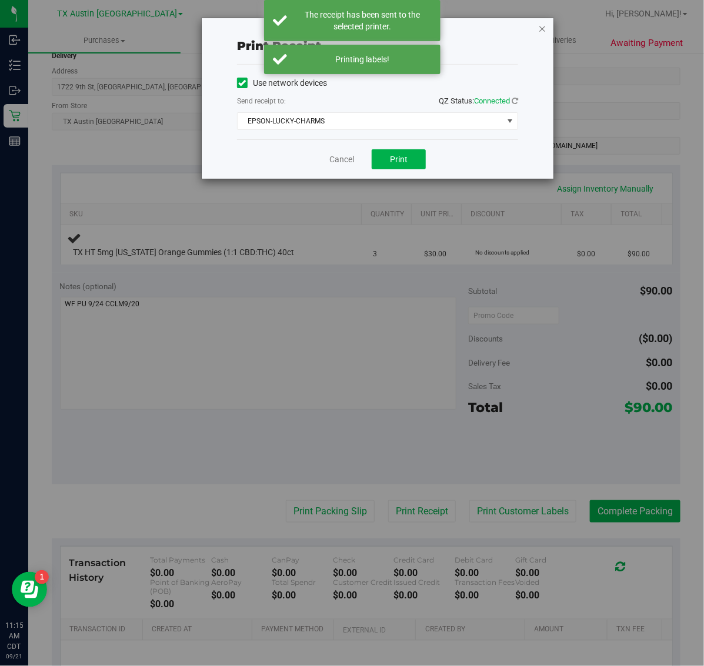
click at [538, 22] on icon "button" at bounding box center [542, 28] width 8 height 14
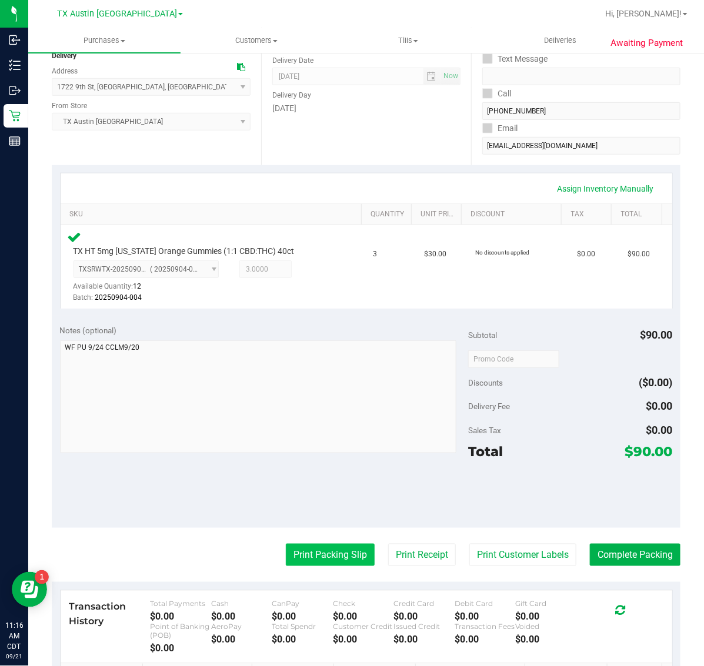
click at [322, 548] on button "Print Packing Slip" at bounding box center [330, 555] width 89 height 22
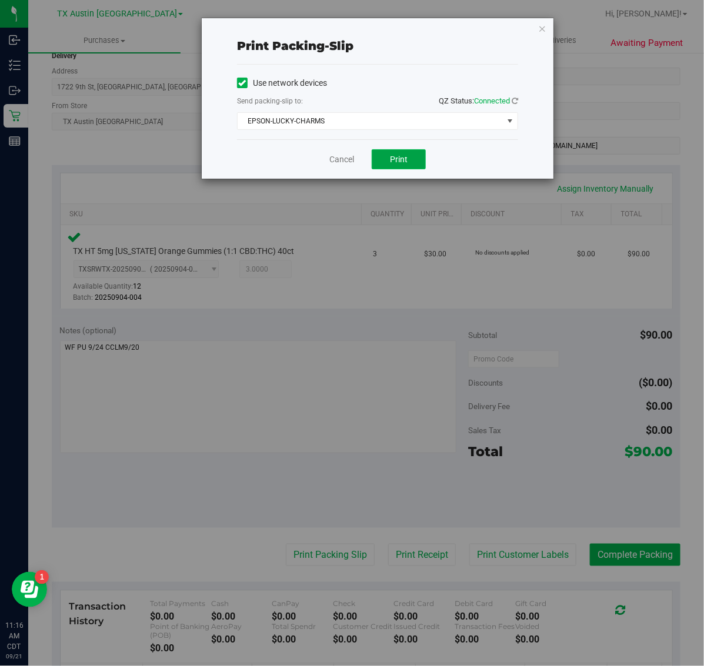
click at [399, 159] on span "Print" at bounding box center [399, 159] width 18 height 9
click at [540, 33] on icon "button" at bounding box center [542, 28] width 8 height 14
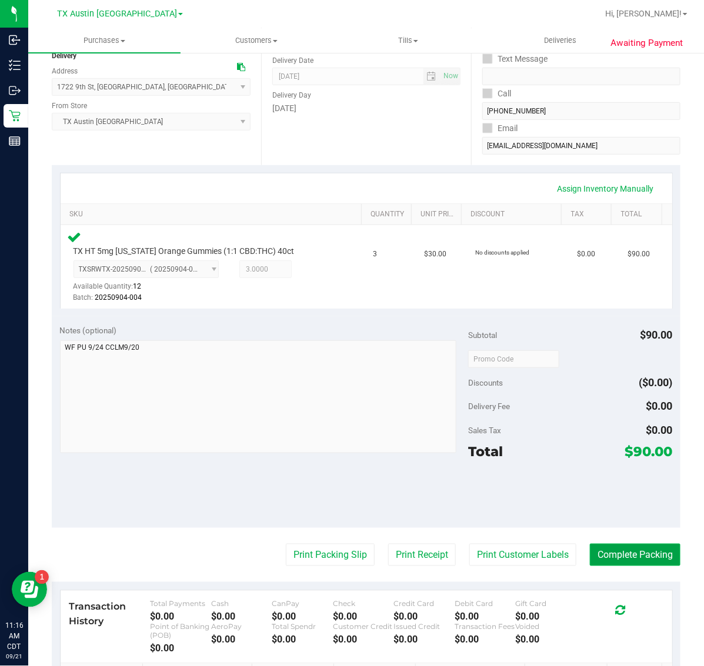
click at [647, 563] on button "Complete Packing" at bounding box center [635, 555] width 91 height 22
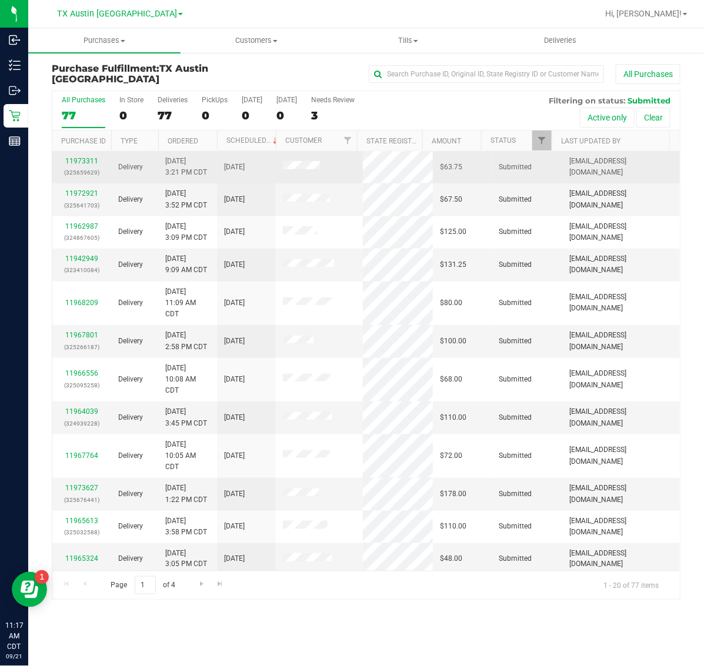
scroll to position [301, 0]
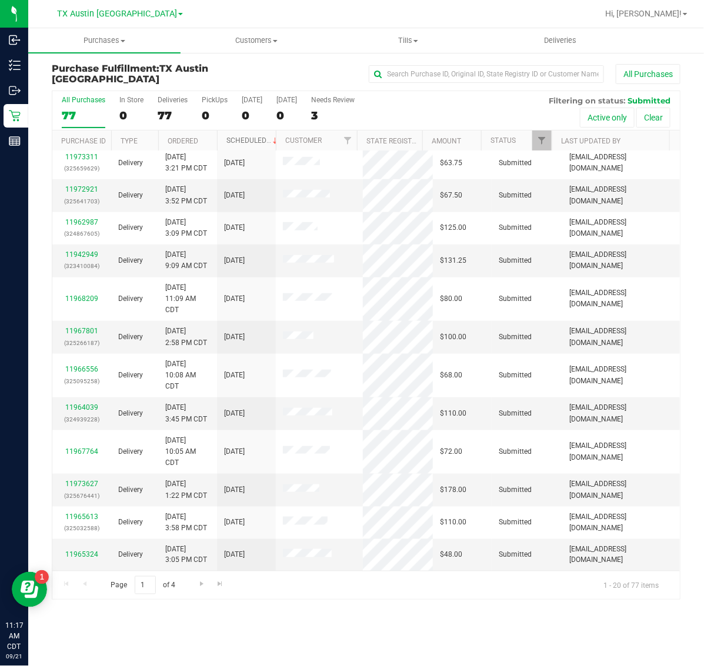
click at [239, 142] on link "Scheduled" at bounding box center [253, 140] width 54 height 8
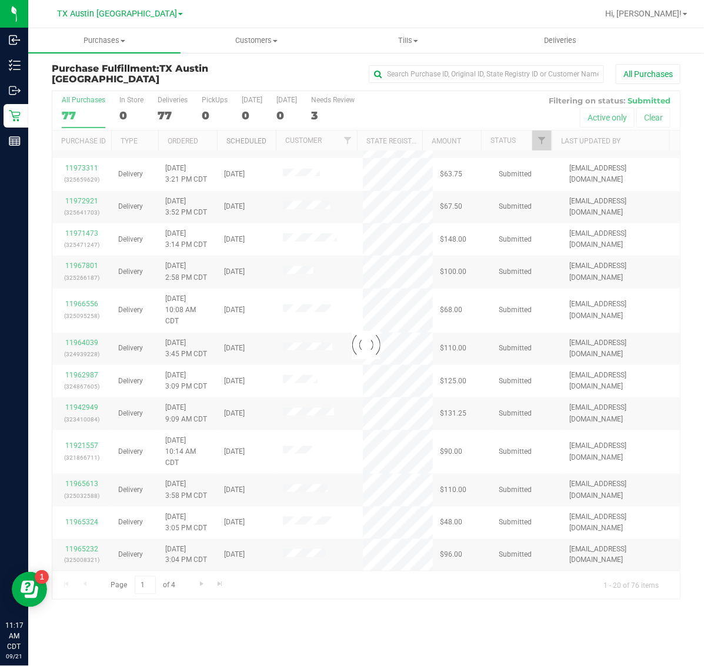
scroll to position [0, 0]
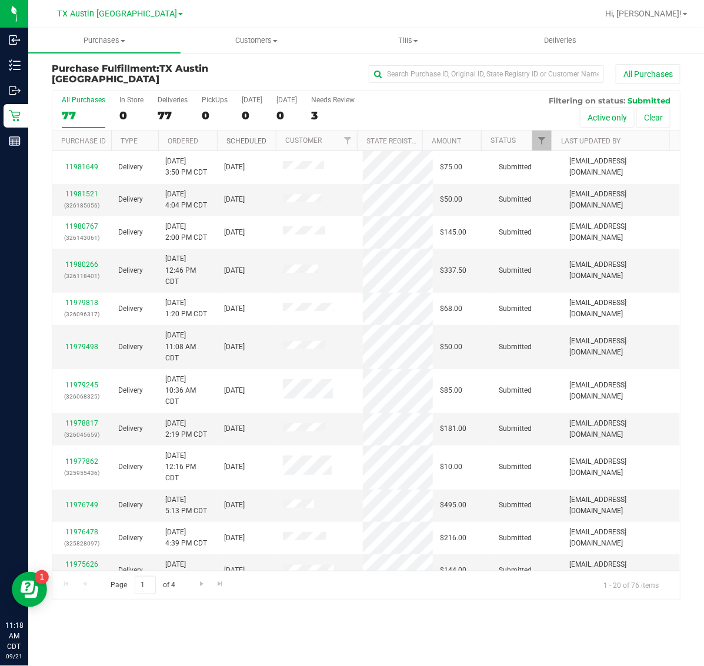
click at [239, 142] on link "Scheduled" at bounding box center [246, 141] width 40 height 8
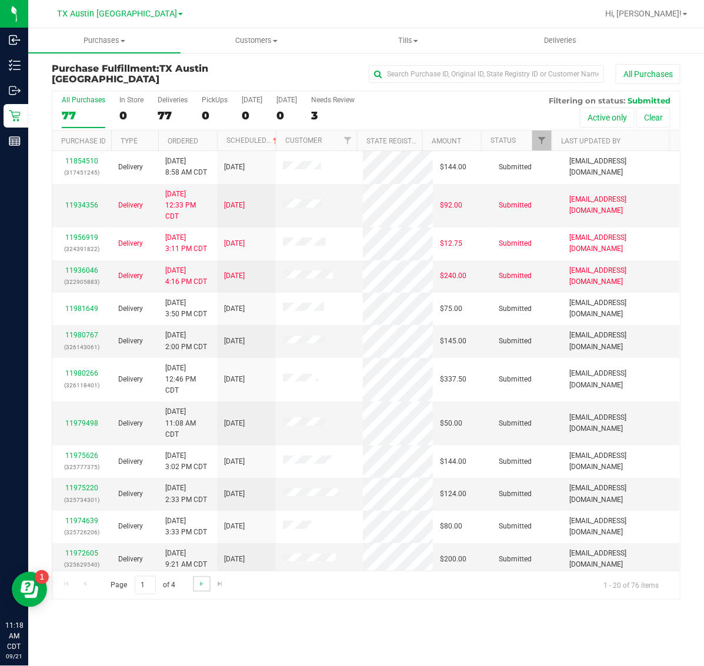
click at [196, 578] on link "Go to the next page" at bounding box center [201, 584] width 17 height 16
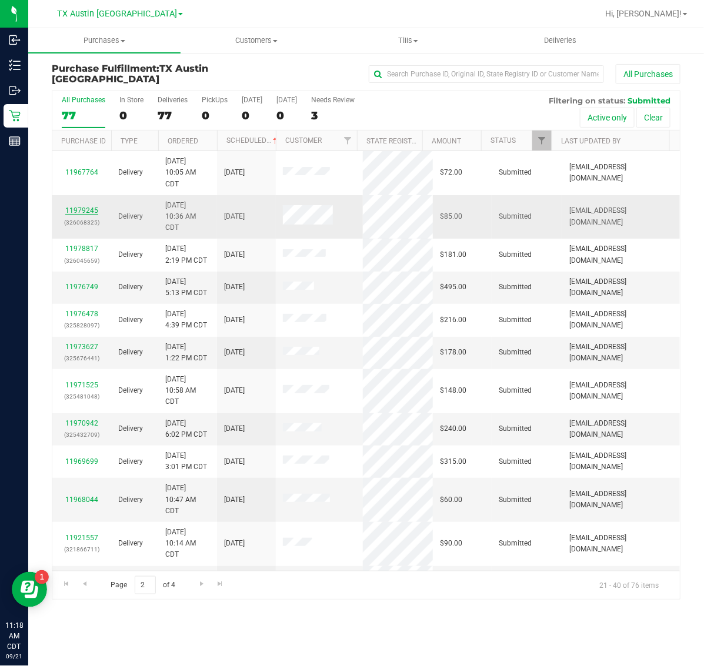
click at [88, 210] on link "11979245" at bounding box center [81, 210] width 33 height 8
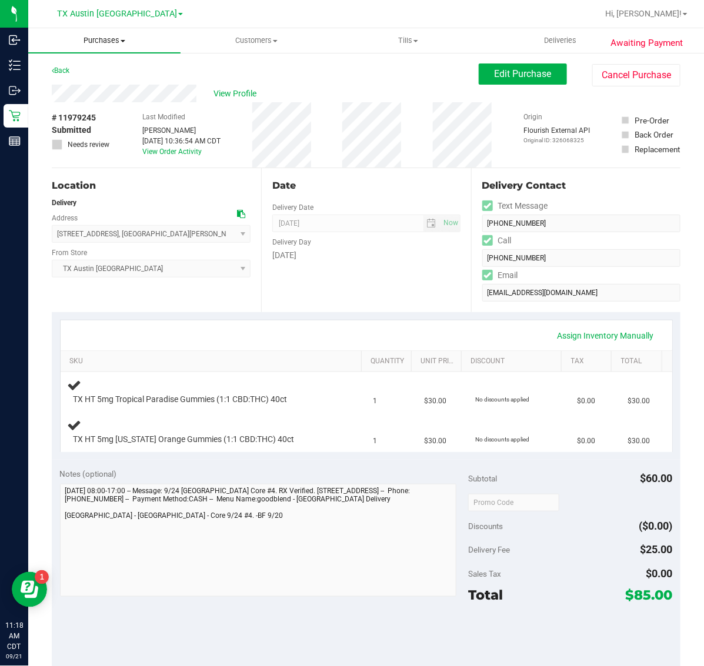
click at [112, 42] on span "Purchases" at bounding box center [104, 40] width 152 height 11
click at [118, 90] on li "Fulfillment" at bounding box center [104, 85] width 152 height 14
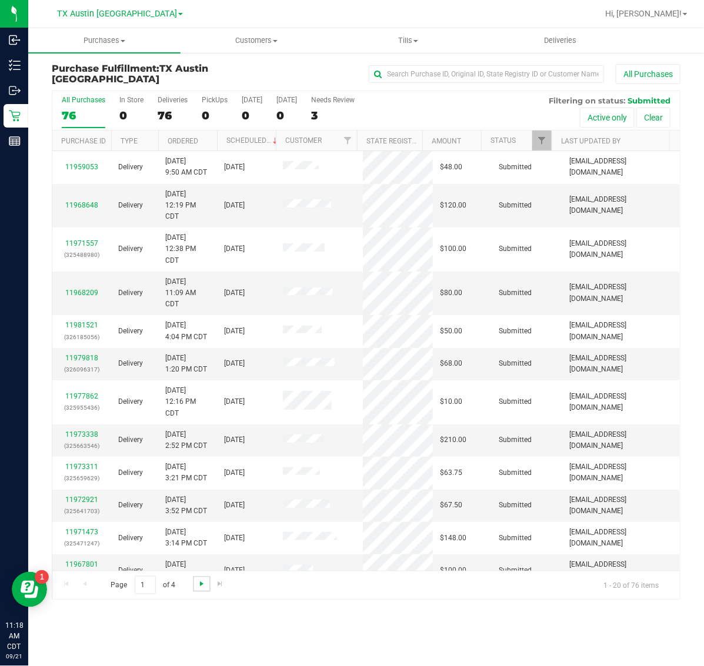
click at [201, 581] on span "Go to the next page" at bounding box center [201, 583] width 9 height 9
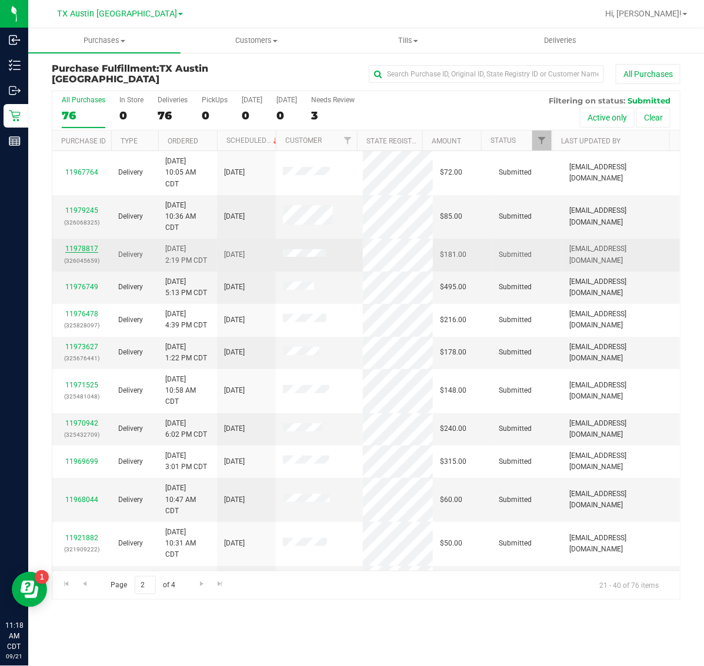
click at [93, 251] on link "11978817" at bounding box center [81, 249] width 33 height 8
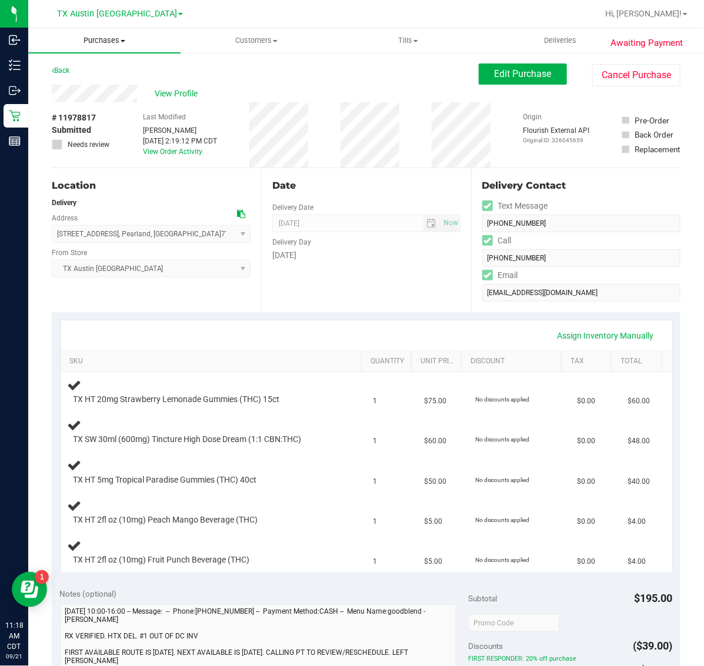
click at [109, 42] on span "Purchases" at bounding box center [104, 40] width 152 height 11
click at [112, 83] on li "Fulfillment" at bounding box center [104, 85] width 152 height 14
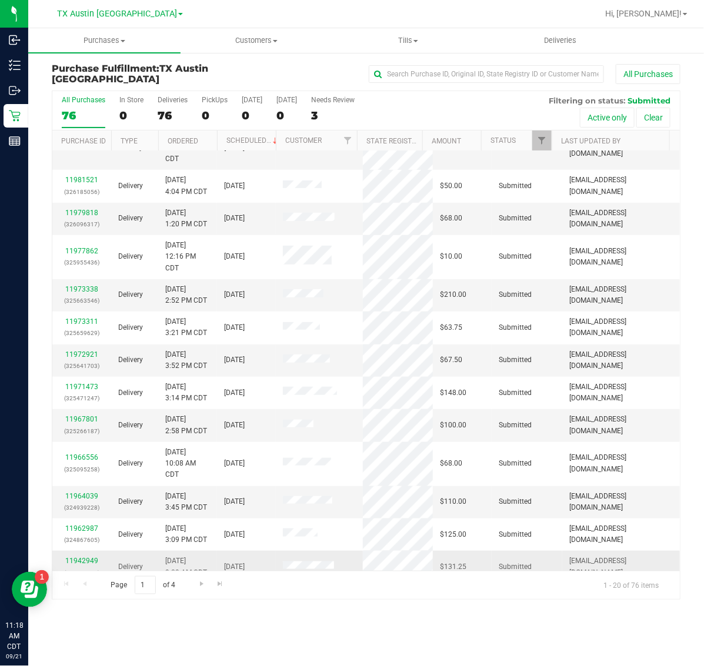
scroll to position [147, 0]
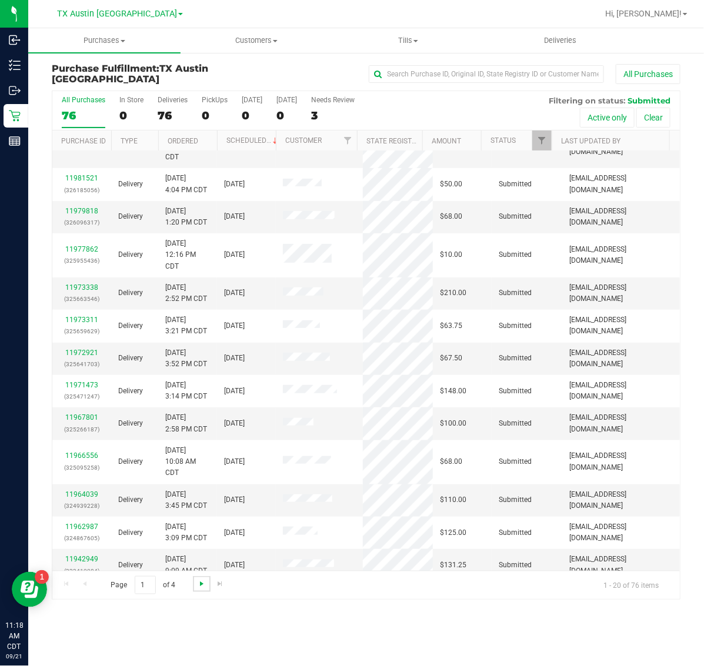
click at [203, 586] on span "Go to the next page" at bounding box center [201, 583] width 9 height 9
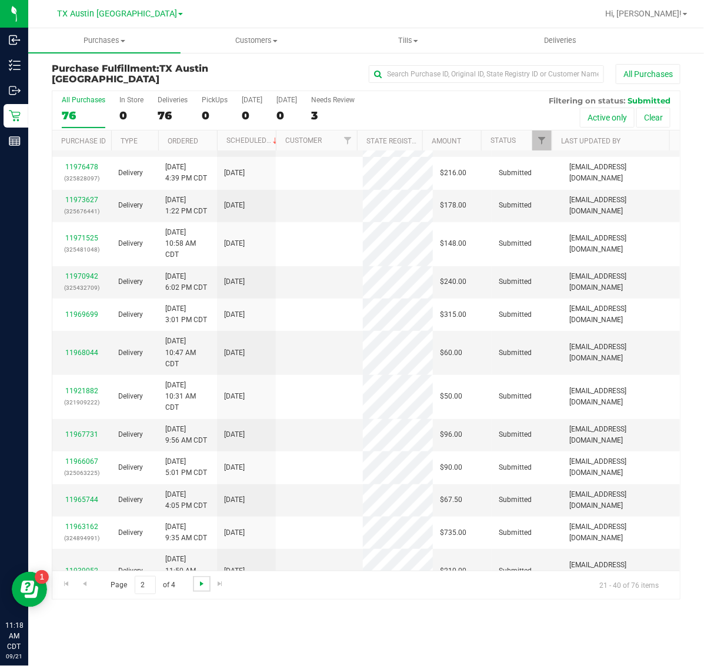
scroll to position [0, 0]
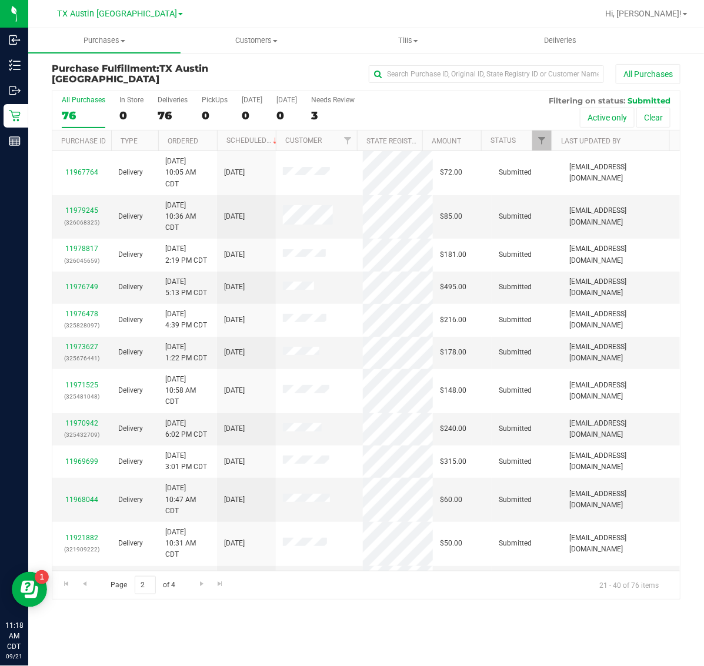
click at [250, 133] on th "Scheduled" at bounding box center [246, 141] width 59 height 21
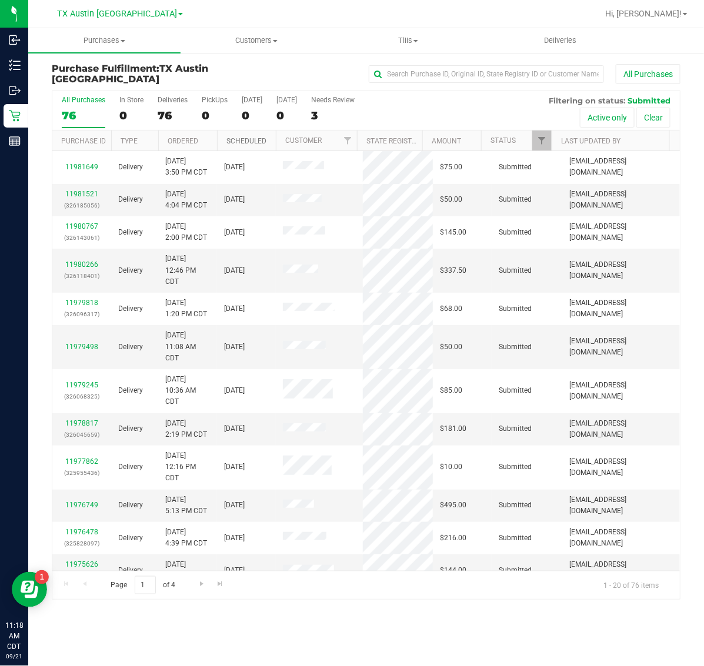
click at [240, 144] on link "Scheduled" at bounding box center [246, 141] width 40 height 8
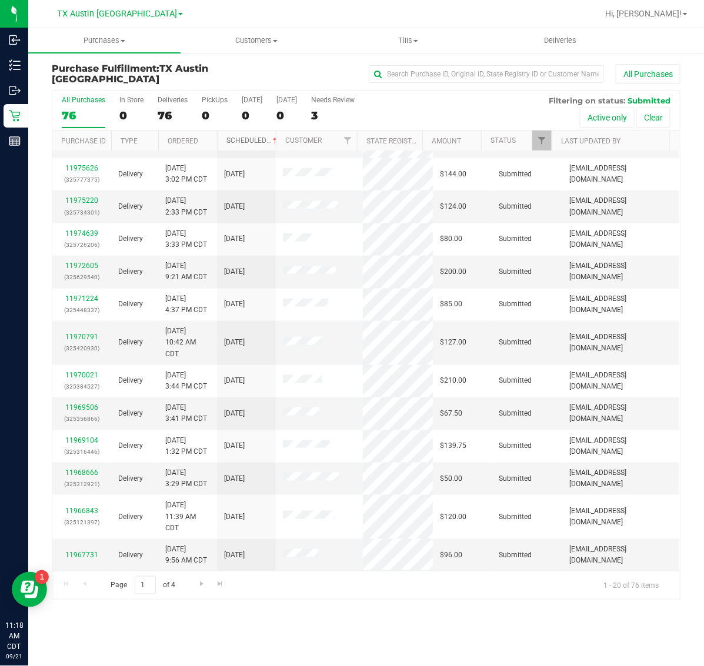
scroll to position [289, 0]
click at [201, 588] on span "Go to the next page" at bounding box center [201, 583] width 9 height 9
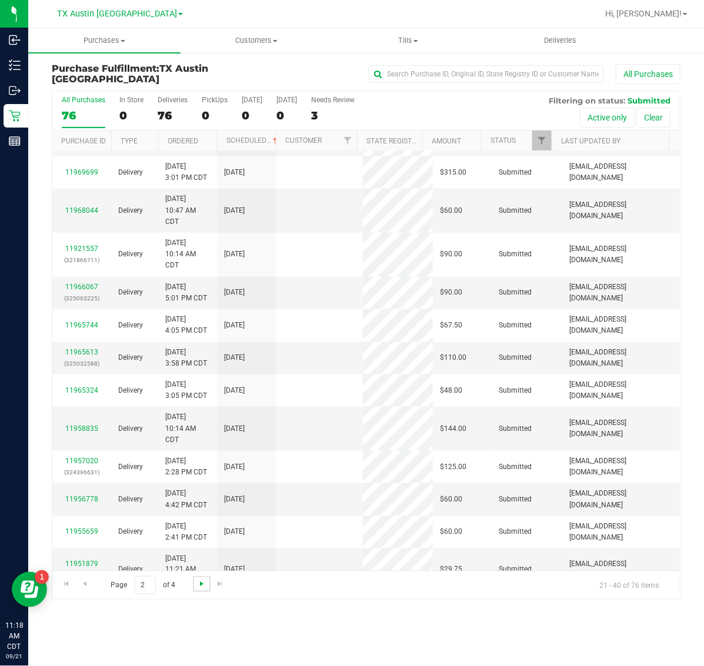
scroll to position [0, 0]
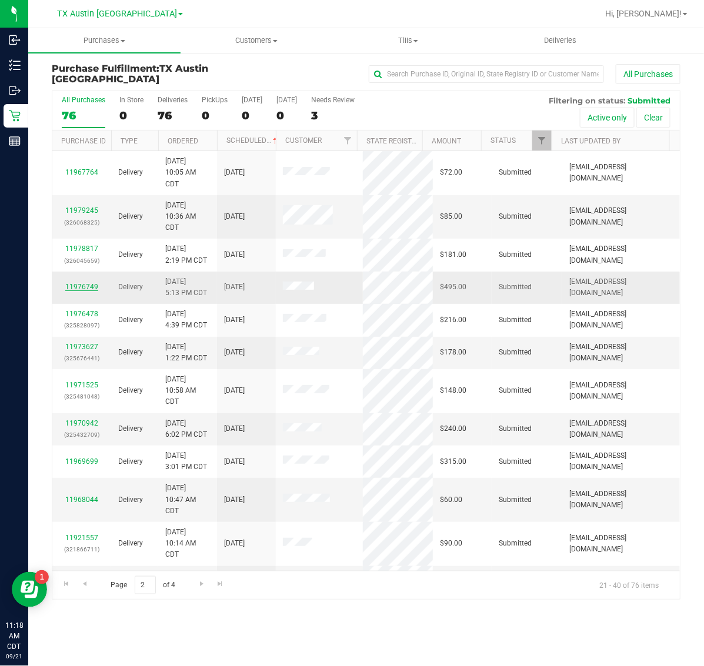
click at [76, 286] on link "11976749" at bounding box center [81, 287] width 33 height 8
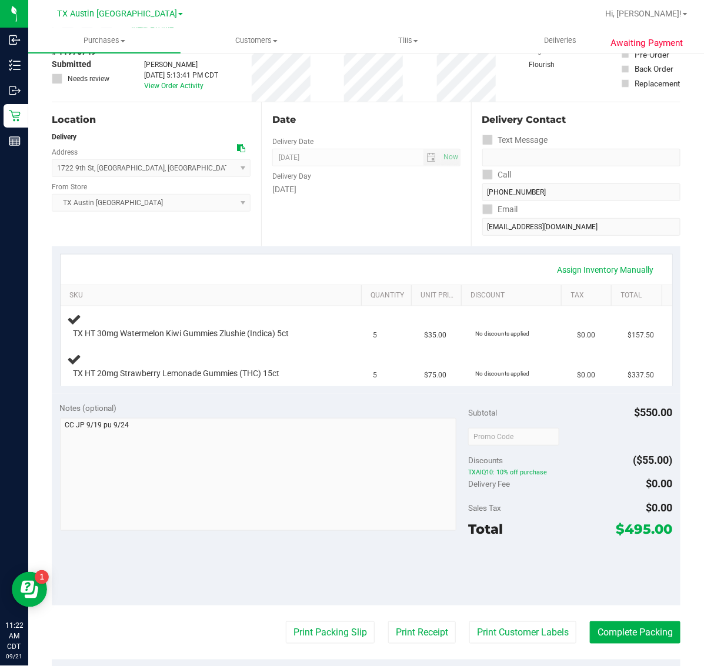
scroll to position [147, 0]
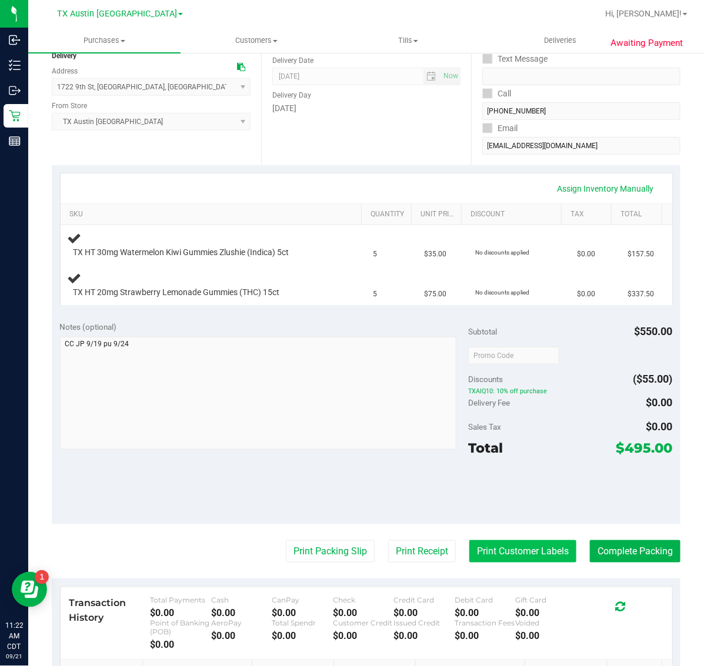
click at [523, 546] on button "Print Customer Labels" at bounding box center [522, 552] width 107 height 22
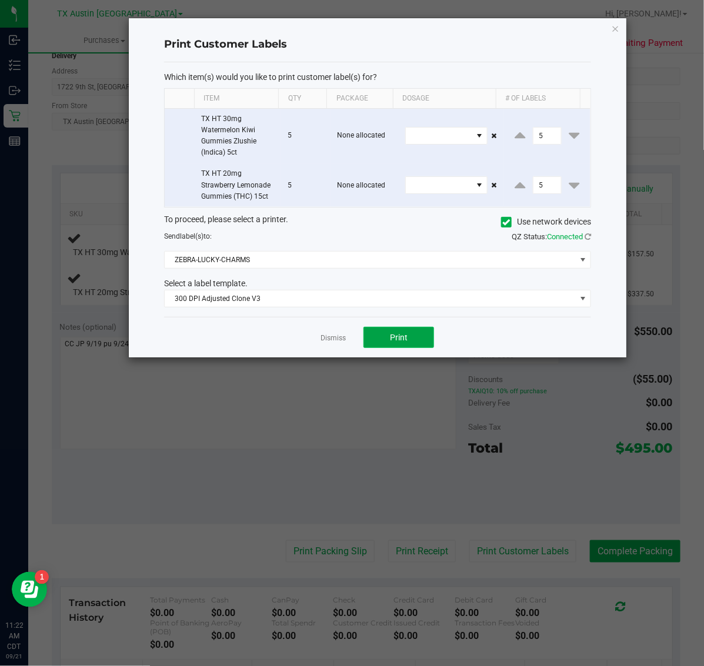
click at [399, 339] on span "Print" at bounding box center [399, 337] width 18 height 9
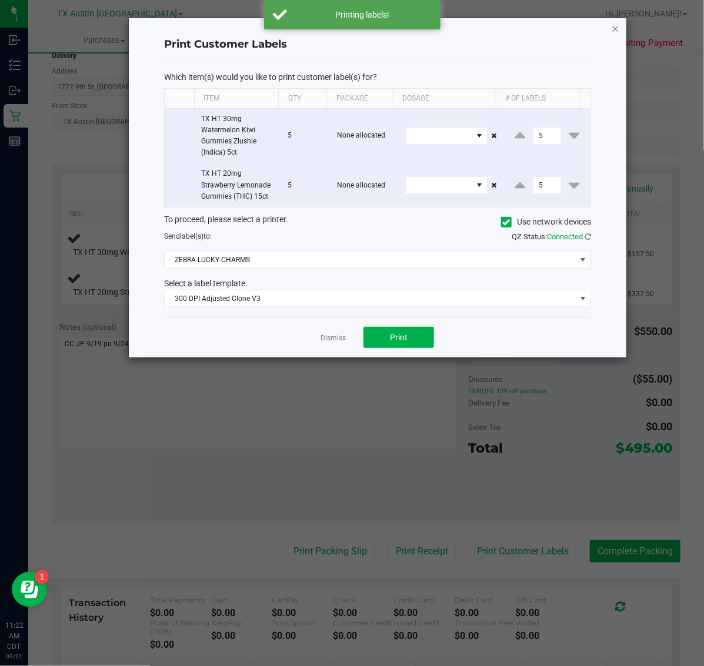
click at [615, 27] on icon "button" at bounding box center [616, 28] width 8 height 14
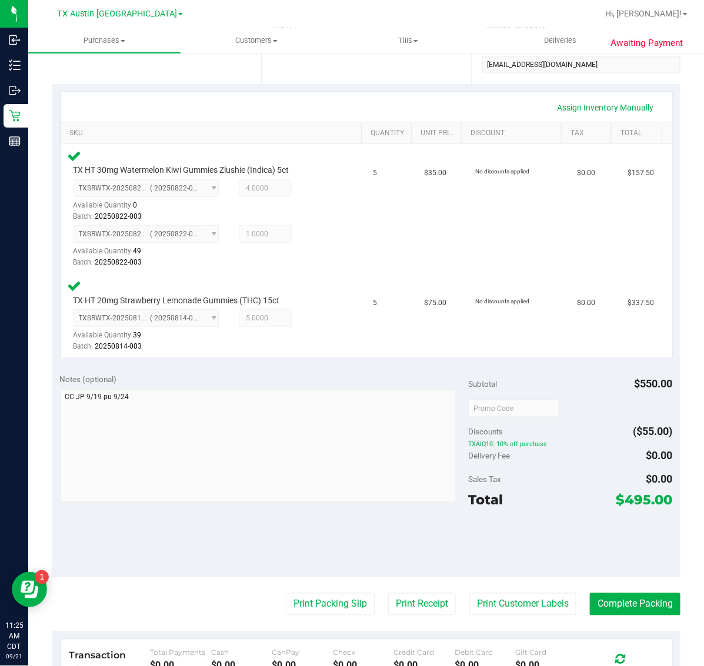
scroll to position [380, 0]
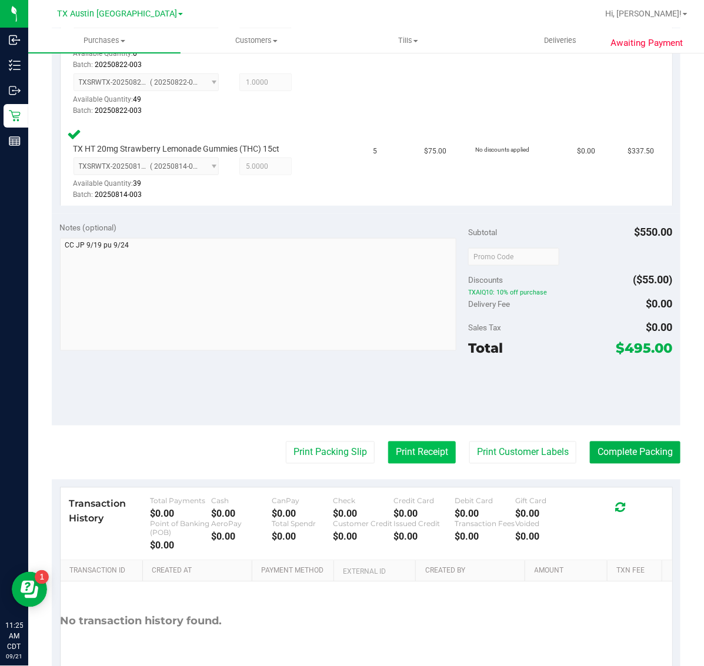
click at [409, 455] on button "Print Receipt" at bounding box center [422, 453] width 68 height 22
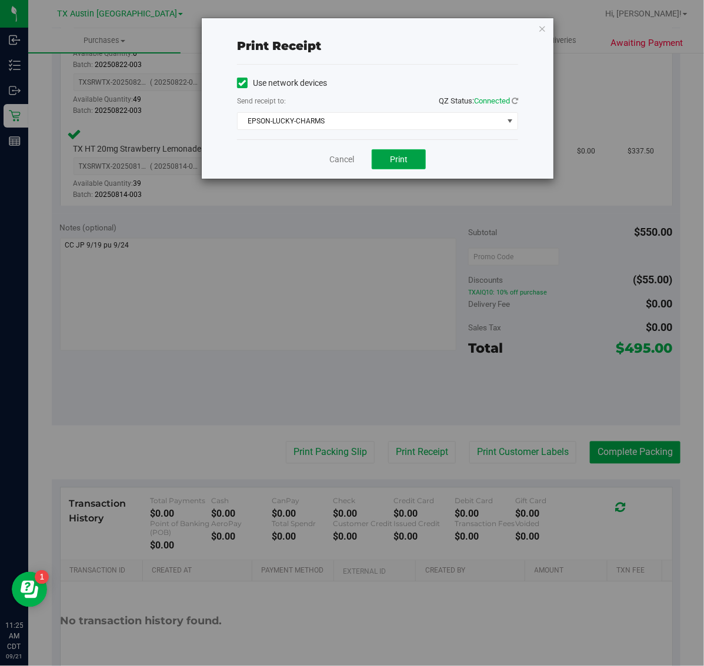
click at [396, 160] on span "Print" at bounding box center [399, 159] width 18 height 9
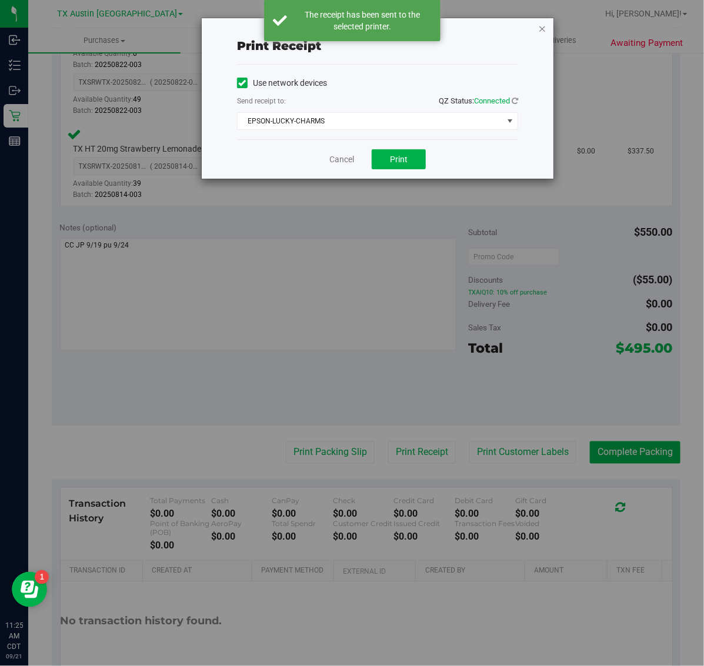
click at [544, 28] on icon "button" at bounding box center [542, 28] width 8 height 14
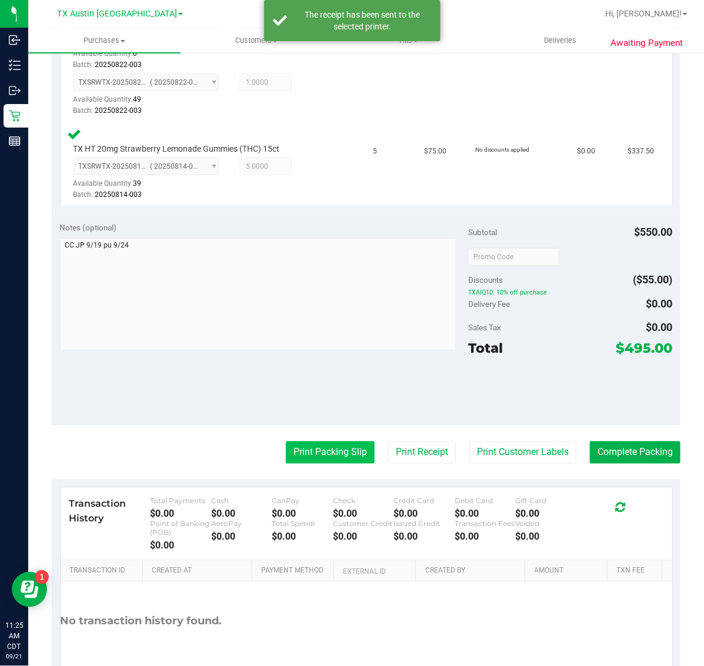
click at [329, 462] on button "Print Packing Slip" at bounding box center [330, 453] width 89 height 22
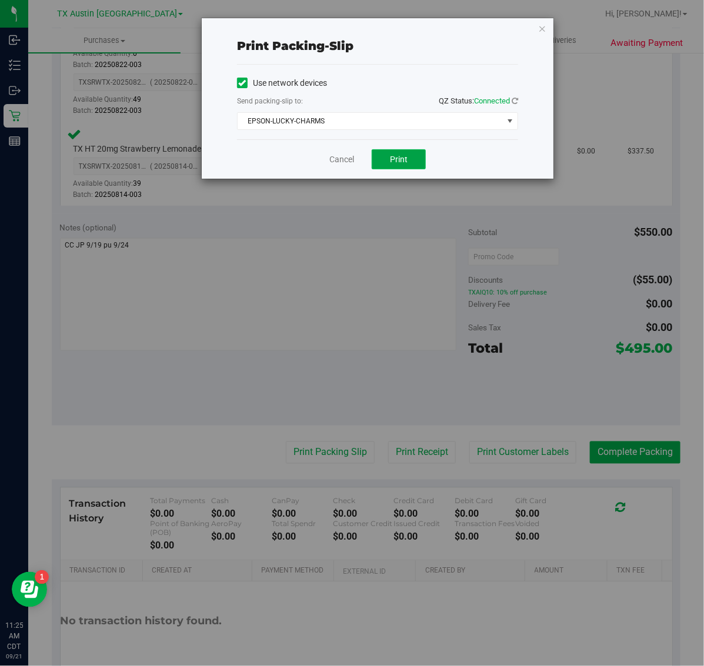
click at [407, 169] on button "Print" at bounding box center [399, 159] width 54 height 20
click at [549, 29] on div "Print packing-slip Use network devices Send packing-slip to: QZ Status: Connect…" at bounding box center [378, 98] width 352 height 161
click at [539, 30] on icon "button" at bounding box center [542, 28] width 8 height 14
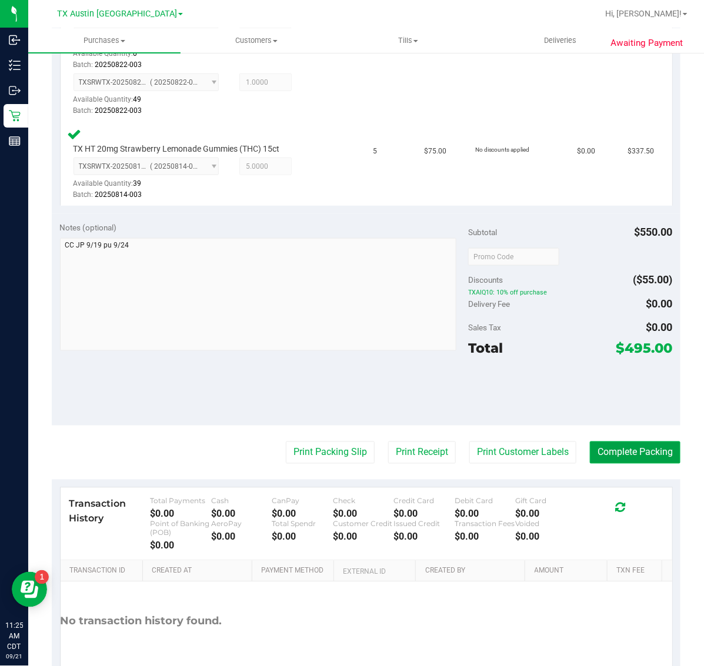
click at [618, 454] on button "Complete Packing" at bounding box center [635, 453] width 91 height 22
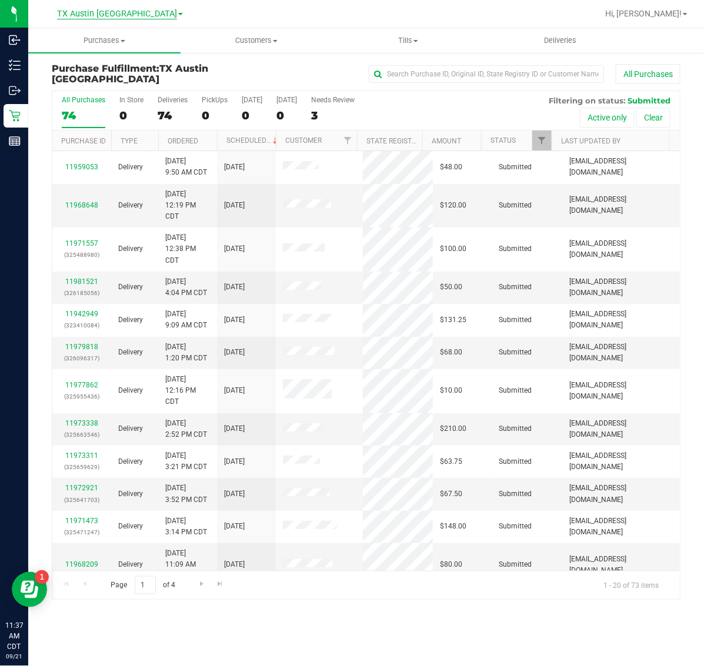
click at [118, 11] on span "TX Austin [GEOGRAPHIC_DATA]" at bounding box center [117, 14] width 120 height 11
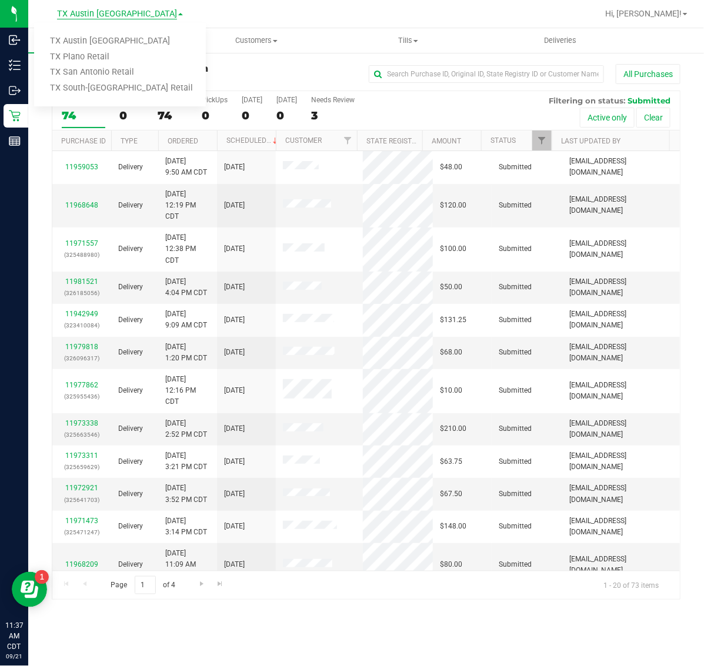
click at [106, 15] on span "TX Austin [GEOGRAPHIC_DATA]" at bounding box center [117, 14] width 120 height 11
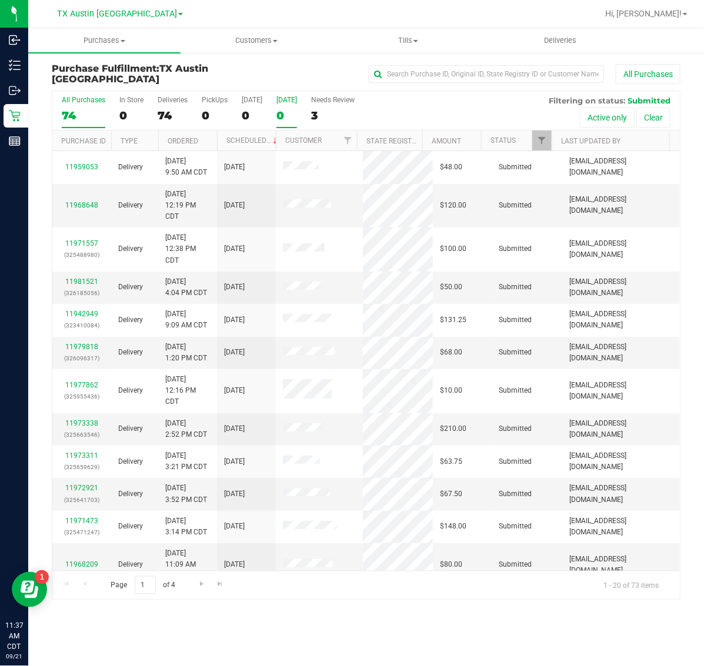
click at [279, 110] on div "0" at bounding box center [286, 116] width 21 height 14
click at [0, 0] on input "[DATE] 0" at bounding box center [0, 0] width 0 height 0
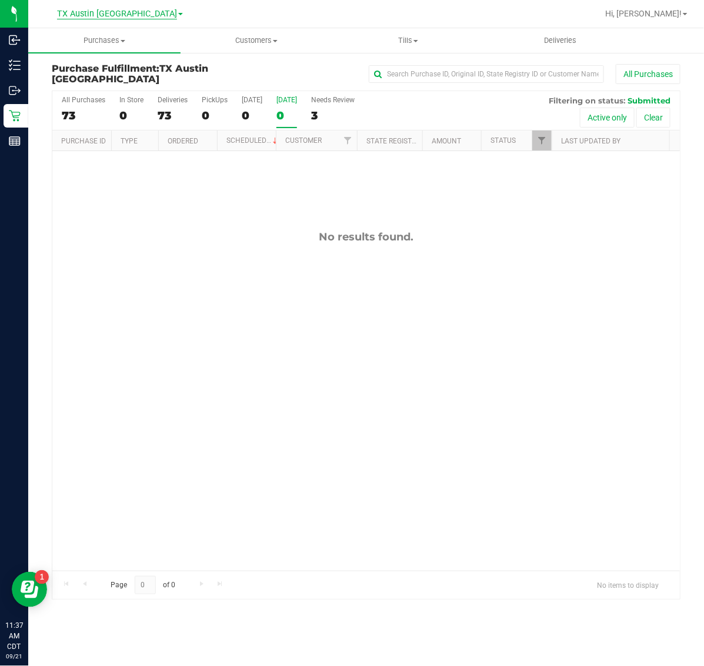
click at [105, 12] on span "TX Austin [GEOGRAPHIC_DATA]" at bounding box center [117, 14] width 120 height 11
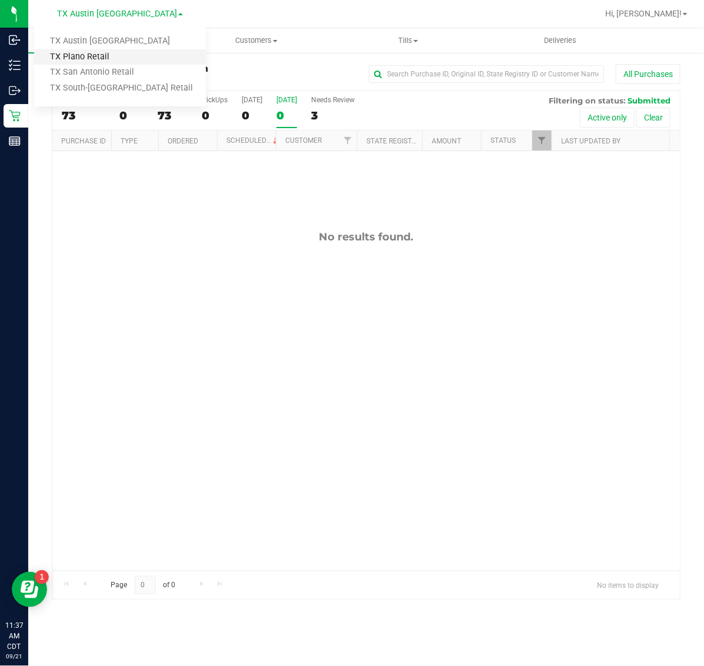
click at [109, 55] on link "TX Plano Retail" at bounding box center [120, 57] width 172 height 16
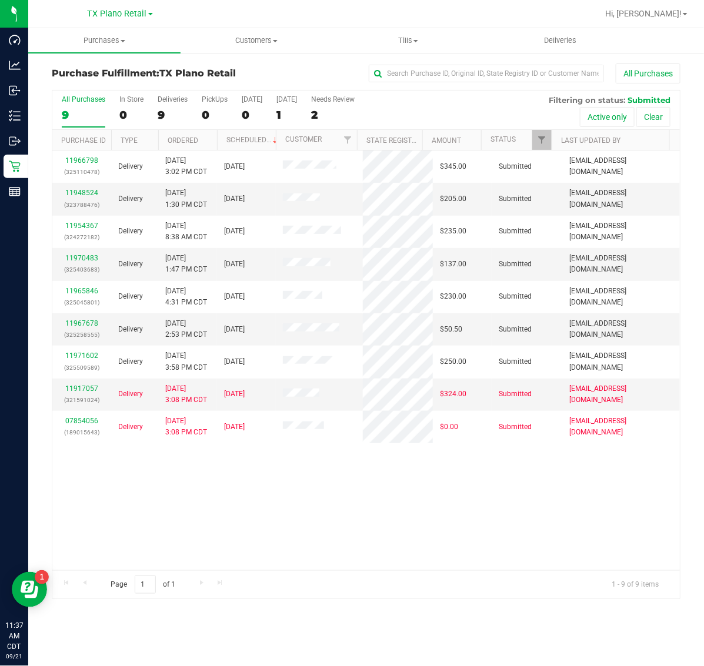
click at [289, 85] on div "Purchase Fulfillment: TX Plano Retail All Purchases" at bounding box center [366, 77] width 629 height 26
click at [292, 114] on div "1" at bounding box center [286, 115] width 21 height 14
click at [0, 0] on input "[DATE] 1" at bounding box center [0, 0] width 0 height 0
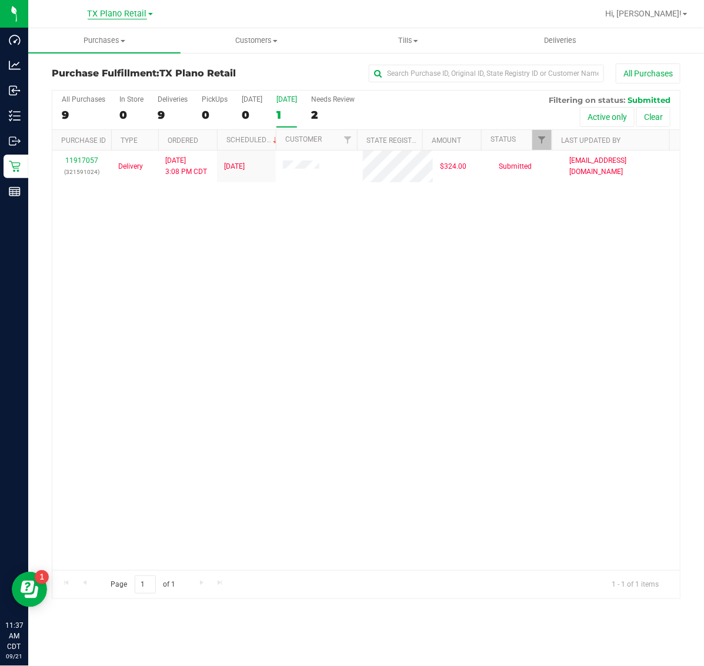
click at [109, 16] on span "TX Plano Retail" at bounding box center [117, 14] width 59 height 11
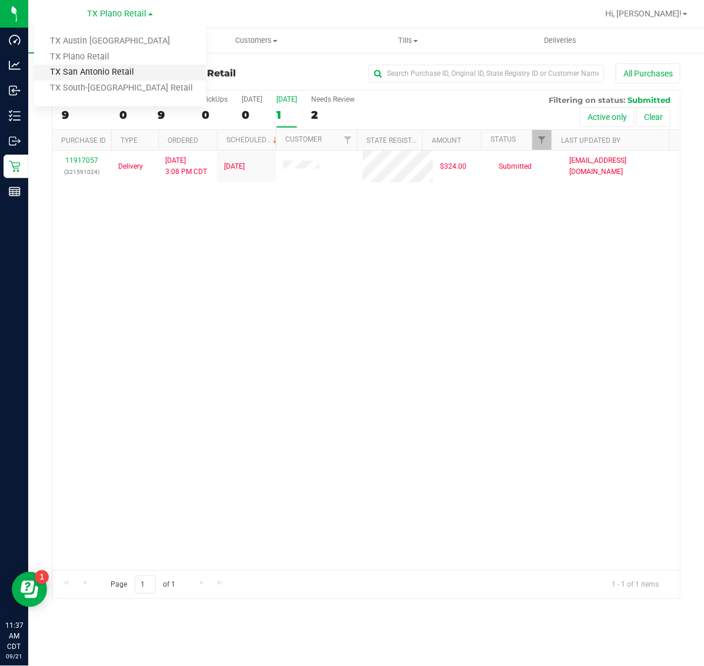
click at [106, 71] on link "TX San Antonio Retail" at bounding box center [120, 73] width 172 height 16
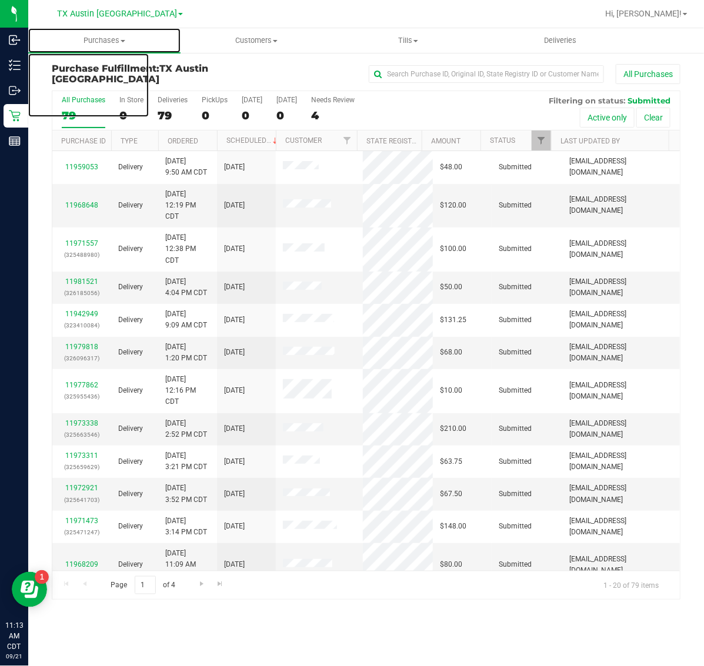
click at [105, 38] on span "Purchases" at bounding box center [104, 40] width 152 height 11
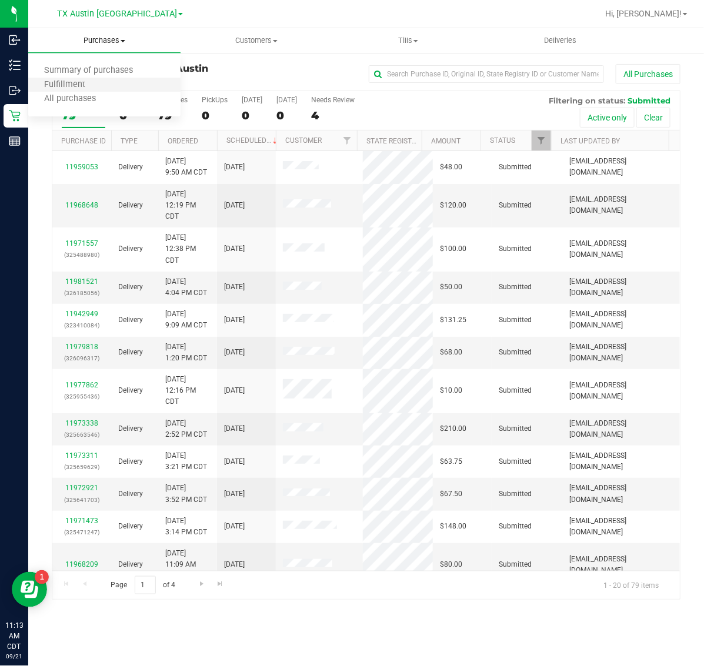
click at [102, 82] on li "Fulfillment" at bounding box center [104, 85] width 152 height 14
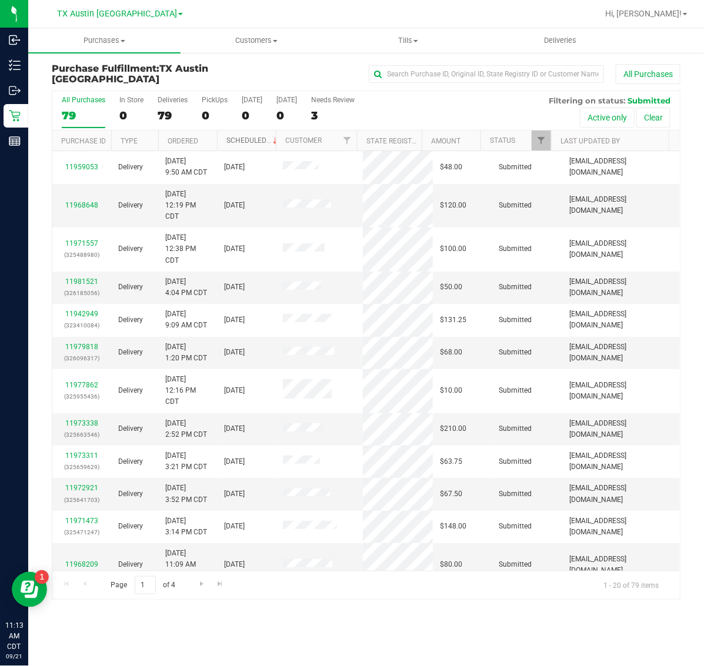
click at [232, 142] on link "Scheduled" at bounding box center [253, 140] width 54 height 8
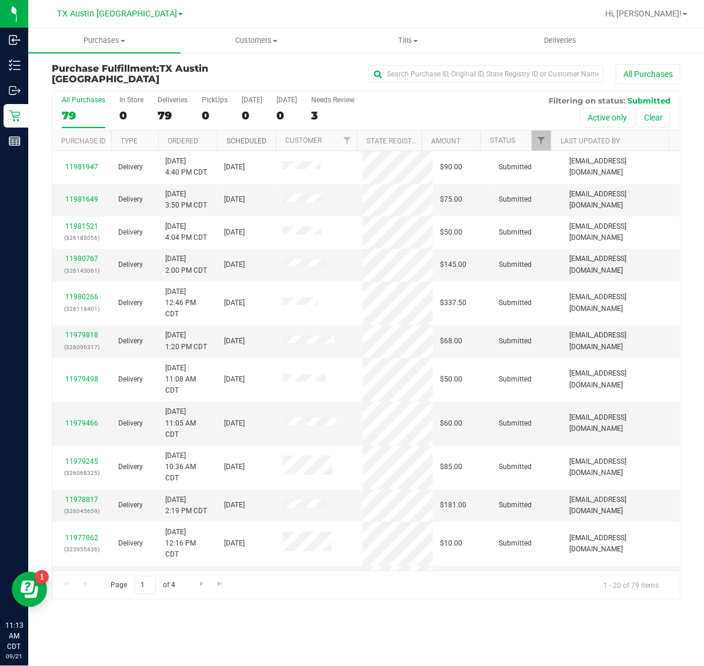
click at [232, 142] on link "Scheduled" at bounding box center [246, 141] width 40 height 8
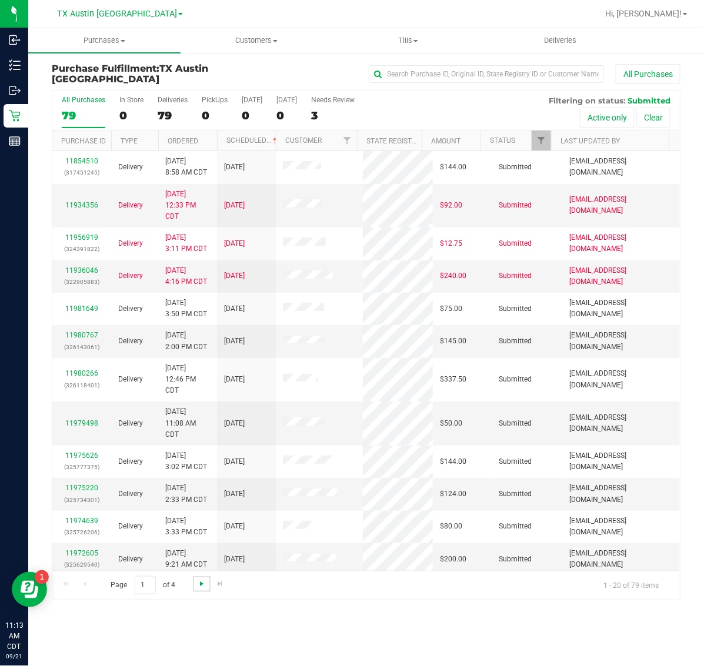
click at [204, 583] on span "Go to the next page" at bounding box center [201, 583] width 9 height 9
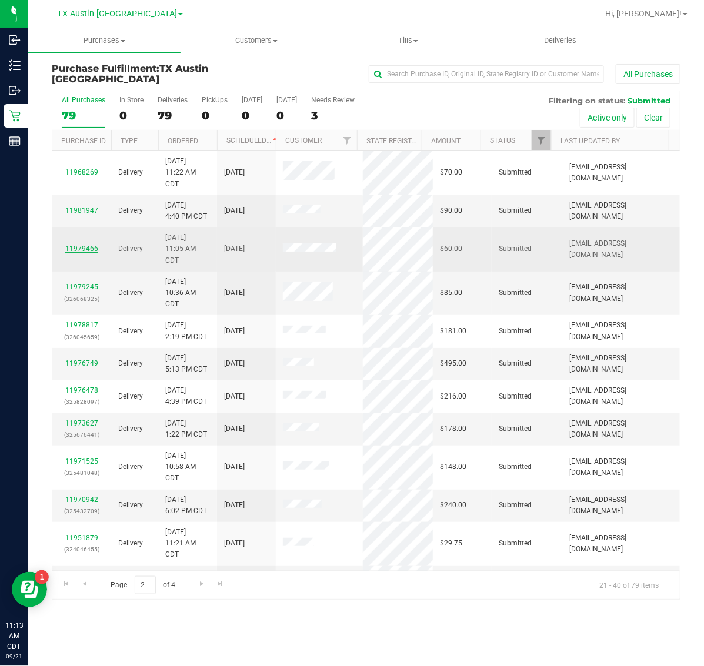
click at [86, 248] on link "11979466" at bounding box center [81, 249] width 33 height 8
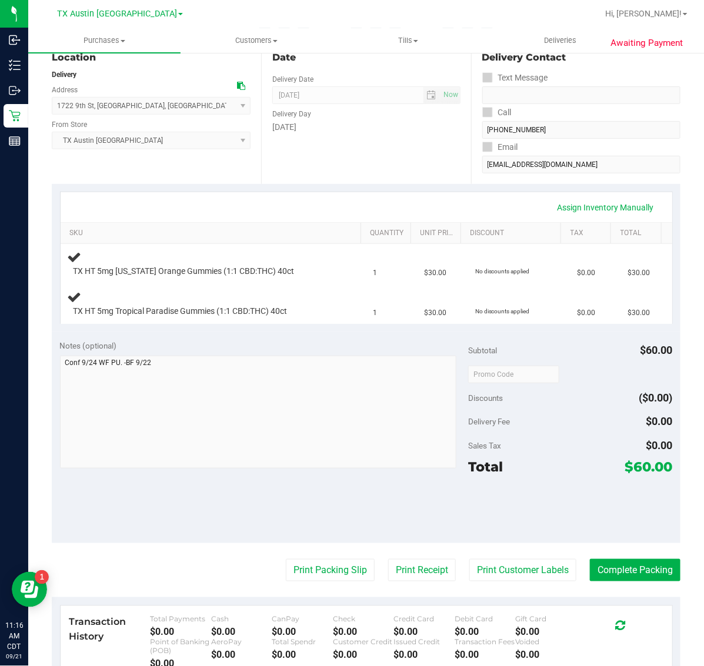
scroll to position [147, 0]
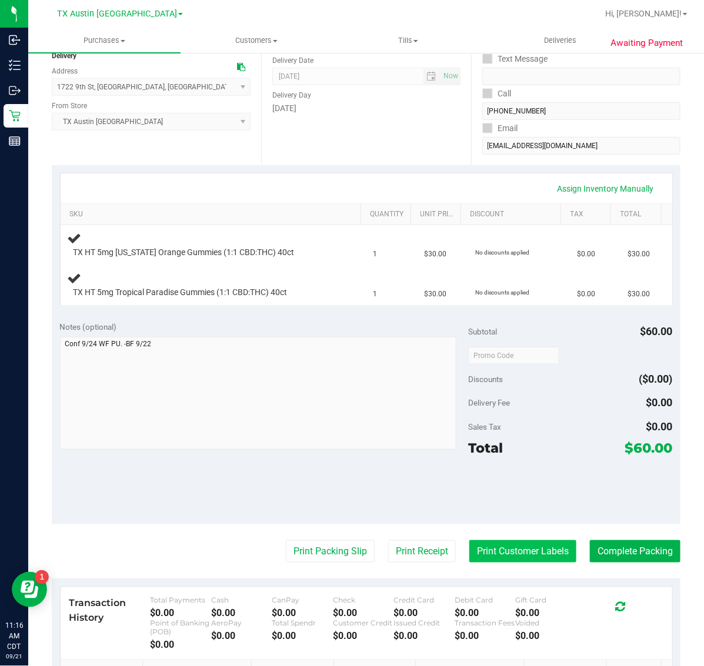
click at [521, 548] on button "Print Customer Labels" at bounding box center [522, 552] width 107 height 22
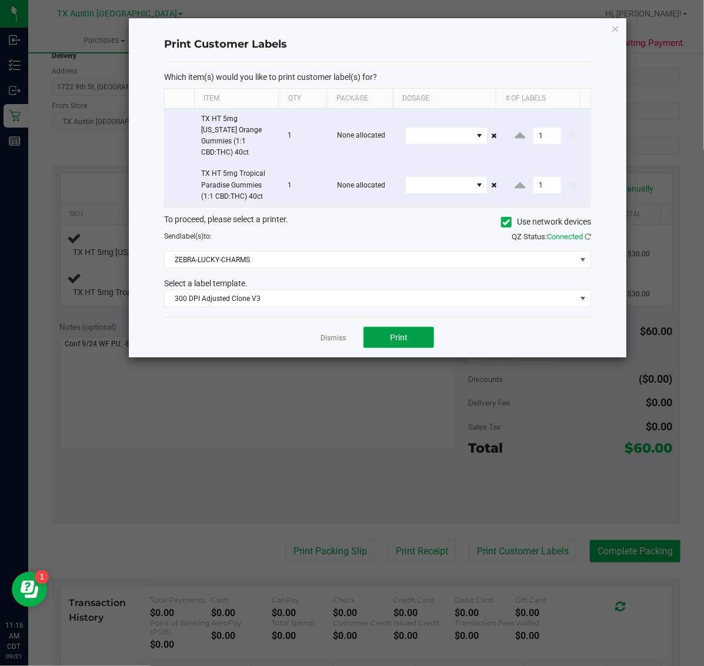
click at [394, 333] on span "Print" at bounding box center [399, 337] width 18 height 9
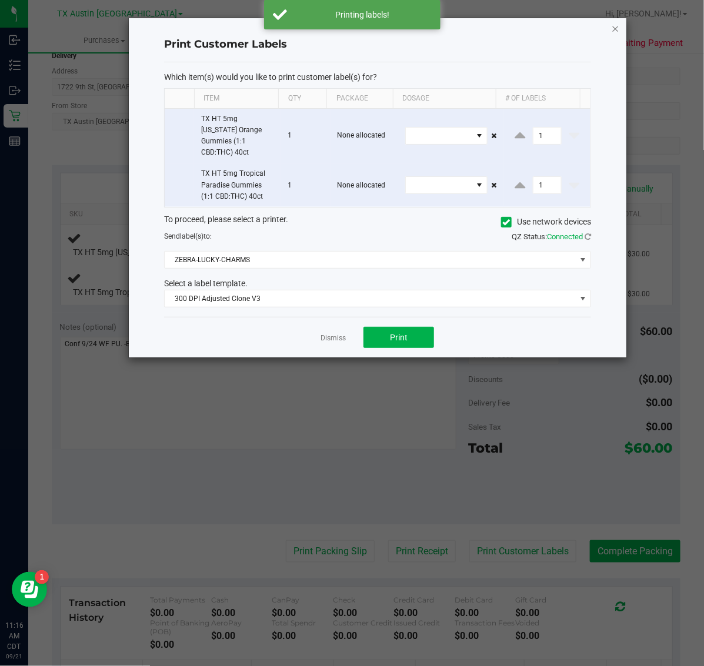
click at [615, 25] on icon "button" at bounding box center [616, 28] width 8 height 14
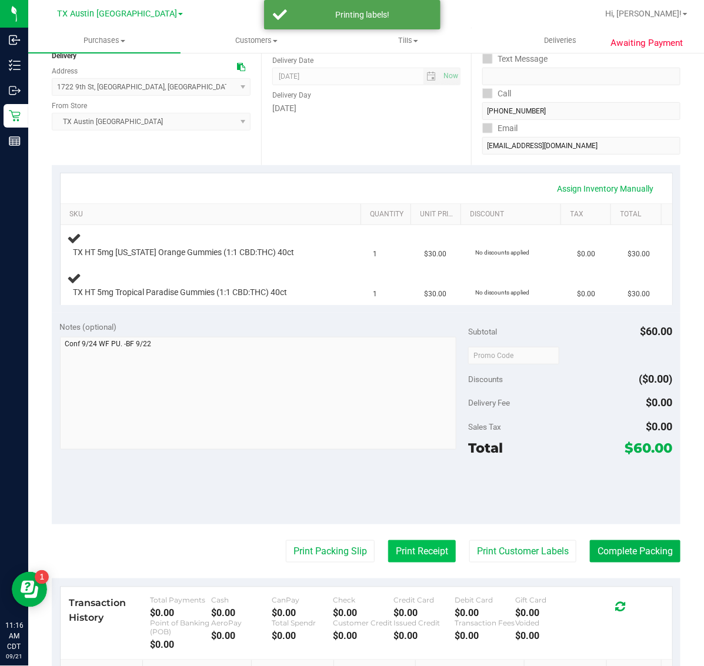
click at [397, 550] on button "Print Receipt" at bounding box center [422, 552] width 68 height 22
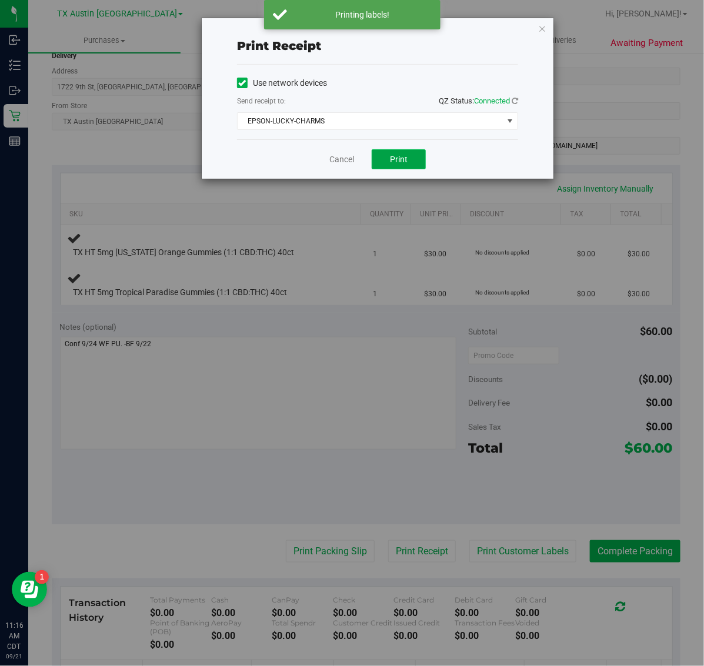
click at [401, 164] on span "Print" at bounding box center [399, 159] width 18 height 9
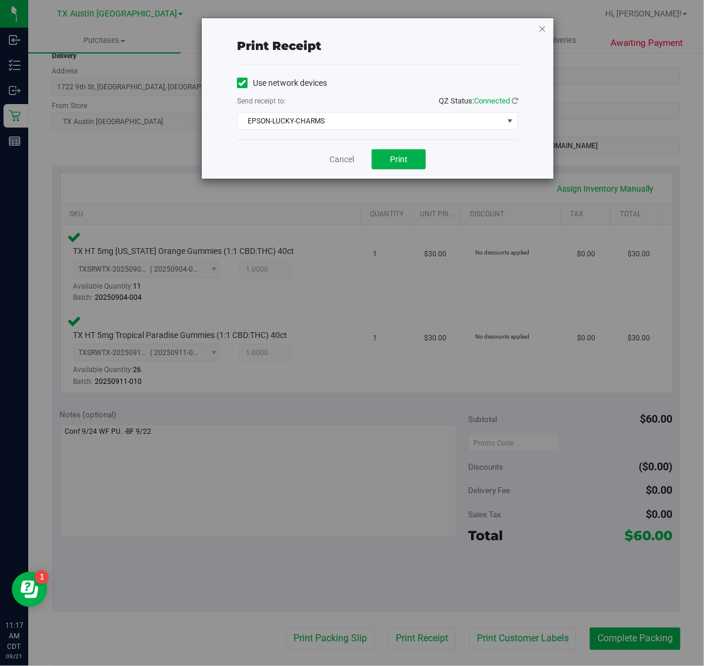
click at [542, 32] on icon "button" at bounding box center [542, 28] width 8 height 14
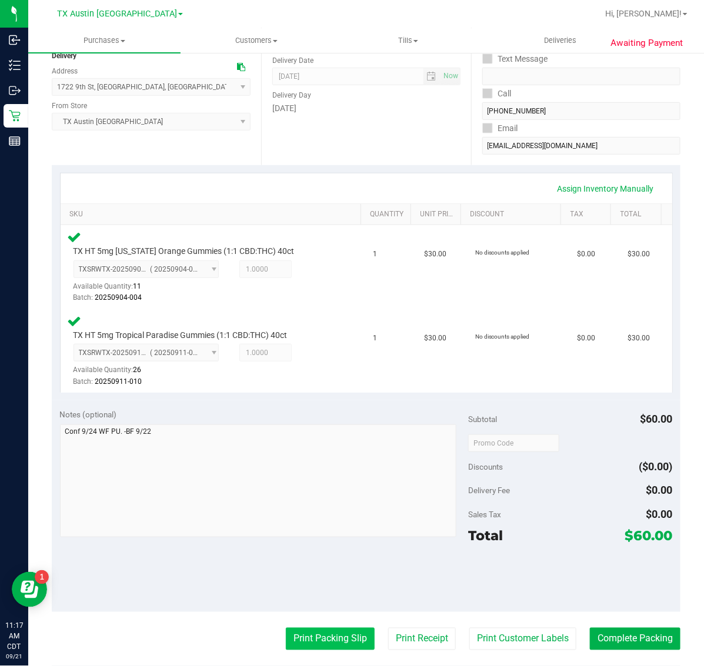
click at [310, 640] on button "Print Packing Slip" at bounding box center [330, 639] width 89 height 22
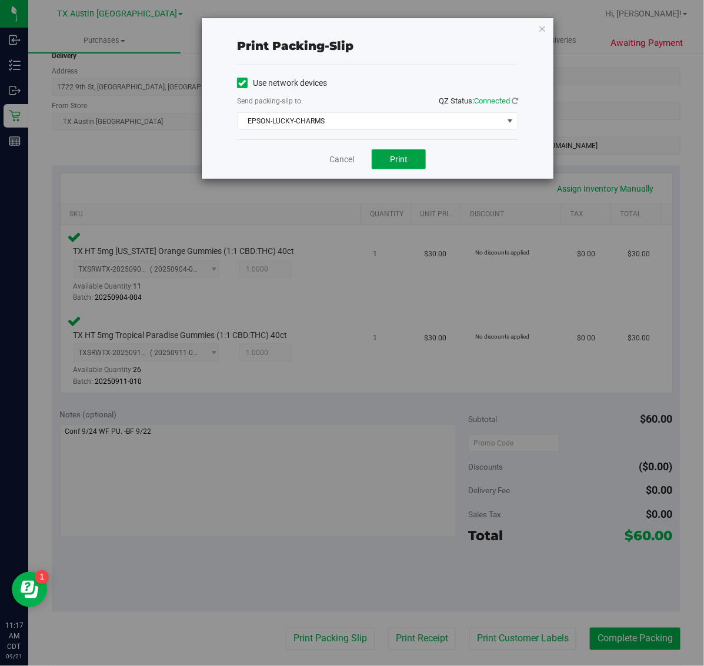
click at [413, 163] on button "Print" at bounding box center [399, 159] width 54 height 20
click at [544, 31] on icon "button" at bounding box center [542, 28] width 8 height 14
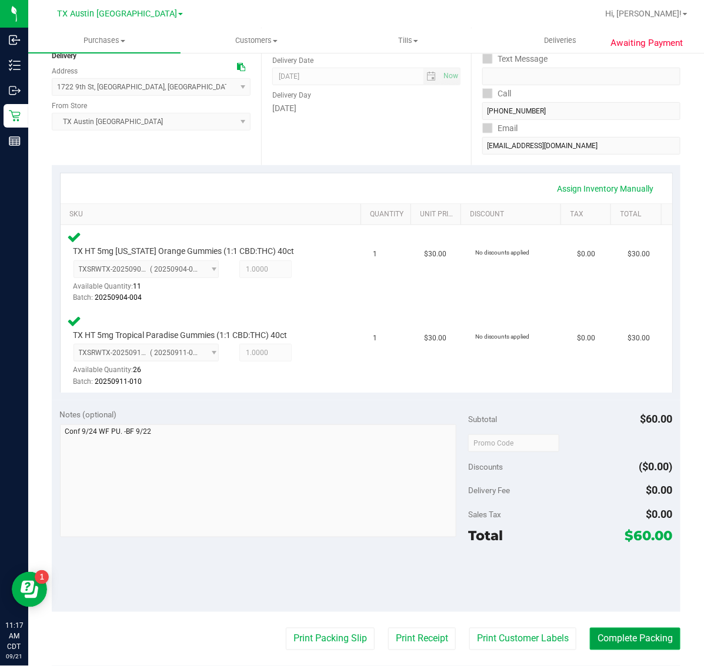
click at [630, 644] on button "Complete Packing" at bounding box center [635, 639] width 91 height 22
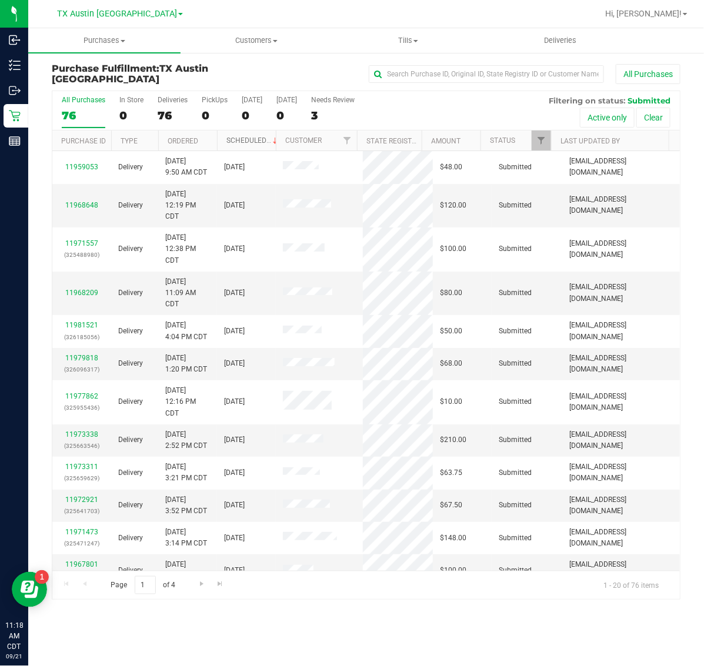
click at [250, 141] on link "Scheduled" at bounding box center [253, 140] width 54 height 8
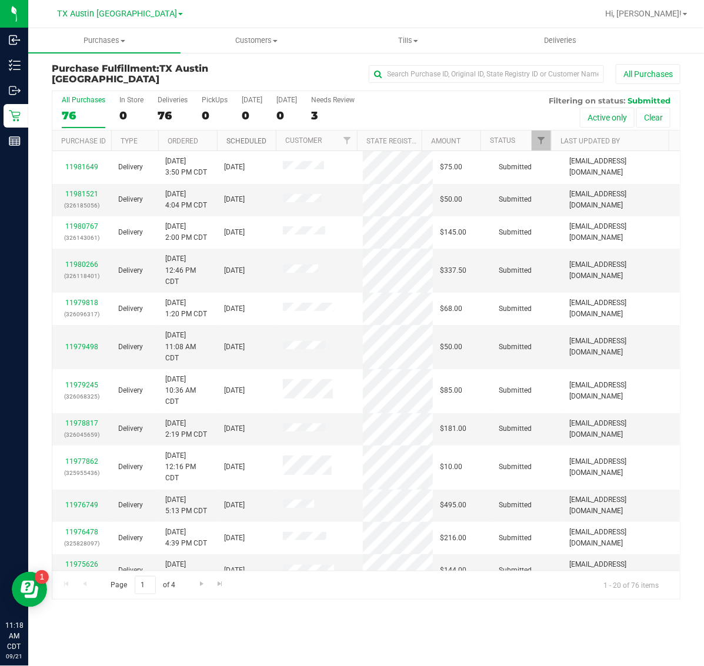
click at [250, 141] on link "Scheduled" at bounding box center [246, 141] width 40 height 8
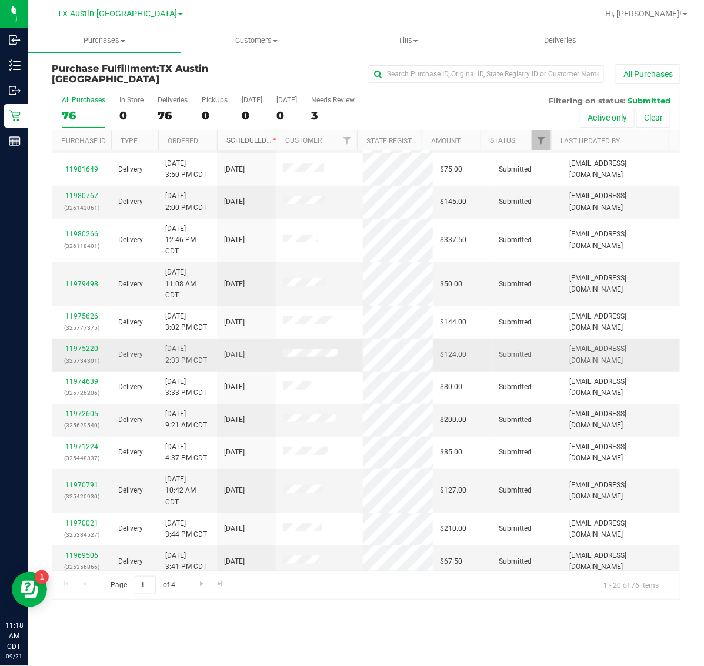
scroll to position [289, 0]
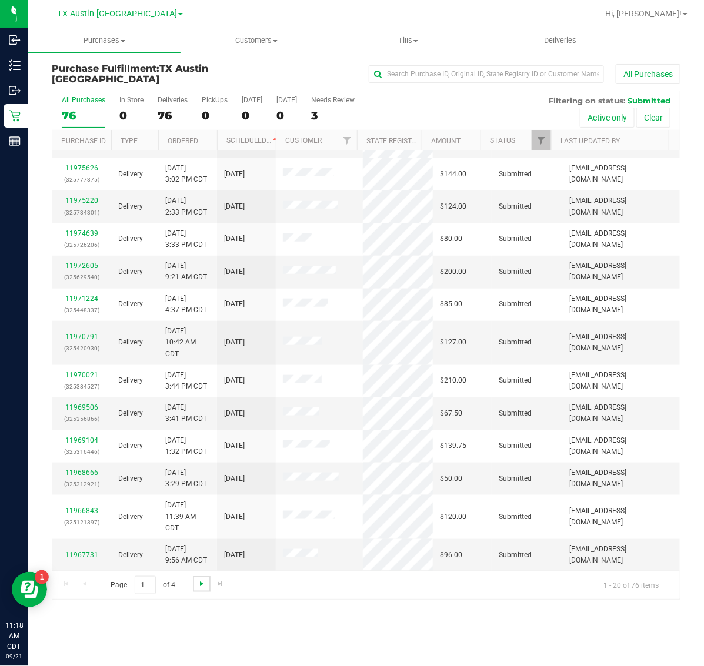
click at [204, 589] on span "Go to the next page" at bounding box center [201, 583] width 9 height 9
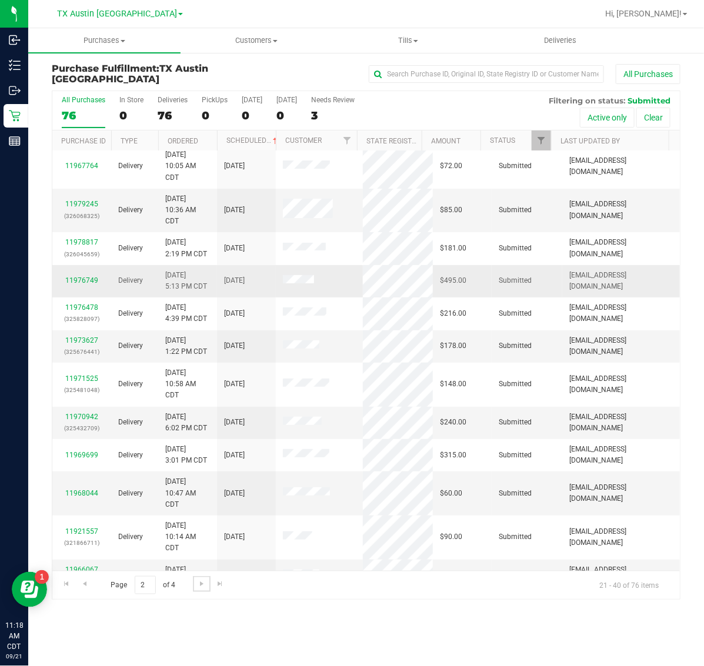
scroll to position [0, 0]
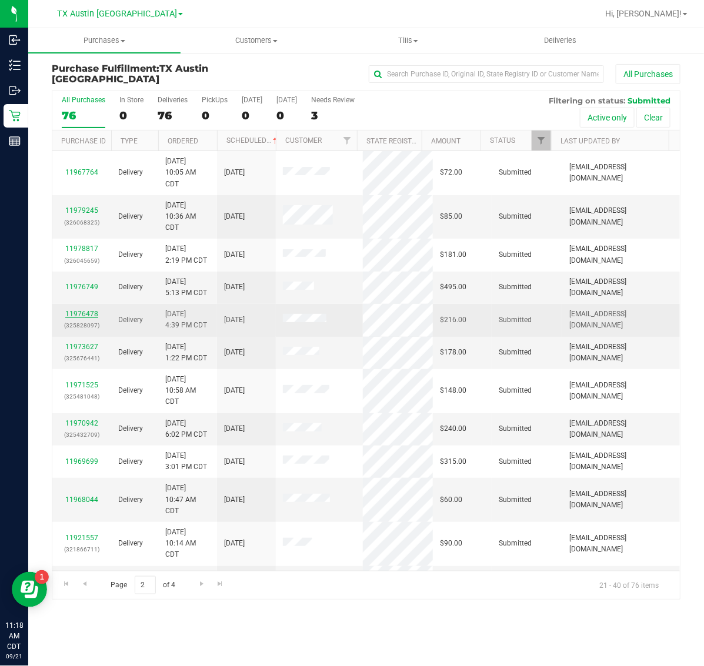
click at [83, 315] on link "11976478" at bounding box center [81, 314] width 33 height 8
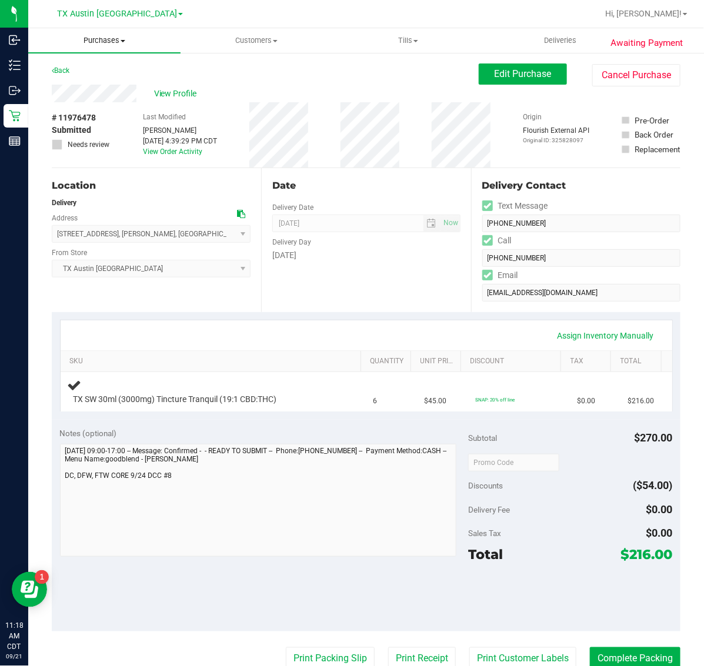
click at [100, 38] on span "Purchases" at bounding box center [104, 40] width 152 height 11
click at [106, 84] on li "Fulfillment" at bounding box center [104, 85] width 152 height 14
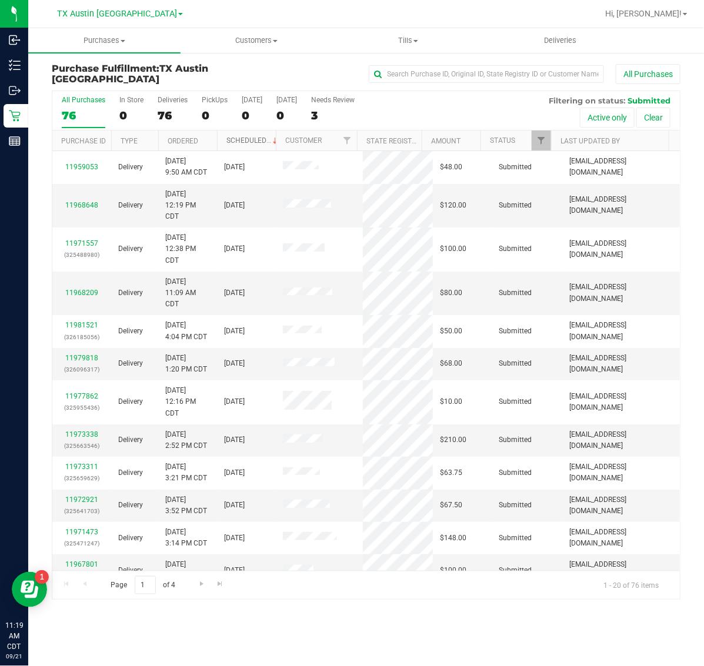
click at [236, 139] on link "Scheduled" at bounding box center [253, 140] width 54 height 8
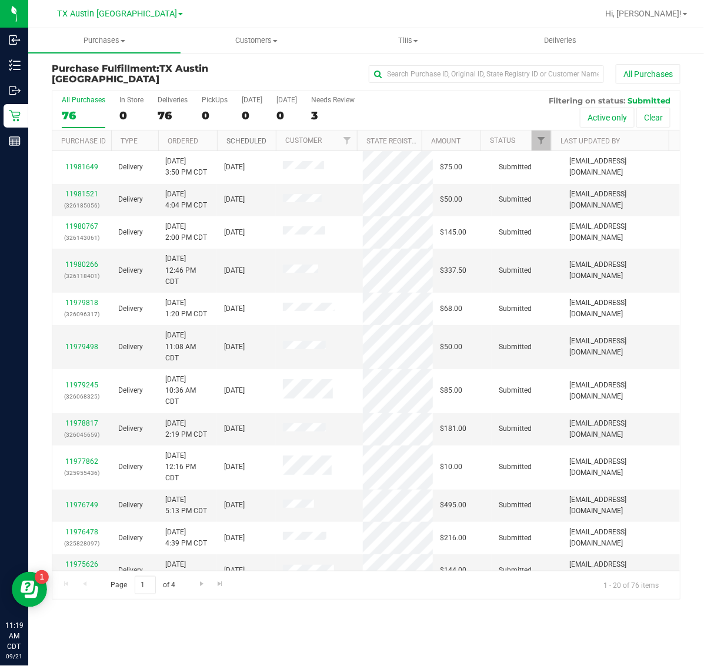
click at [236, 139] on link "Scheduled" at bounding box center [246, 141] width 40 height 8
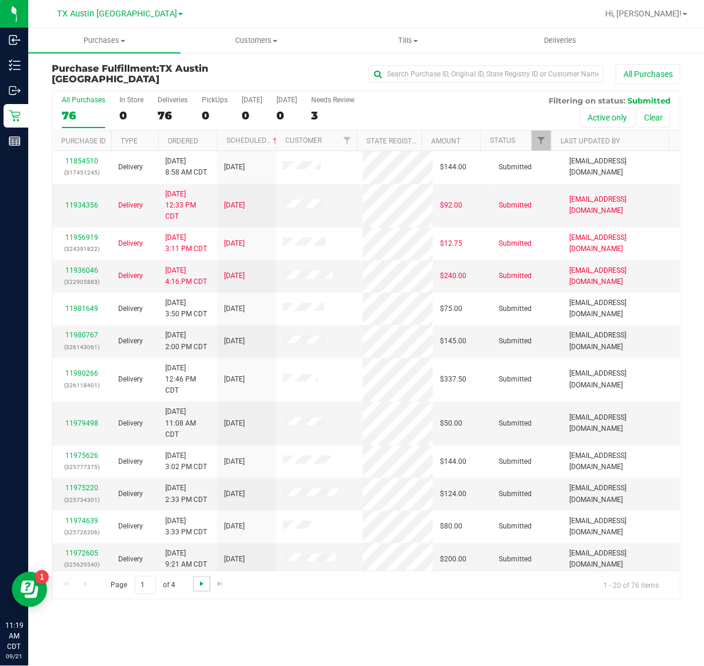
click at [201, 586] on span "Go to the next page" at bounding box center [201, 583] width 9 height 9
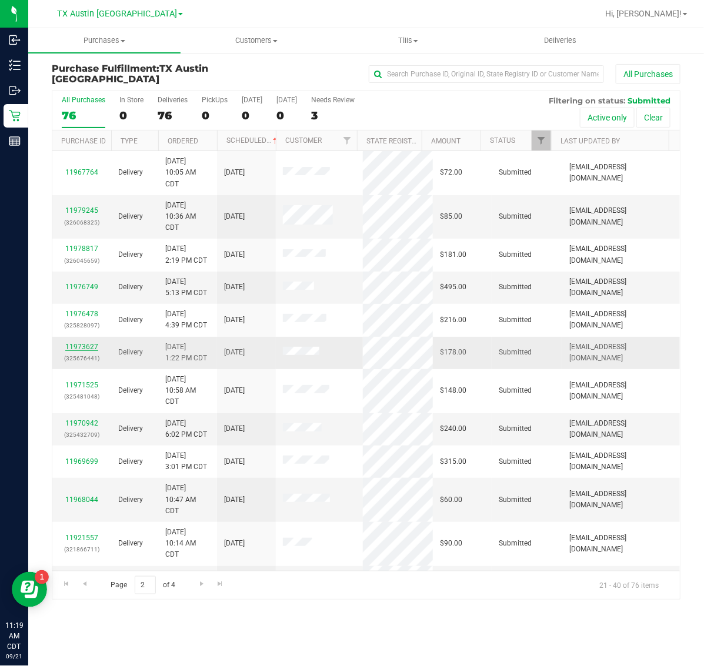
click at [78, 351] on link "11973627" at bounding box center [81, 347] width 33 height 8
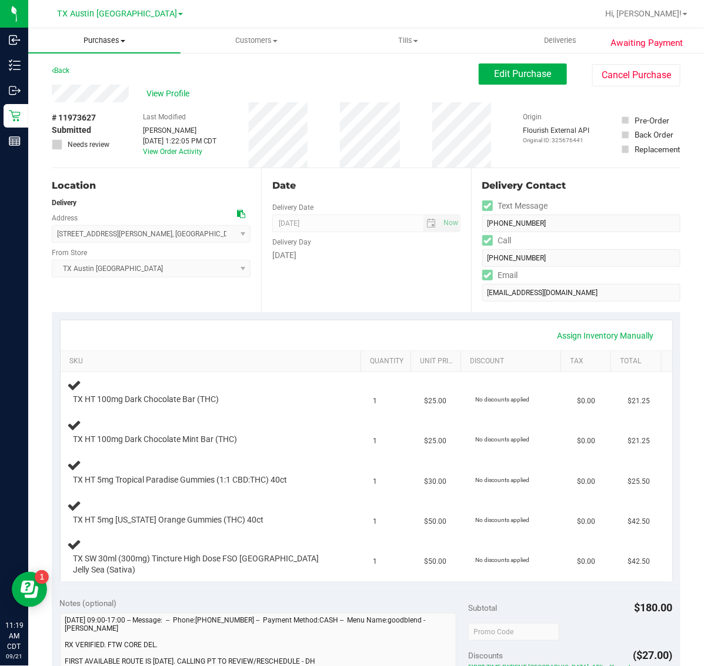
click at [102, 35] on span "Purchases" at bounding box center [104, 40] width 152 height 11
click at [113, 92] on li "All purchases" at bounding box center [104, 99] width 152 height 14
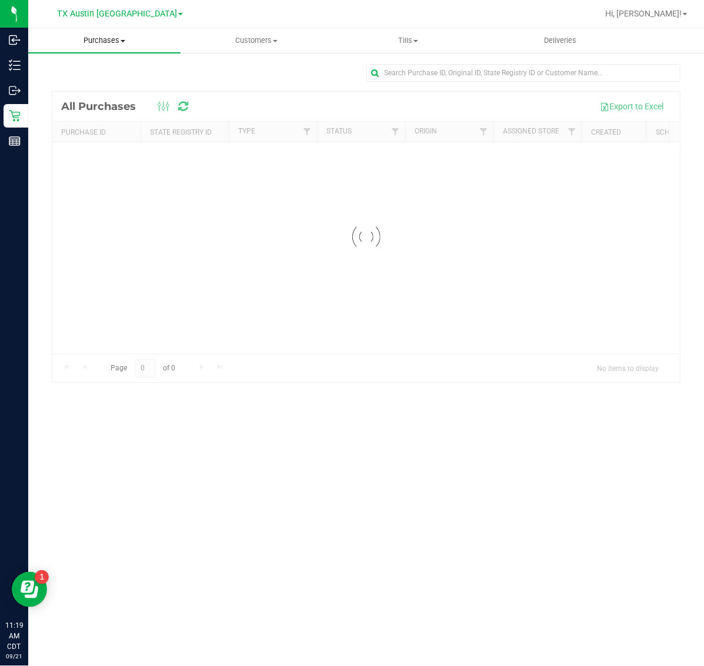
click at [113, 40] on span "Purchases" at bounding box center [104, 40] width 152 height 11
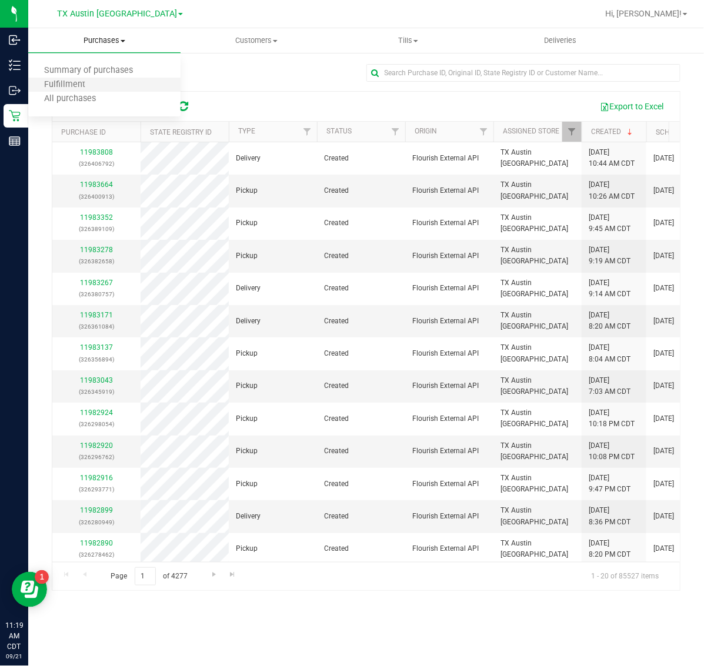
click at [108, 81] on li "Fulfillment" at bounding box center [104, 85] width 152 height 14
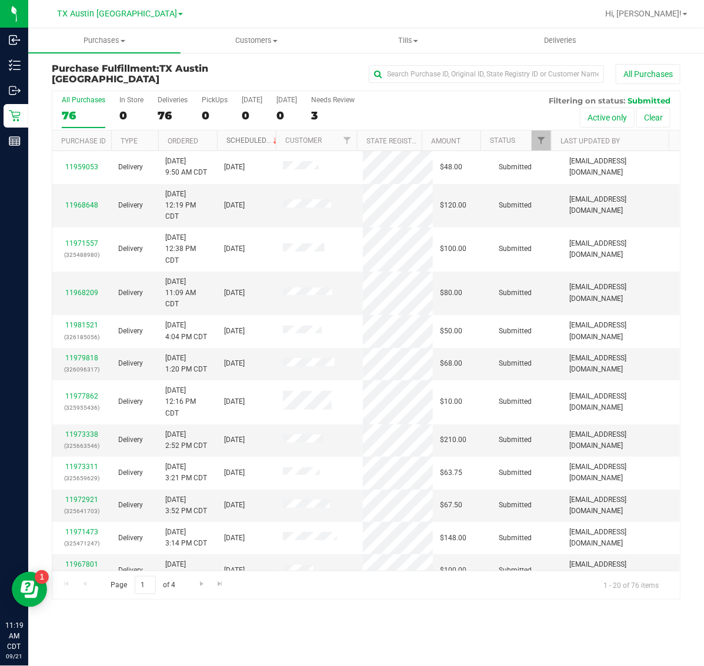
click at [245, 138] on link "Scheduled" at bounding box center [253, 140] width 54 height 8
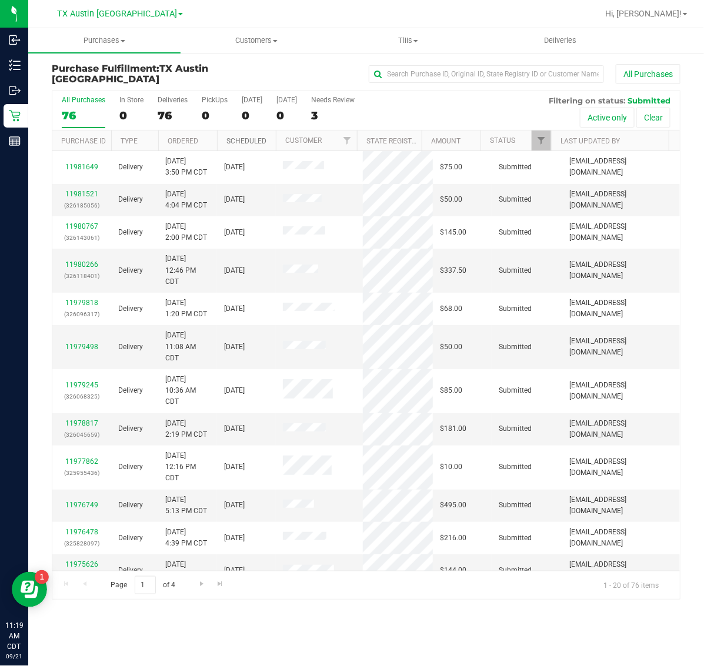
click at [245, 138] on link "Scheduled" at bounding box center [246, 141] width 40 height 8
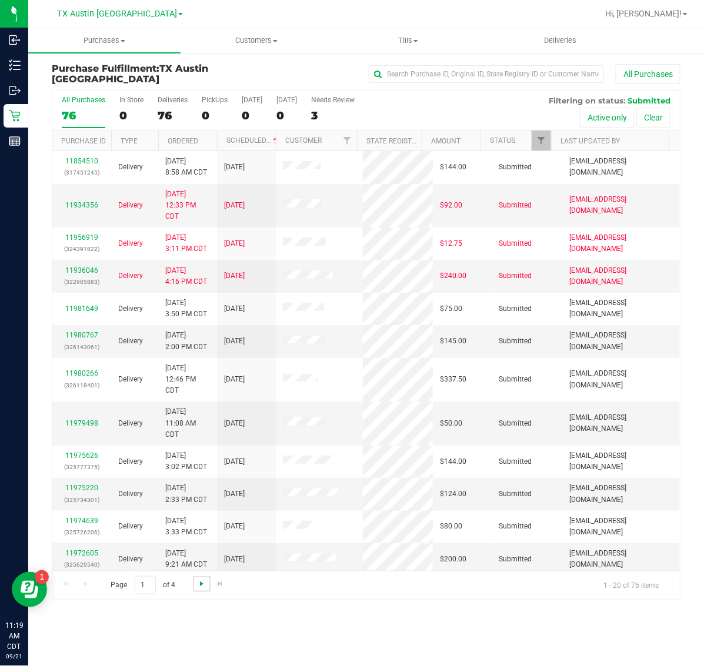
click at [201, 586] on span "Go to the next page" at bounding box center [201, 583] width 9 height 9
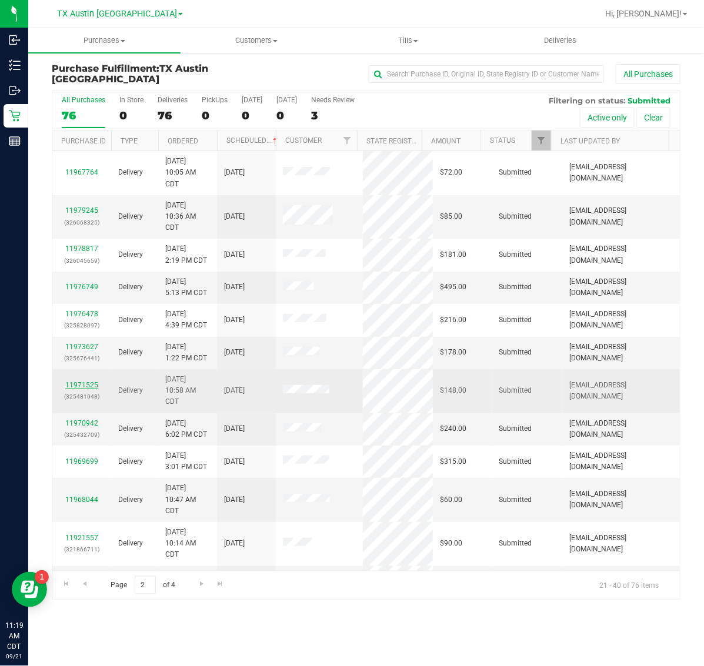
click at [93, 385] on link "11971525" at bounding box center [81, 385] width 33 height 8
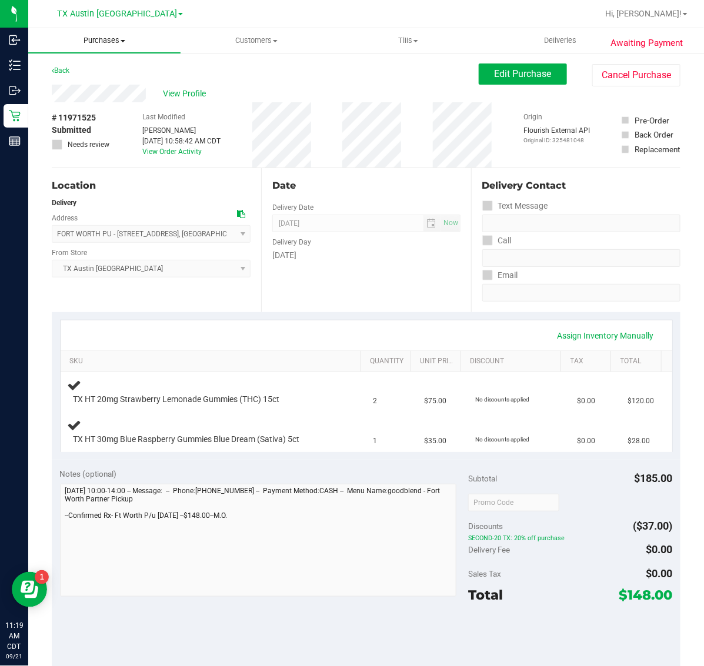
click at [112, 48] on uib-tab-heading "Purchases Summary of purchases Fulfillment All purchases" at bounding box center [104, 40] width 152 height 25
click at [112, 83] on li "Fulfillment" at bounding box center [104, 85] width 152 height 14
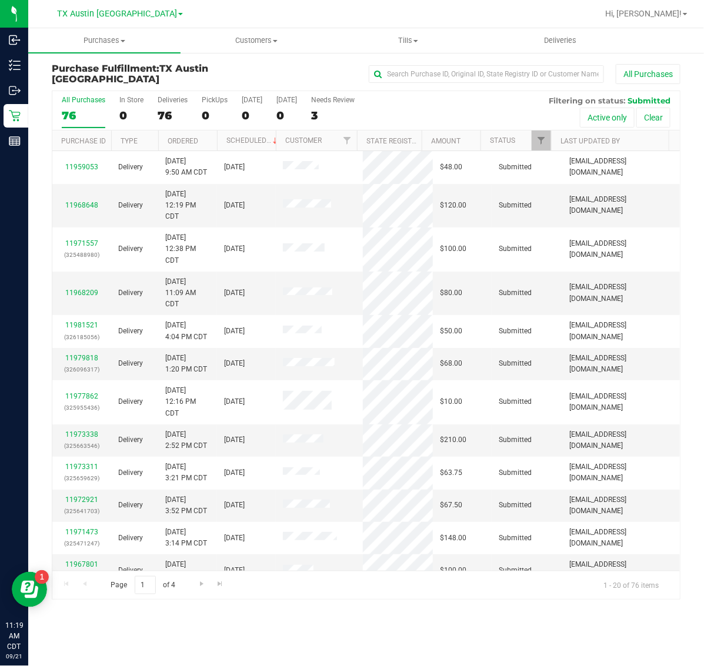
click at [242, 136] on th "Scheduled" at bounding box center [246, 141] width 59 height 21
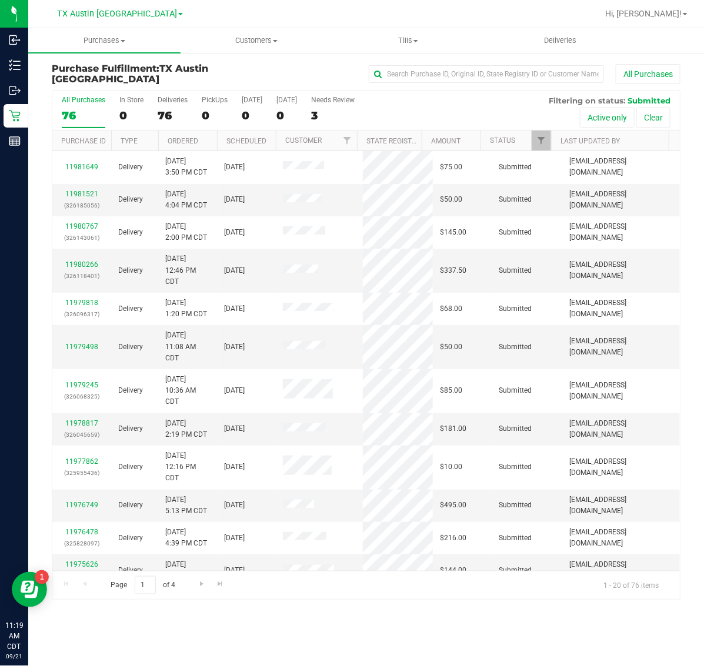
click at [243, 145] on th "Scheduled" at bounding box center [246, 141] width 59 height 21
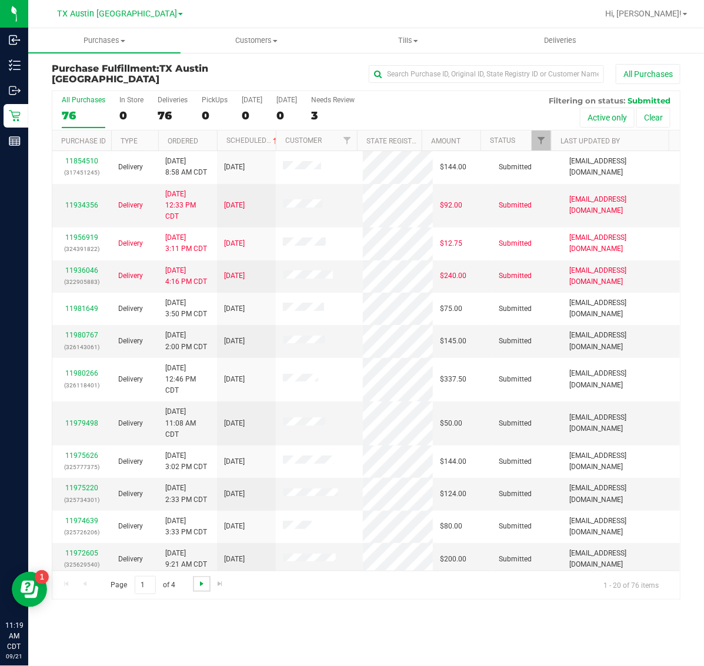
click at [201, 586] on span "Go to the next page" at bounding box center [201, 583] width 9 height 9
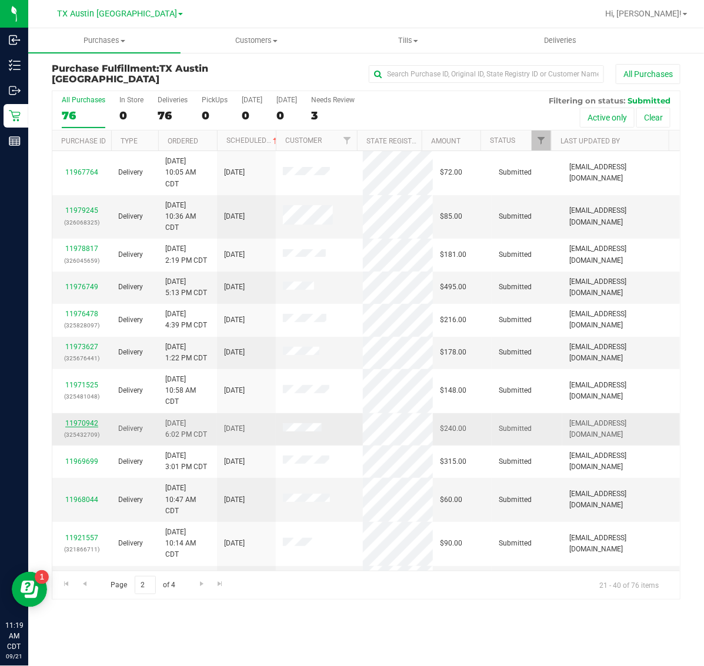
click at [91, 428] on link "11970942" at bounding box center [81, 423] width 33 height 8
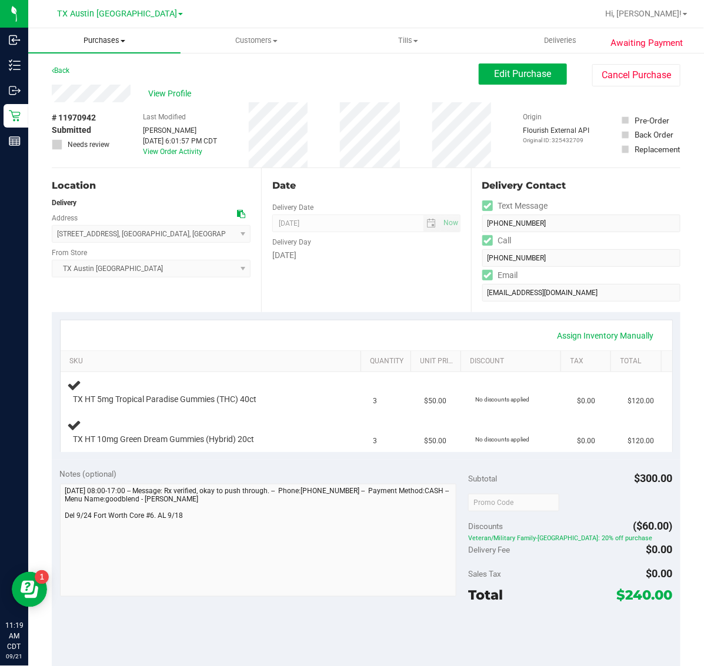
click at [112, 41] on span "Purchases" at bounding box center [104, 40] width 152 height 11
click at [118, 81] on li "Fulfillment" at bounding box center [104, 85] width 152 height 14
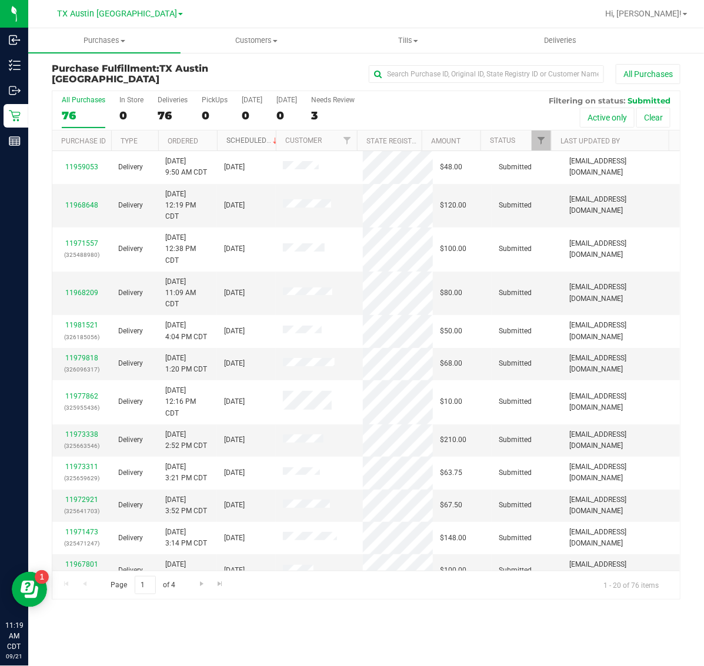
click at [246, 136] on link "Scheduled" at bounding box center [253, 140] width 54 height 8
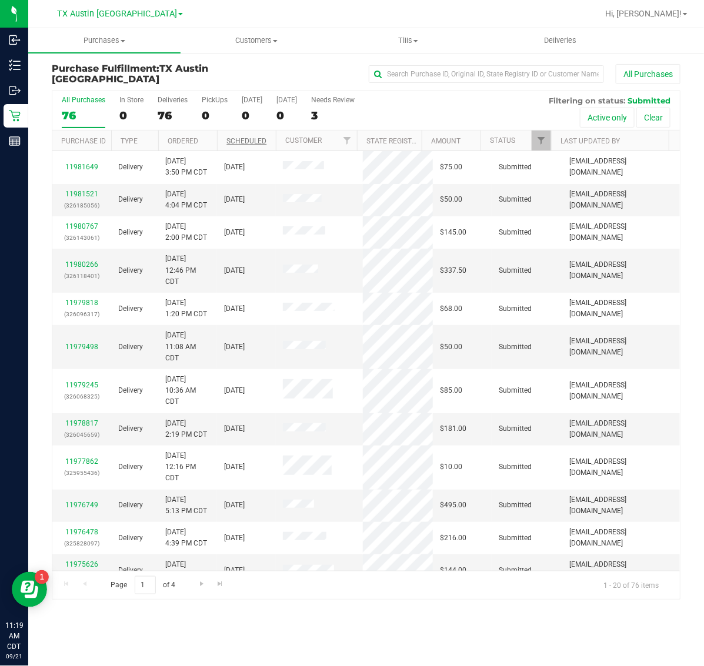
click at [246, 136] on th "Scheduled" at bounding box center [246, 141] width 59 height 21
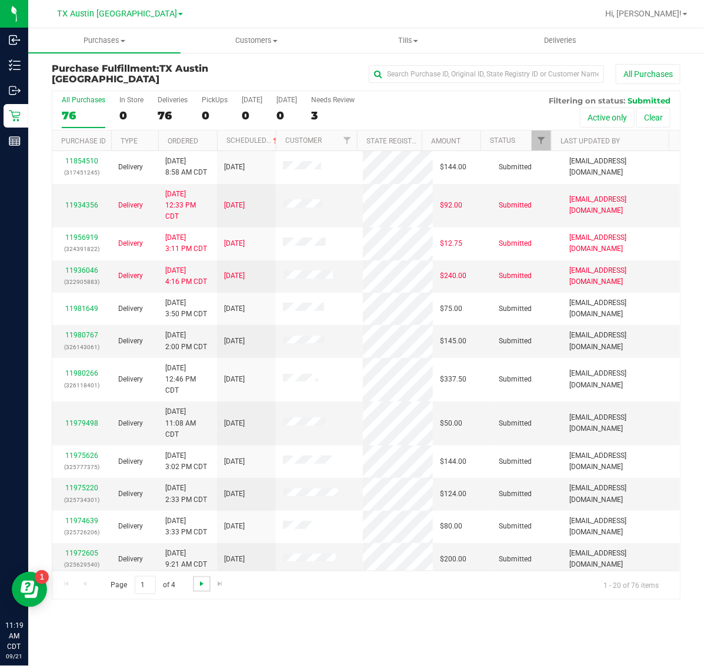
click at [199, 583] on span "Go to the next page" at bounding box center [201, 583] width 9 height 9
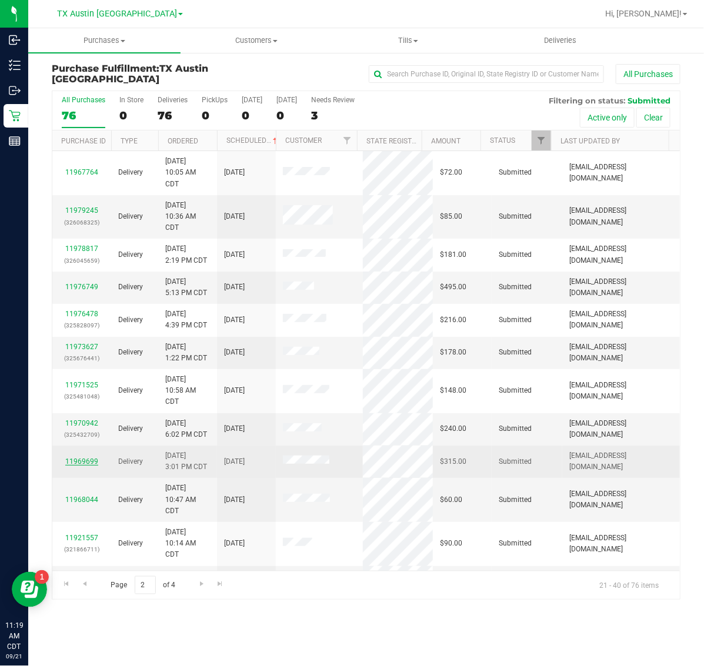
click at [90, 462] on link "11969699" at bounding box center [81, 462] width 33 height 8
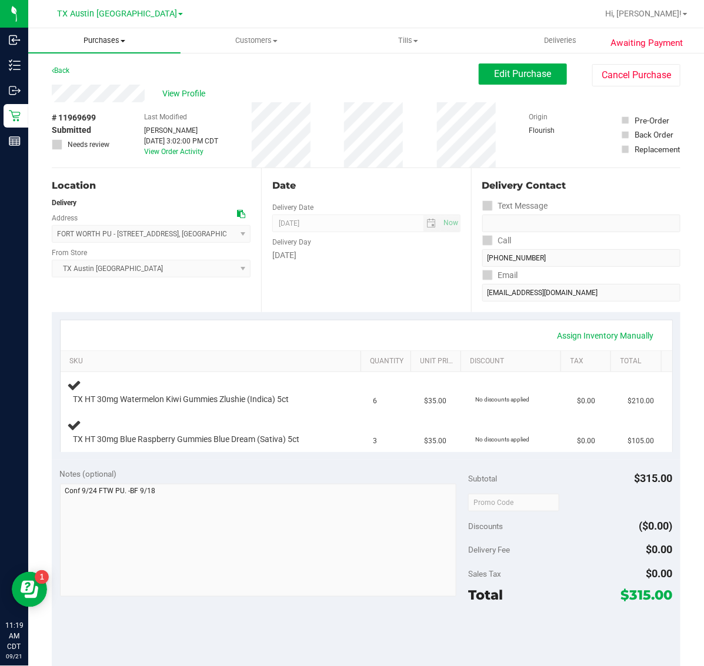
click at [109, 40] on span "Purchases" at bounding box center [104, 40] width 152 height 11
click at [118, 79] on li "Fulfillment" at bounding box center [104, 85] width 152 height 14
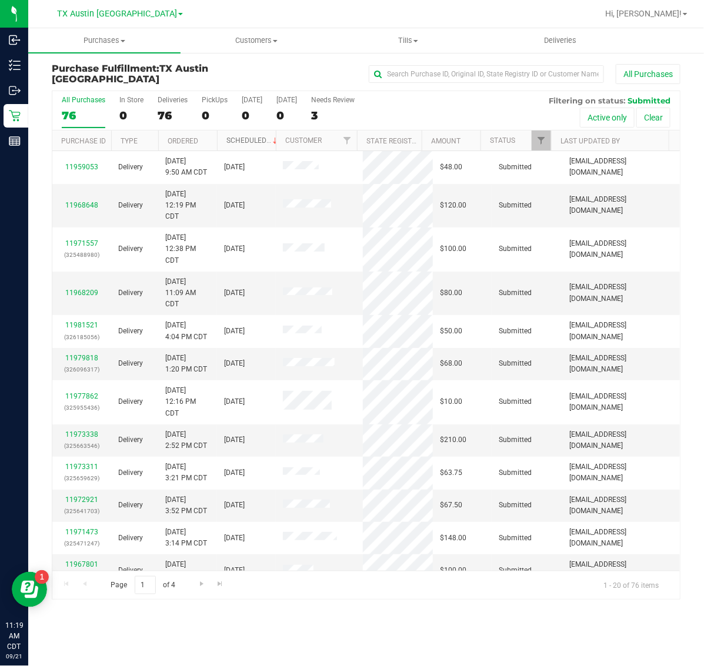
click at [236, 141] on link "Scheduled" at bounding box center [253, 140] width 54 height 8
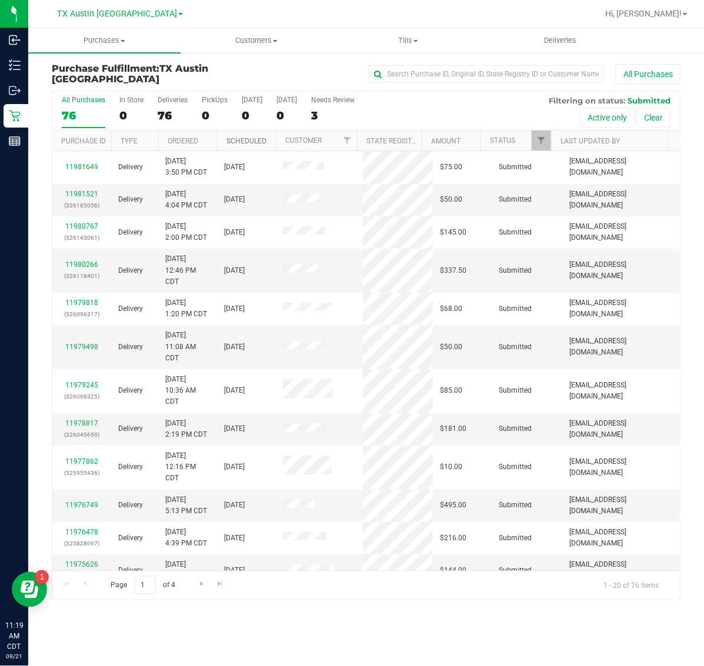
click at [236, 141] on link "Scheduled" at bounding box center [246, 141] width 40 height 8
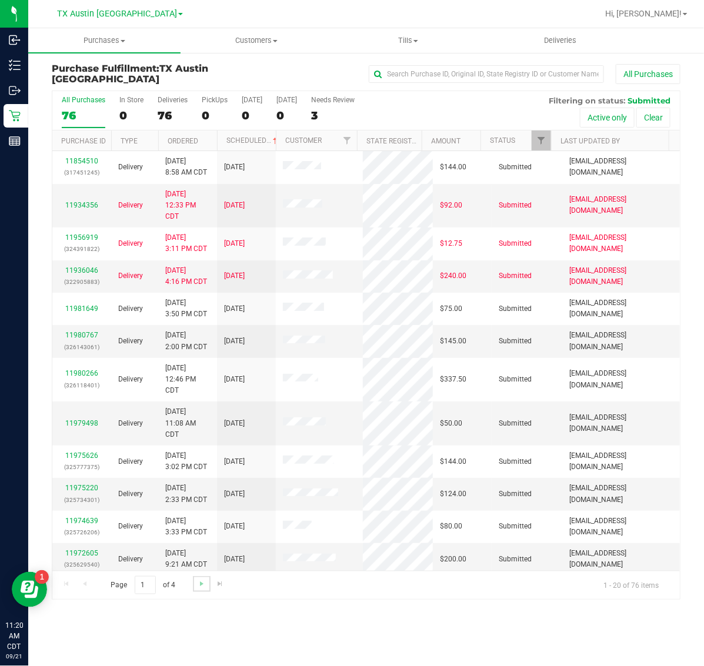
click at [201, 590] on link "Go to the next page" at bounding box center [201, 584] width 17 height 16
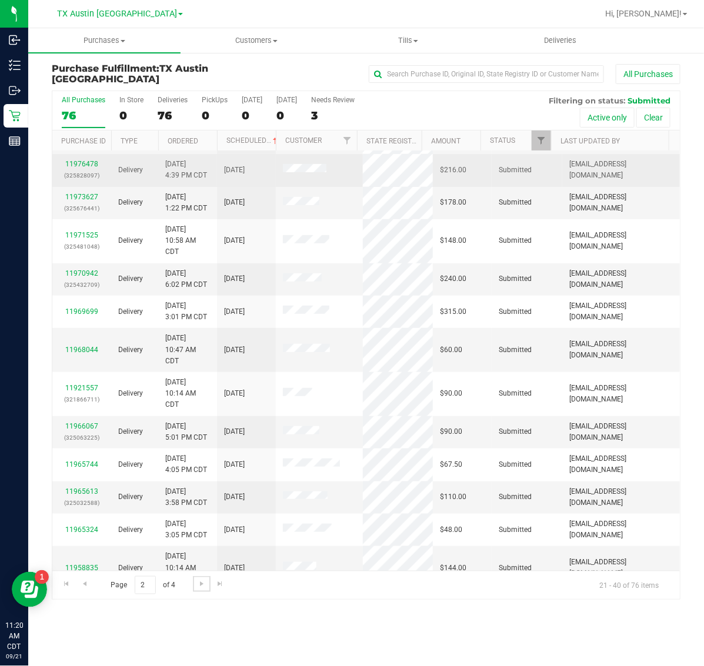
scroll to position [147, 0]
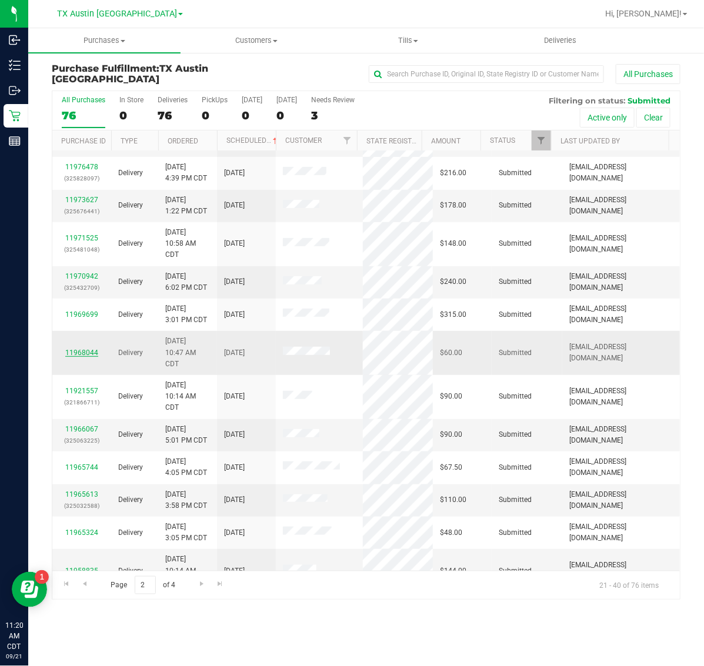
click at [84, 355] on link "11968044" at bounding box center [81, 353] width 33 height 8
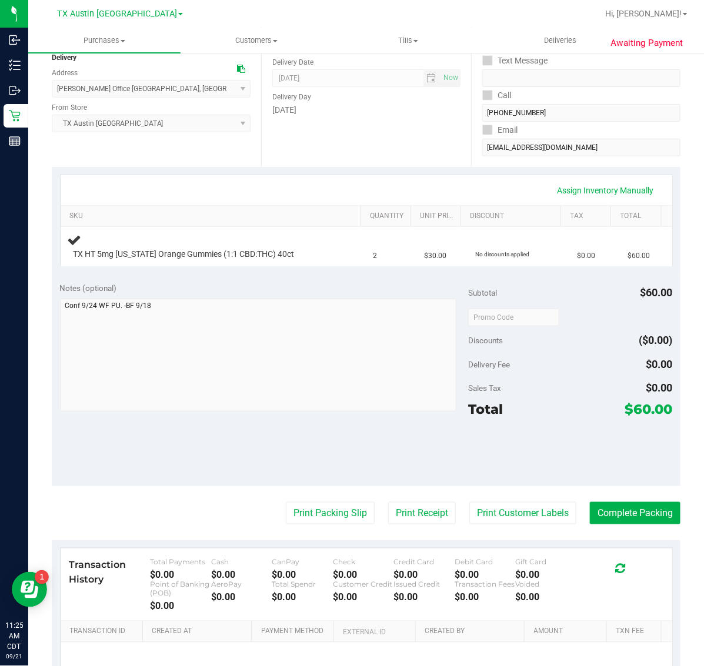
scroll to position [147, 0]
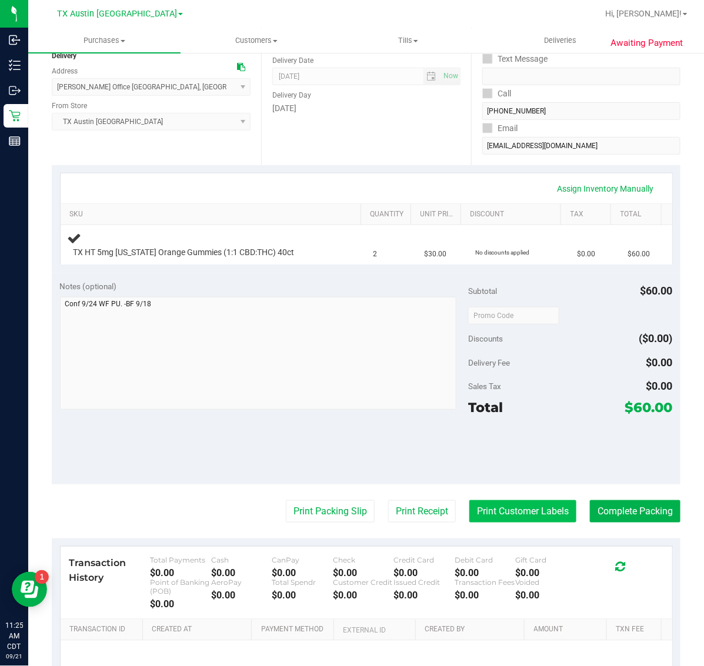
click at [521, 511] on button "Print Customer Labels" at bounding box center [522, 512] width 107 height 22
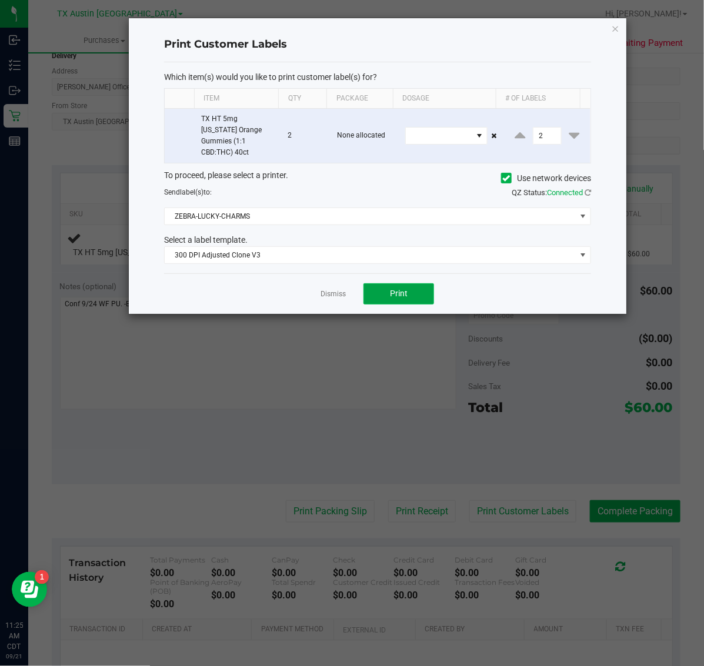
click at [402, 289] on span "Print" at bounding box center [399, 293] width 18 height 9
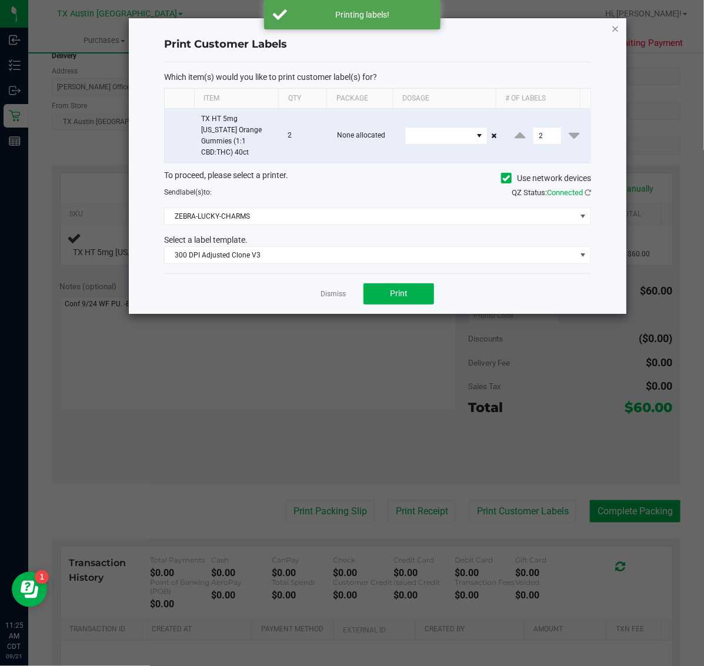
click at [615, 28] on icon "button" at bounding box center [616, 28] width 8 height 14
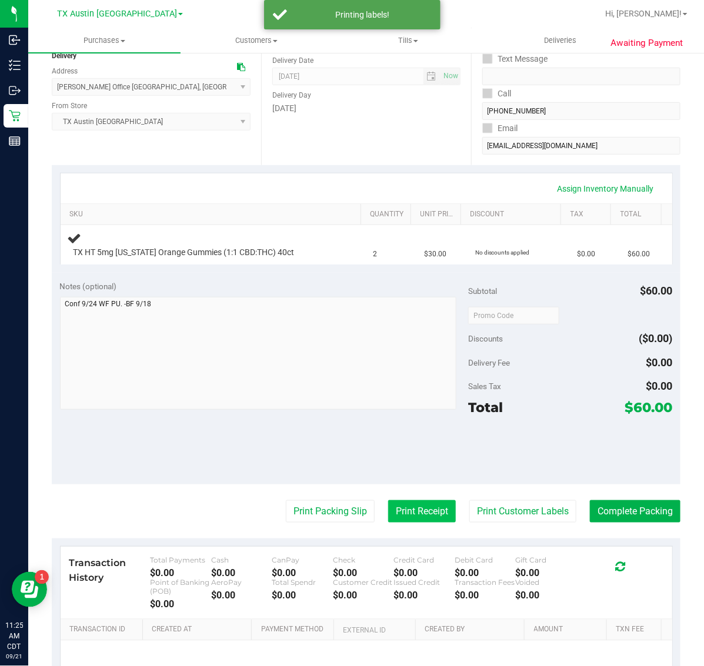
click at [413, 512] on button "Print Receipt" at bounding box center [422, 512] width 68 height 22
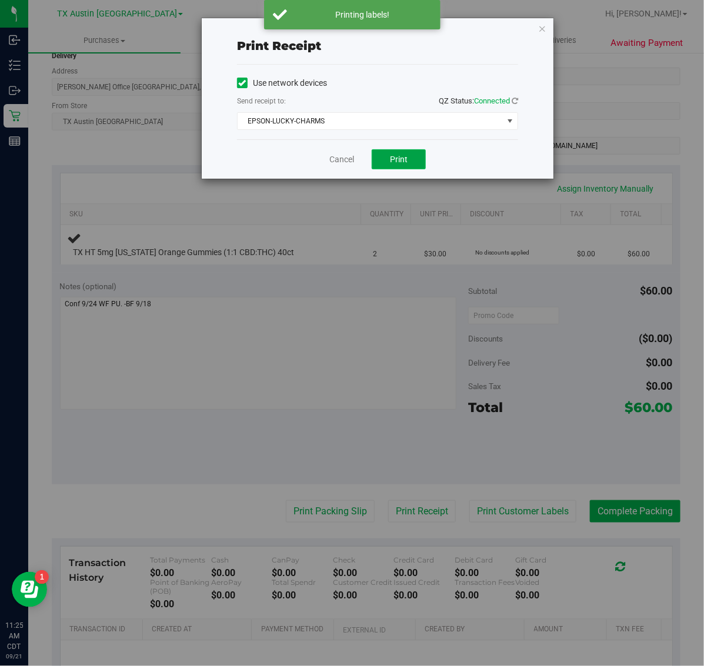
click at [401, 162] on span "Print" at bounding box center [399, 159] width 18 height 9
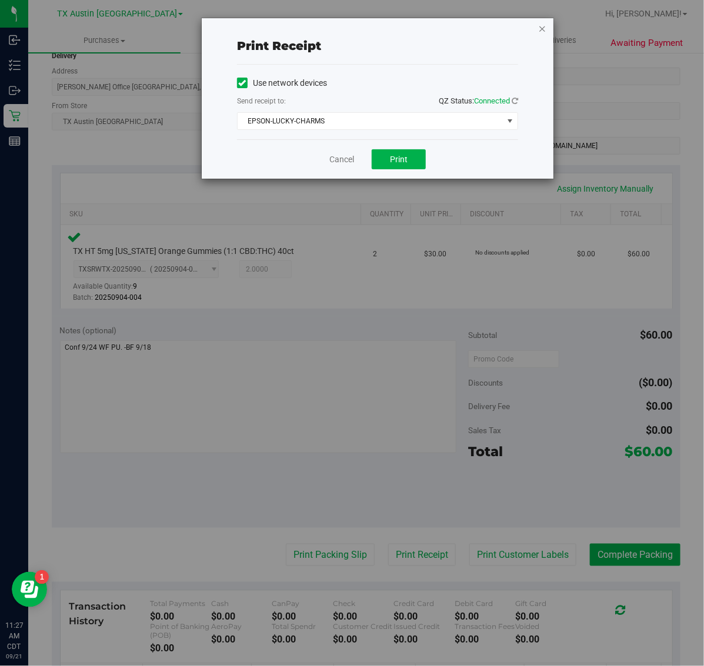
click at [546, 30] on icon "button" at bounding box center [542, 28] width 8 height 14
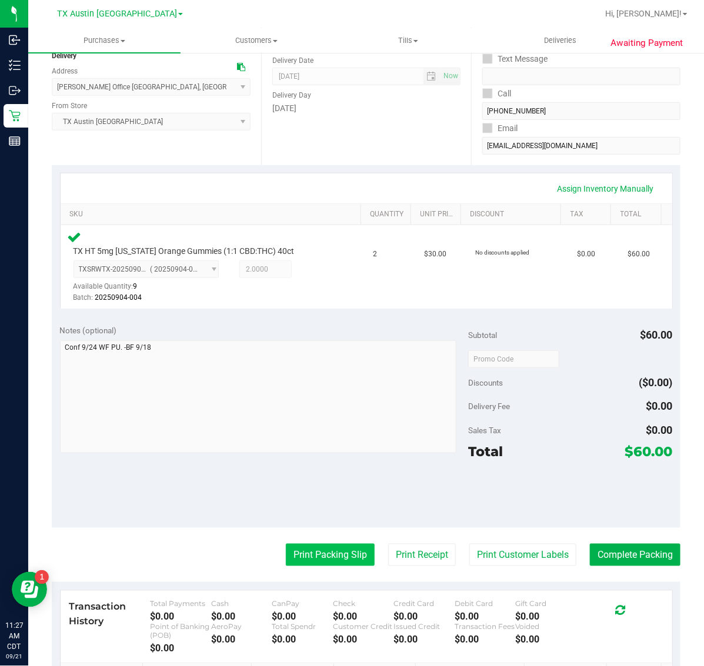
click at [319, 545] on button "Print Packing Slip" at bounding box center [330, 555] width 89 height 22
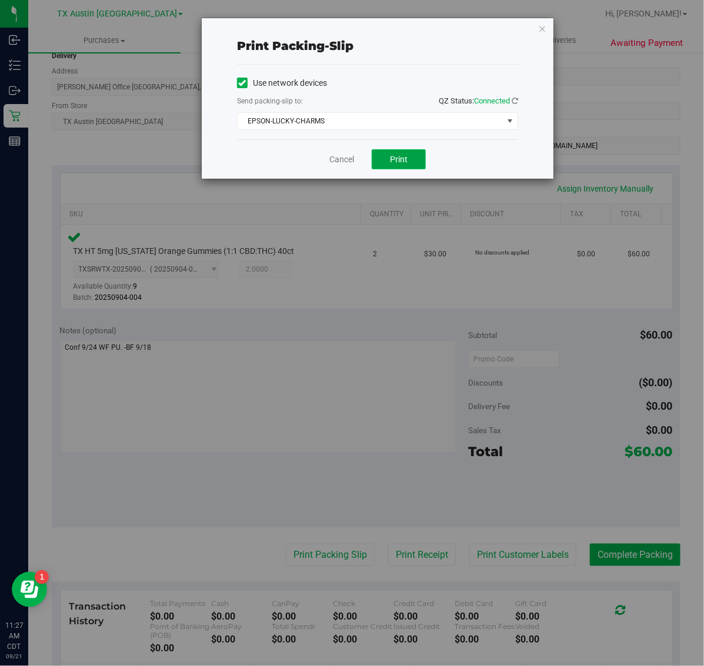
click at [403, 166] on button "Print" at bounding box center [399, 159] width 54 height 20
click at [542, 27] on icon "button" at bounding box center [542, 28] width 8 height 14
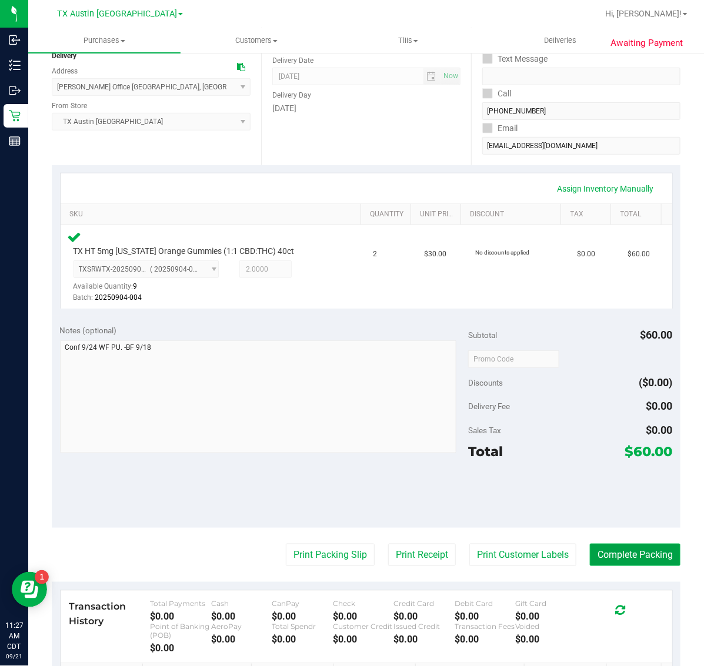
click at [629, 555] on button "Complete Packing" at bounding box center [635, 555] width 91 height 22
